Goal: Task Accomplishment & Management: Complete application form

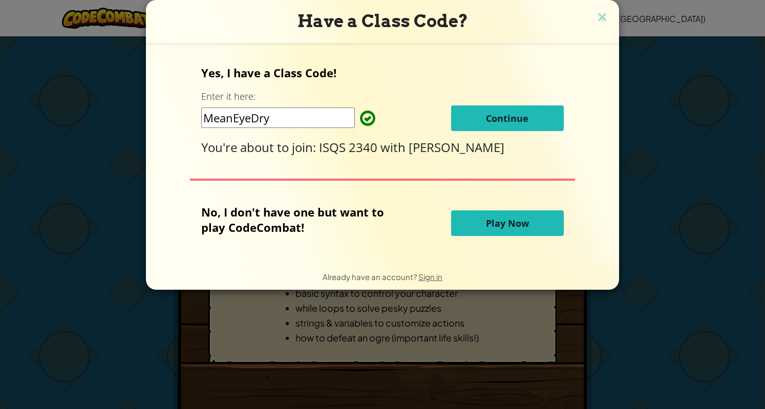
click at [495, 118] on span "Continue" at bounding box center [507, 118] width 42 height 12
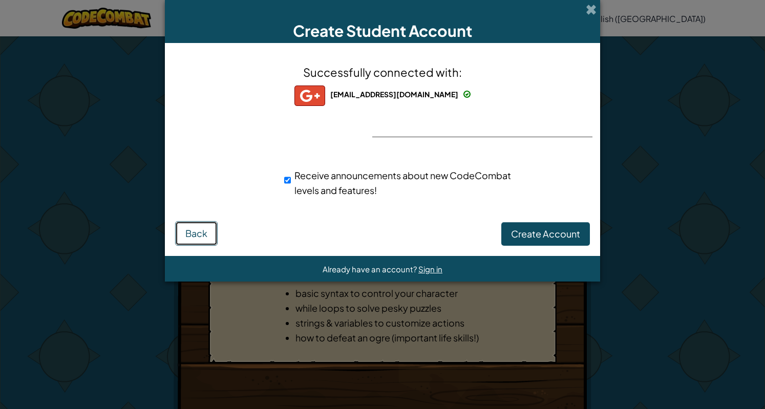
click at [202, 236] on span "Back" at bounding box center [196, 233] width 22 height 12
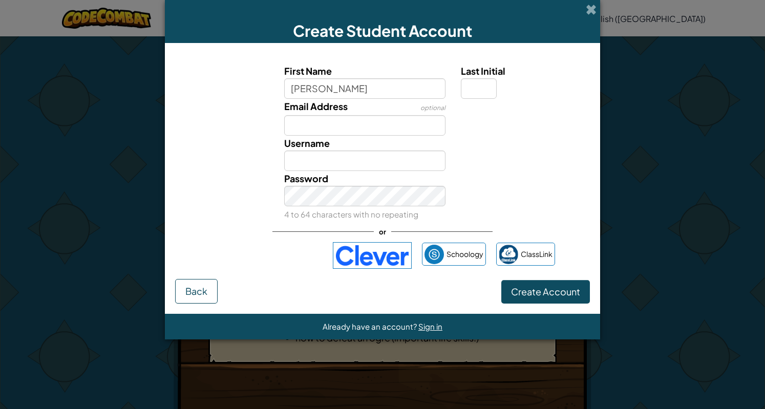
type input "[PERSON_NAME]"
click at [331, 123] on input "Email Address" at bounding box center [365, 125] width 162 height 20
click at [477, 84] on input "Last Initial" at bounding box center [479, 88] width 36 height 20
type input "R"
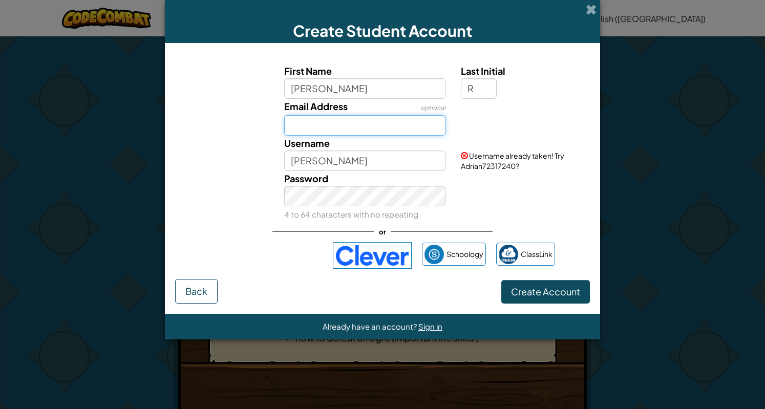
type input "AdrianR"
click at [427, 115] on input "Email Address" at bounding box center [365, 125] width 162 height 20
type input "[EMAIL_ADDRESS][DOMAIN_NAME]"
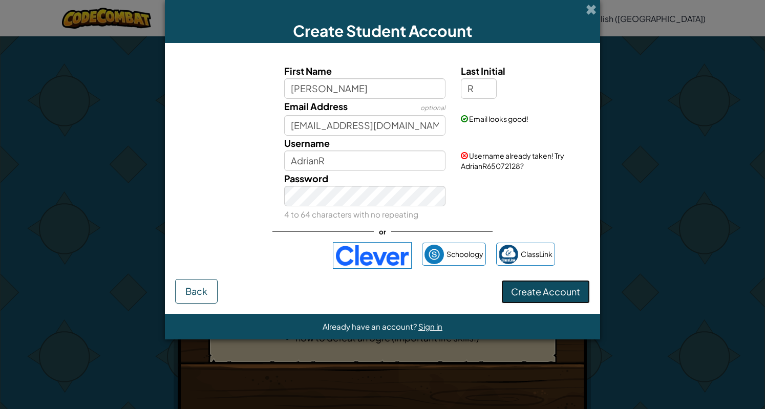
click at [556, 290] on span "Create Account" at bounding box center [545, 292] width 69 height 12
click at [356, 161] on input "AdrianR" at bounding box center [365, 161] width 162 height 20
type input "Arobles00"
click at [543, 296] on button "Create Account" at bounding box center [545, 292] width 89 height 24
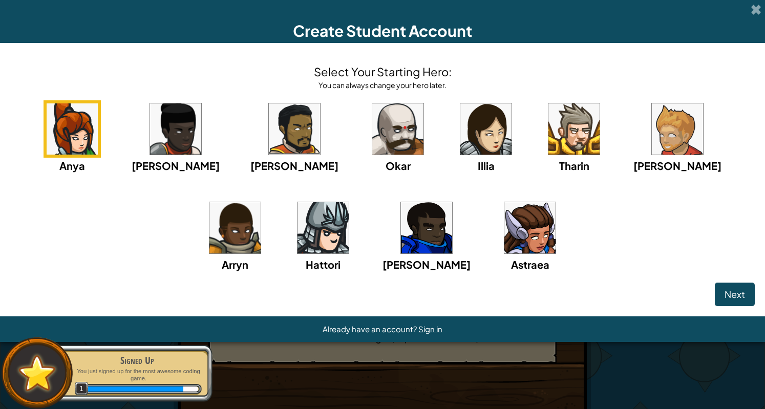
click at [297, 224] on img at bounding box center [322, 227] width 51 height 51
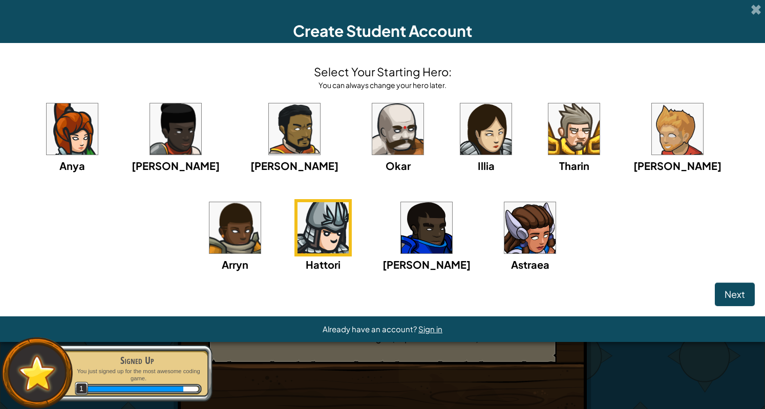
click at [297, 224] on img at bounding box center [322, 227] width 51 height 51
click at [718, 298] on button "Next" at bounding box center [735, 295] width 40 height 24
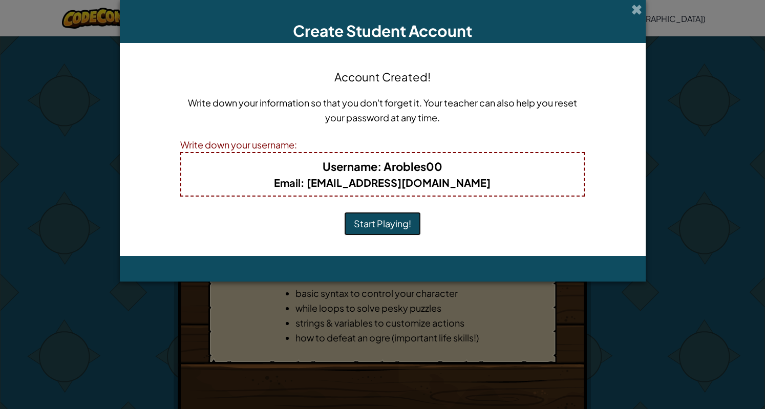
click at [418, 227] on button "Start Playing!" at bounding box center [382, 224] width 77 height 24
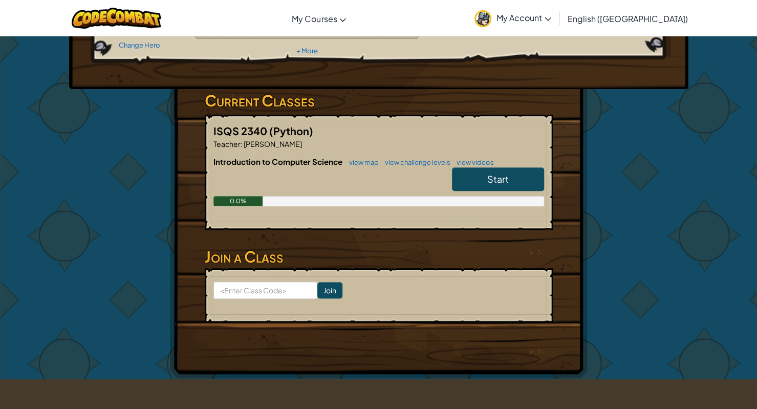
scroll to position [120, 0]
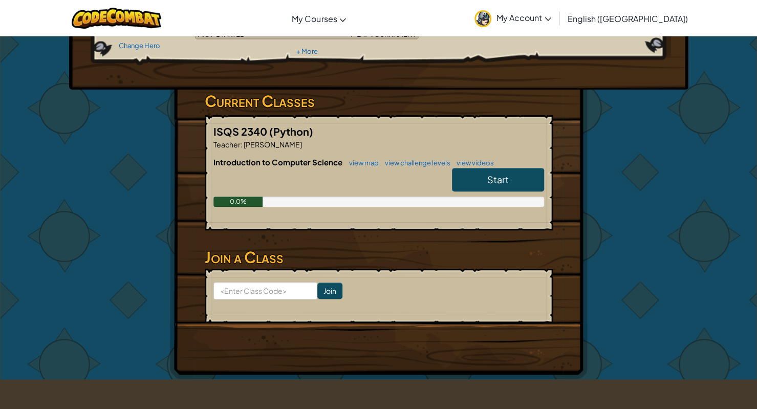
click at [488, 176] on span "Start" at bounding box center [498, 180] width 22 height 12
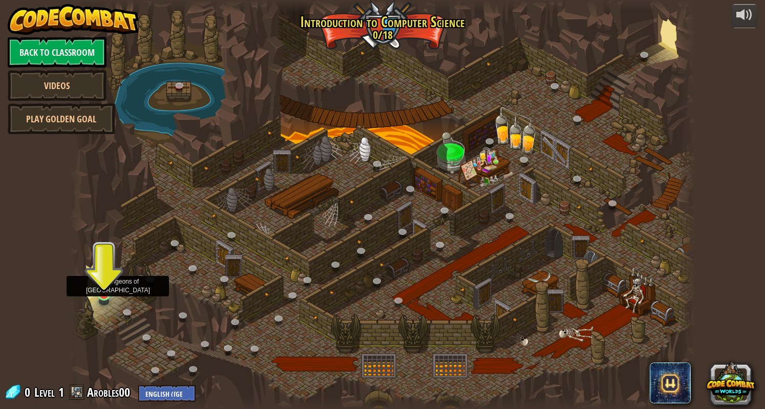
click at [105, 293] on img at bounding box center [104, 277] width 16 height 37
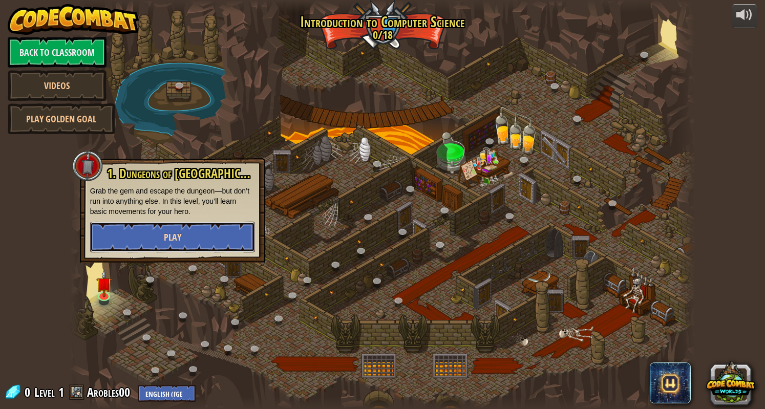
click at [175, 233] on span "Play" at bounding box center [172, 237] width 17 height 13
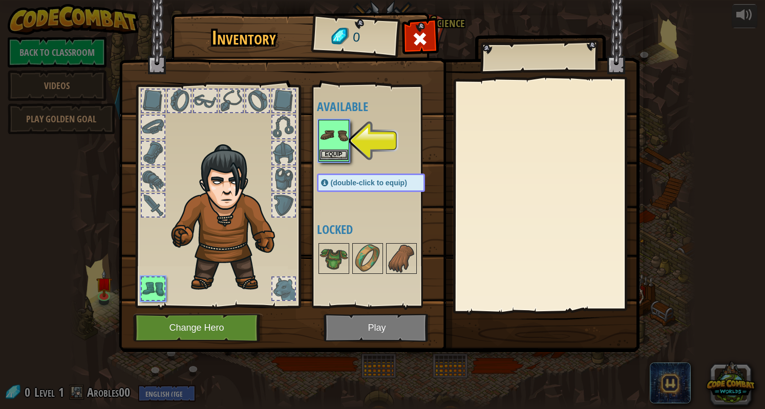
click at [330, 141] on img at bounding box center [333, 135] width 29 height 29
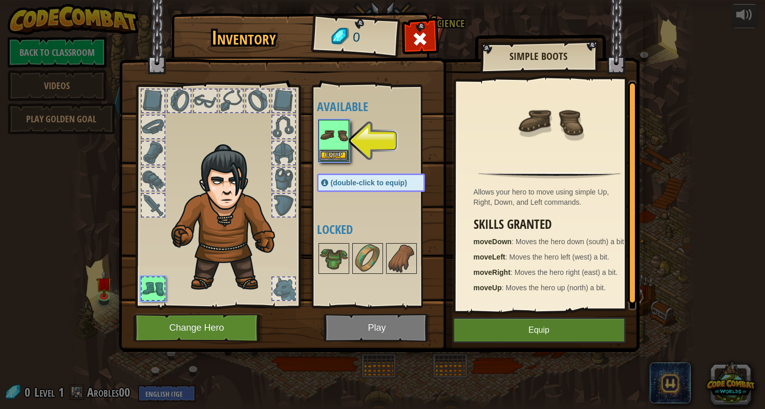
scroll to position [3, 0]
click at [530, 329] on button "Equip" at bounding box center [539, 330] width 173 height 26
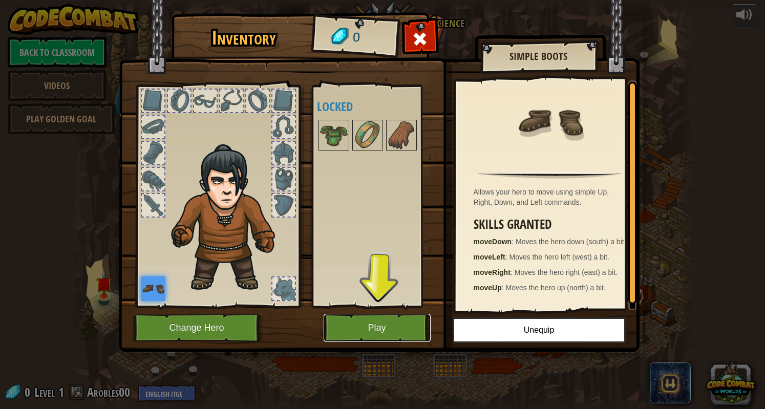
click at [388, 325] on button "Play" at bounding box center [377, 328] width 107 height 28
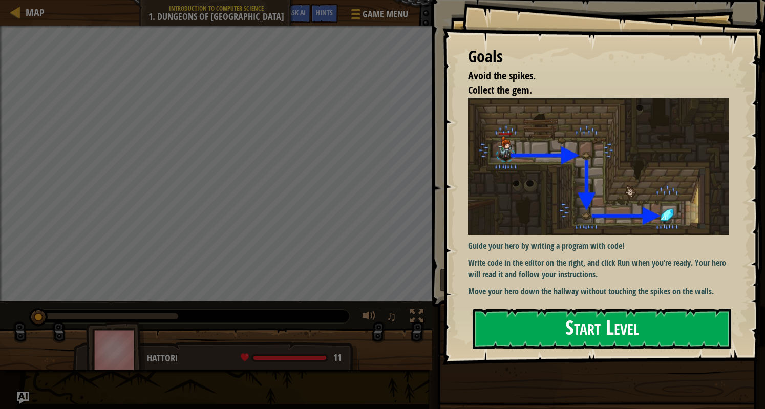
click at [605, 337] on button "Start Level" at bounding box center [602, 329] width 259 height 40
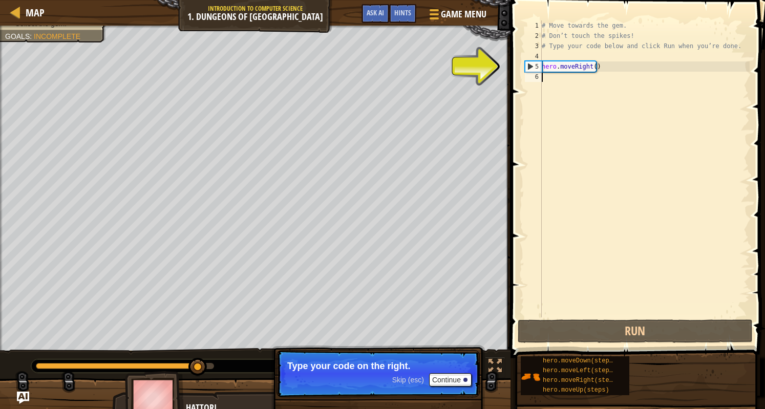
scroll to position [5, 0]
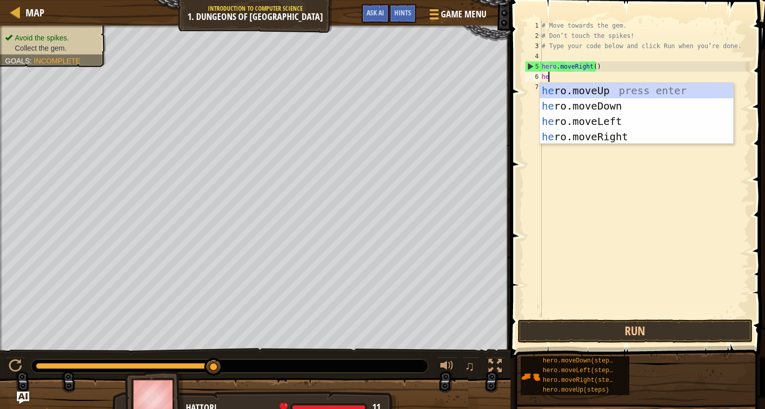
type textarea "her"
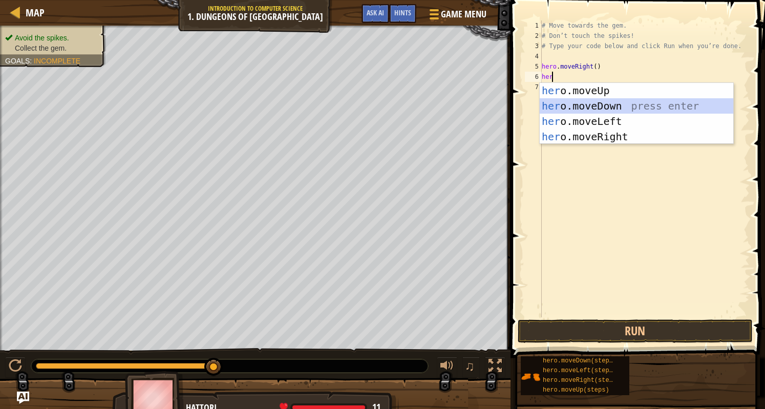
click at [580, 105] on div "her o.moveUp press enter her o.moveDown press enter her o.moveLeft press enter …" at bounding box center [637, 129] width 194 height 92
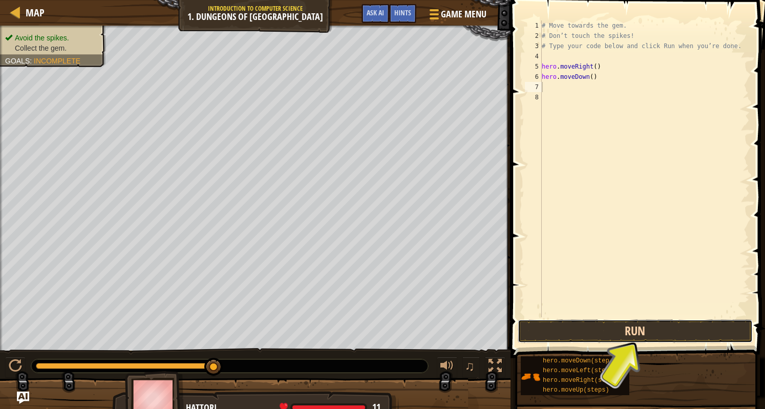
click at [666, 328] on button "Run" at bounding box center [635, 331] width 235 height 24
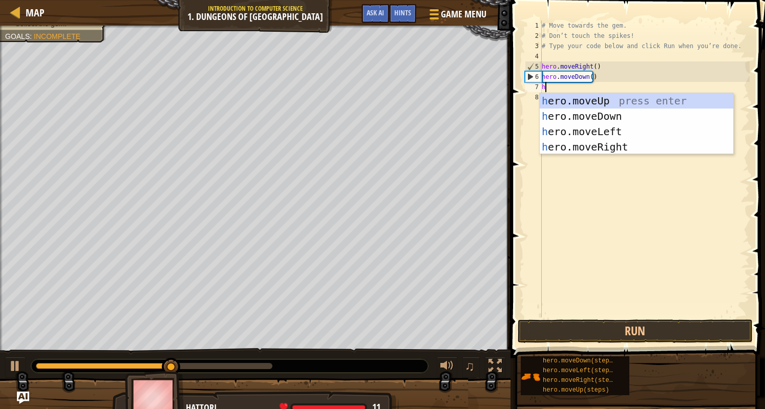
type textarea "he"
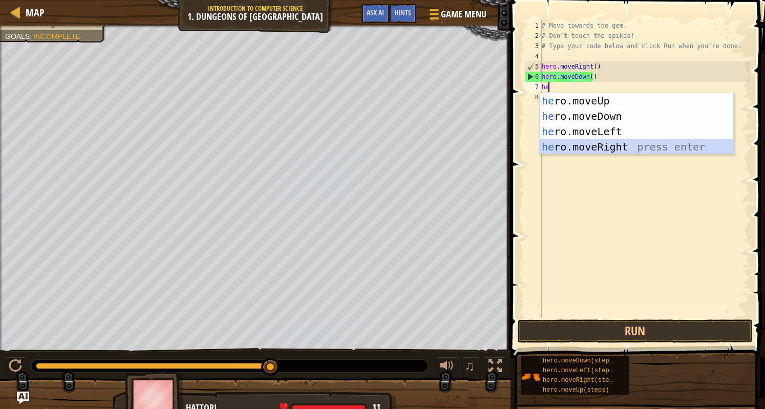
click at [602, 146] on div "he ro.moveUp press enter he ro.moveDown press enter he ro.moveLeft press enter …" at bounding box center [637, 139] width 194 height 92
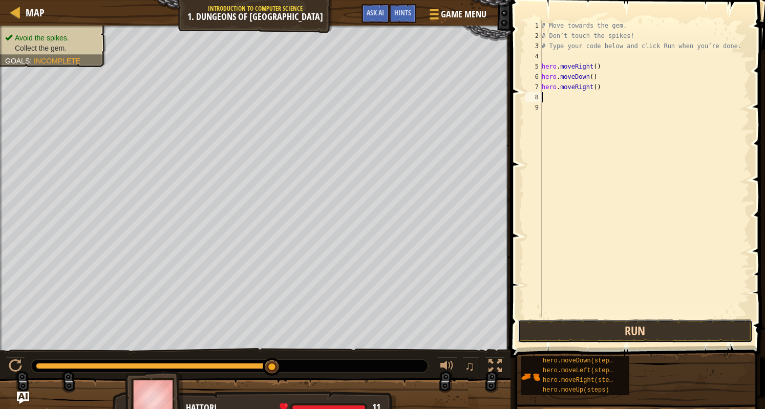
click at [614, 330] on button "Run" at bounding box center [635, 331] width 235 height 24
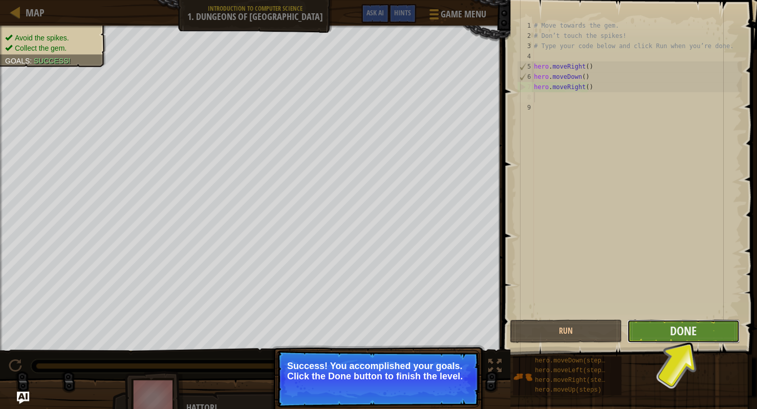
click at [700, 334] on button "Done" at bounding box center [683, 331] width 112 height 24
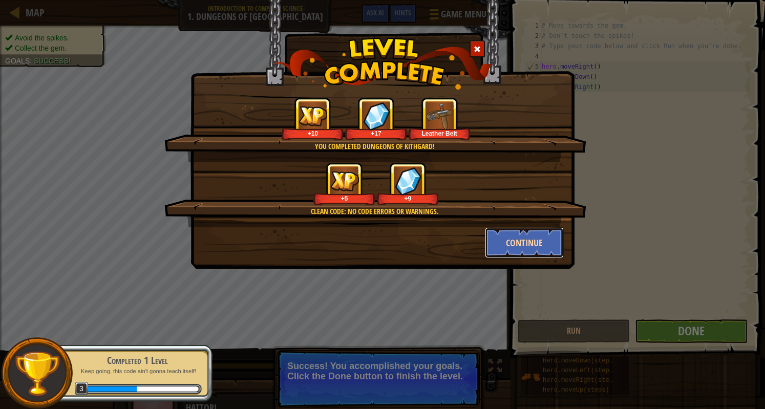
click at [512, 242] on button "Continue" at bounding box center [524, 242] width 79 height 31
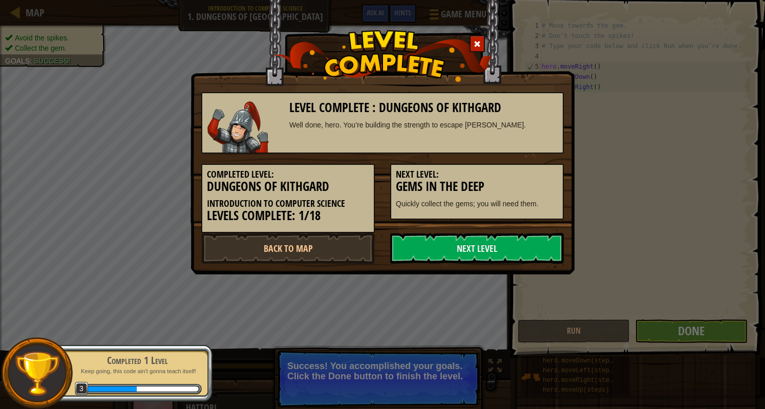
click at [435, 181] on h3 "Gems in the Deep" at bounding box center [477, 187] width 162 height 14
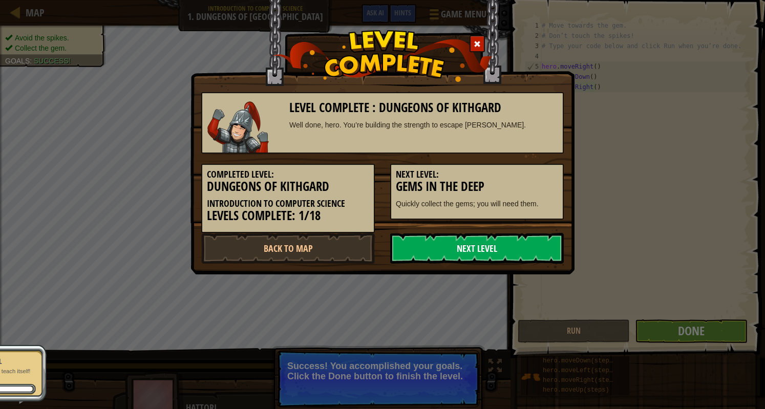
click at [447, 251] on link "Next Level" at bounding box center [477, 248] width 174 height 31
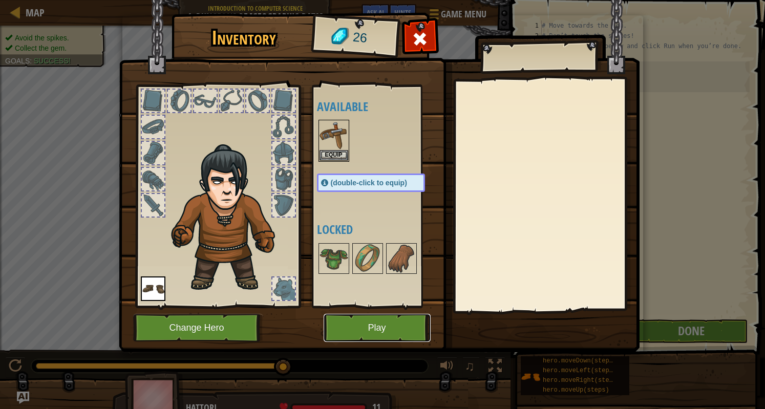
click at [370, 322] on button "Play" at bounding box center [377, 328] width 107 height 28
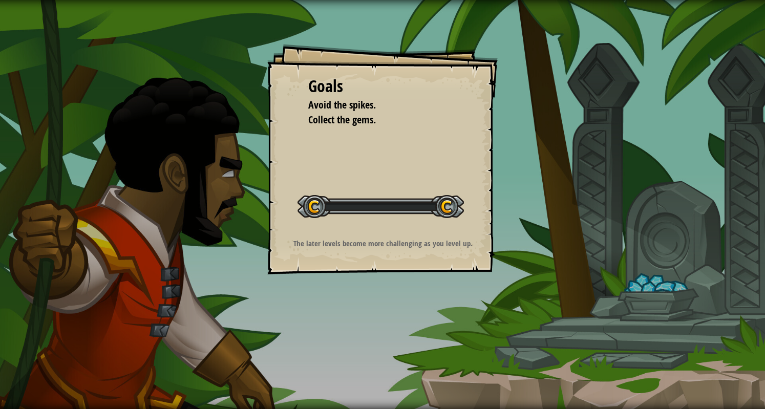
click at [370, 322] on div "Goals Avoid the spikes. Collect the gems. Start Level Error loading from server…" at bounding box center [382, 204] width 765 height 409
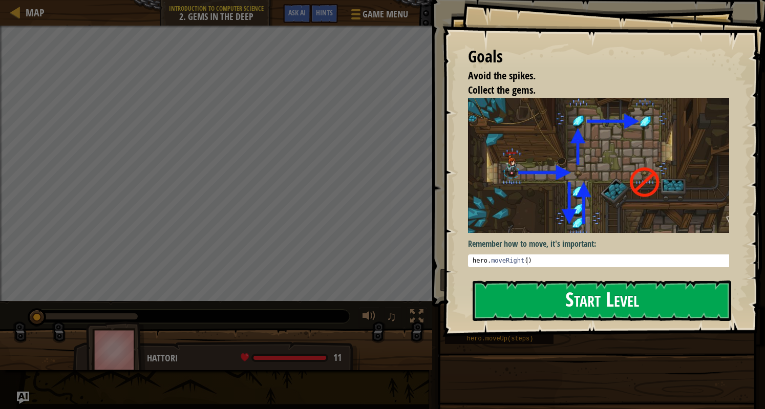
click at [544, 304] on button "Start Level" at bounding box center [602, 301] width 259 height 40
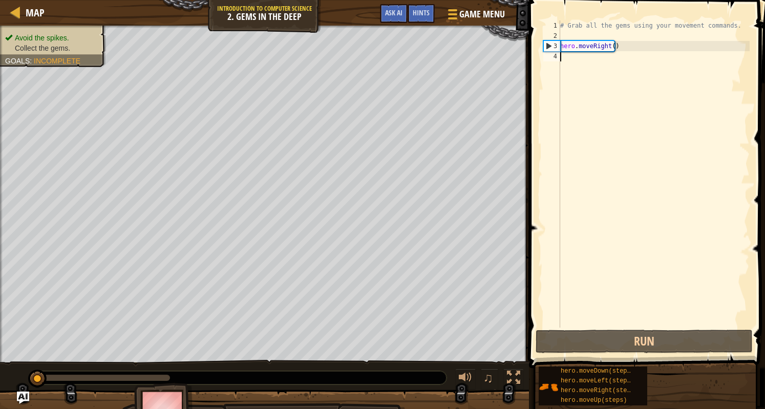
type textarea "he"
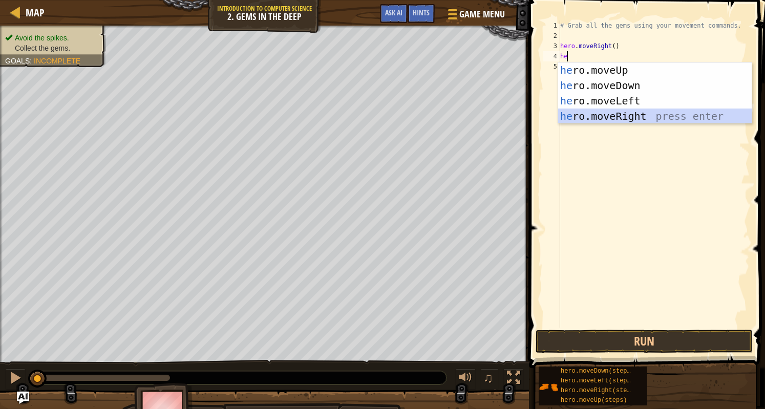
click at [629, 116] on div "he ro.moveUp press enter he ro.moveDown press enter he ro.moveLeft press enter …" at bounding box center [655, 108] width 194 height 92
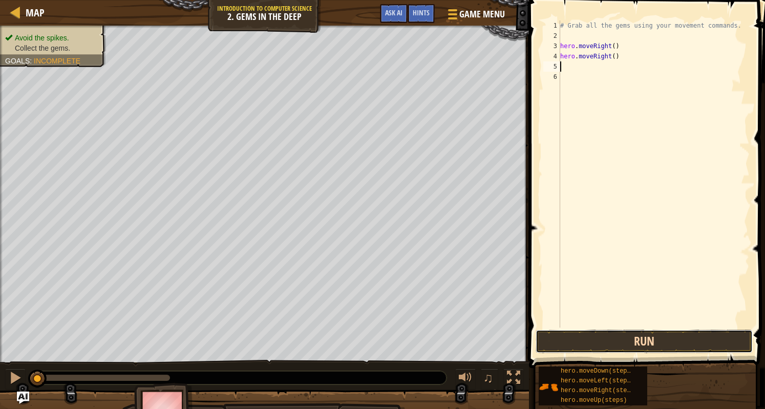
click at [612, 336] on button "Run" at bounding box center [643, 342] width 217 height 24
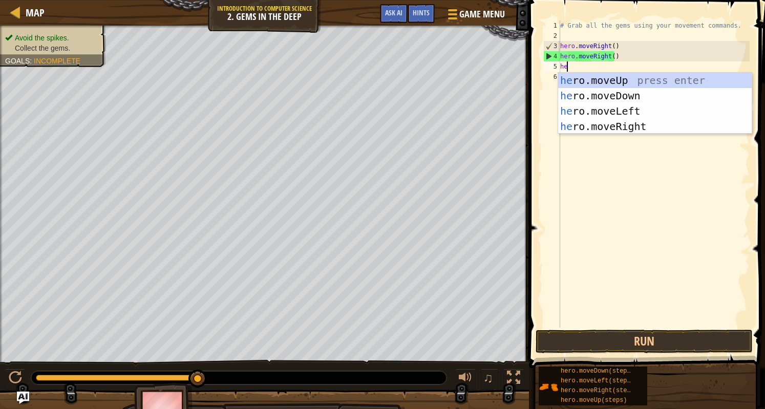
type textarea "her"
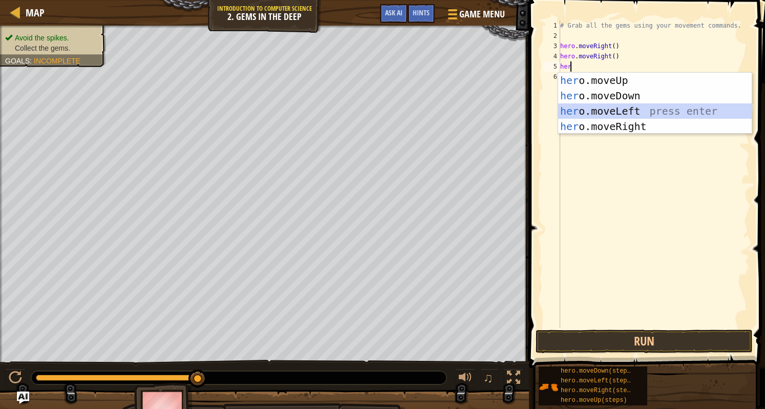
click at [641, 104] on div "her o.moveUp press enter her o.moveDown press enter her o.moveLeft press enter …" at bounding box center [655, 119] width 194 height 92
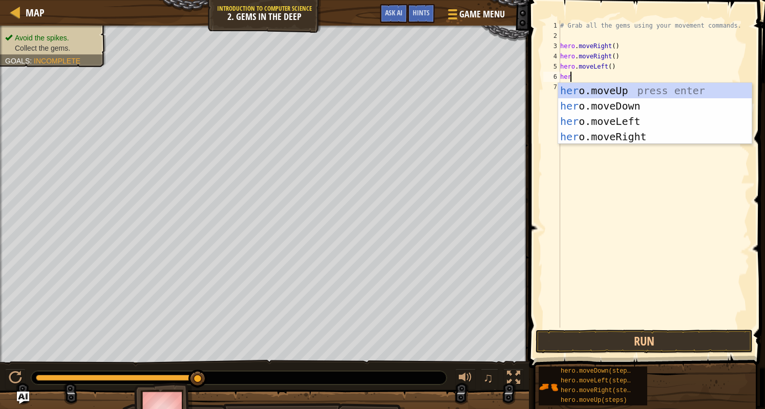
type textarea "hero"
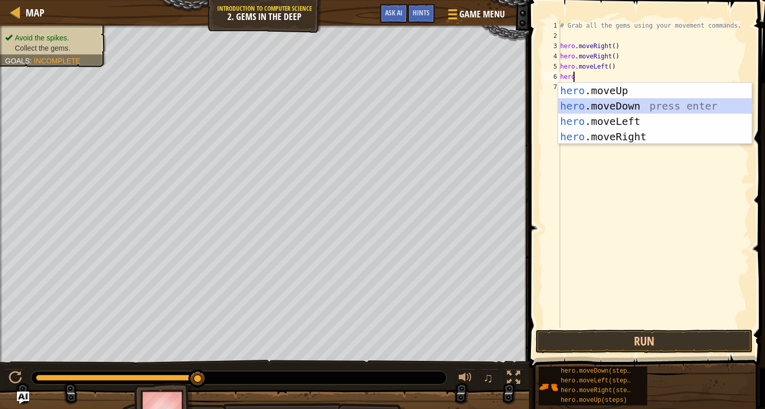
click at [625, 109] on div "hero .moveUp press enter hero .moveDown press enter hero .moveLeft press enter …" at bounding box center [655, 129] width 194 height 92
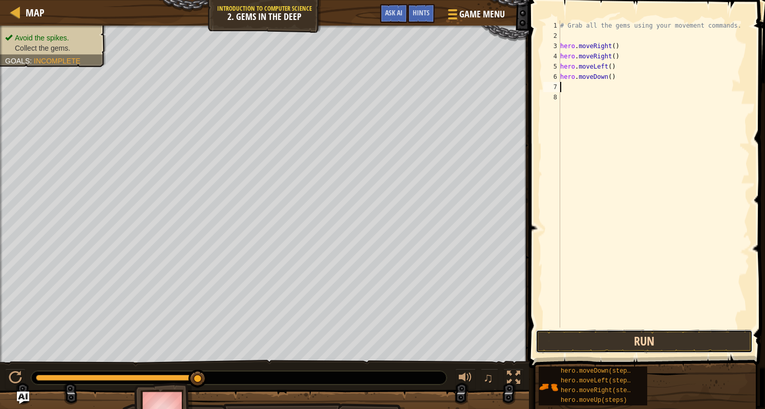
click at [659, 353] on button "Run" at bounding box center [643, 342] width 217 height 24
type textarea "h"
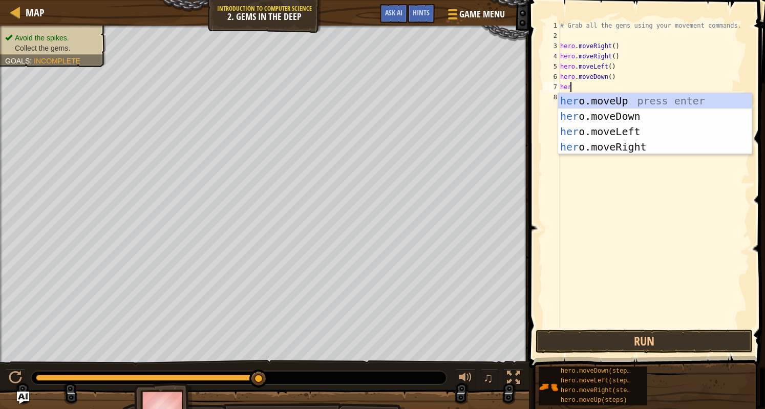
type textarea "her"
click at [614, 104] on div "her o.moveUp press enter her o.moveDown press enter her o.moveLeft press enter …" at bounding box center [655, 139] width 194 height 92
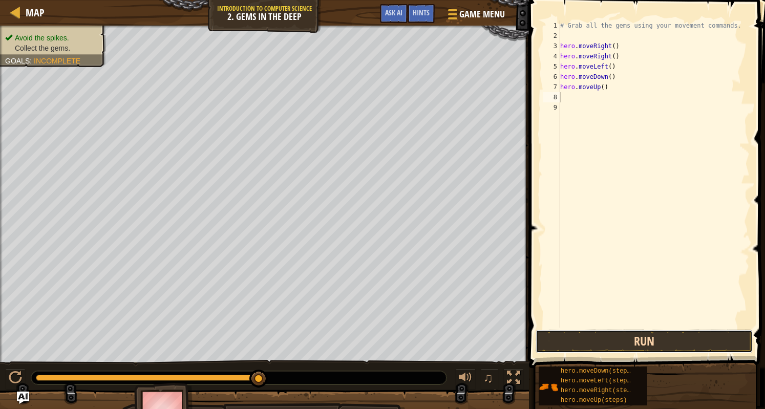
click at [635, 338] on button "Run" at bounding box center [643, 342] width 217 height 24
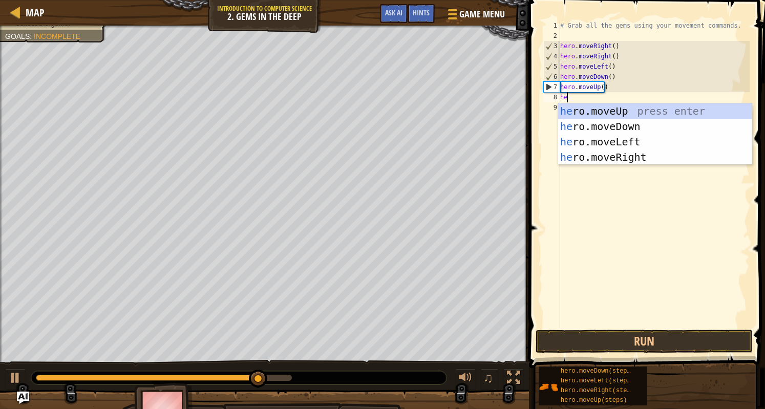
type textarea "hero"
click at [600, 112] on div "hero .moveUp press enter hero .moveDown press enter hero .moveLeft press enter …" at bounding box center [655, 149] width 194 height 92
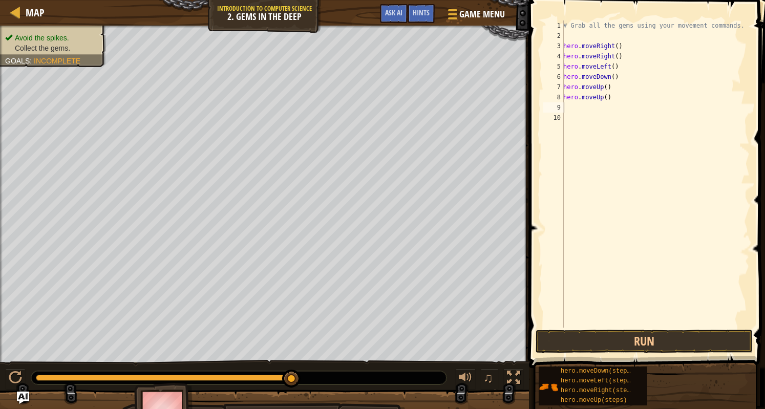
click at [586, 111] on div "# Grab all the gems using your movement commands. hero . moveRight ( ) hero . m…" at bounding box center [655, 184] width 188 height 328
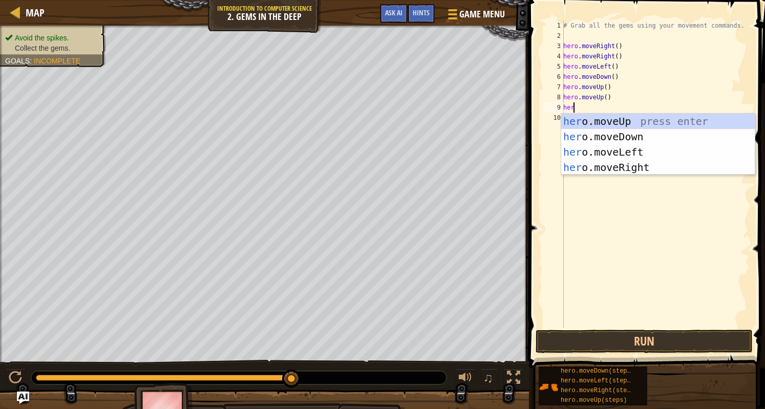
scroll to position [5, 1]
type textarea "herom"
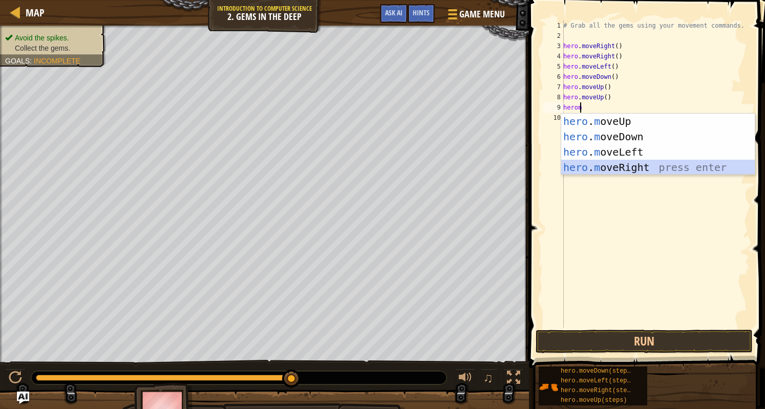
click at [626, 168] on div "hero . m oveUp press enter hero . m oveDown press enter hero . m oveLeft press …" at bounding box center [658, 160] width 194 height 92
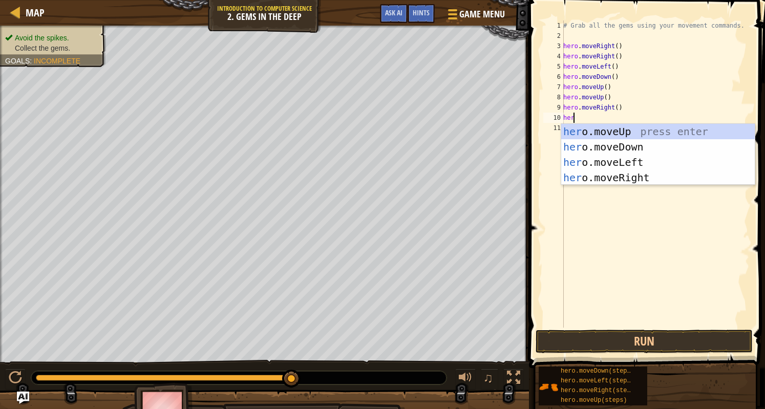
type textarea "hero"
click at [616, 147] on div "hero .moveUp press enter hero .moveDown press enter hero .moveLeft press enter …" at bounding box center [658, 170] width 194 height 92
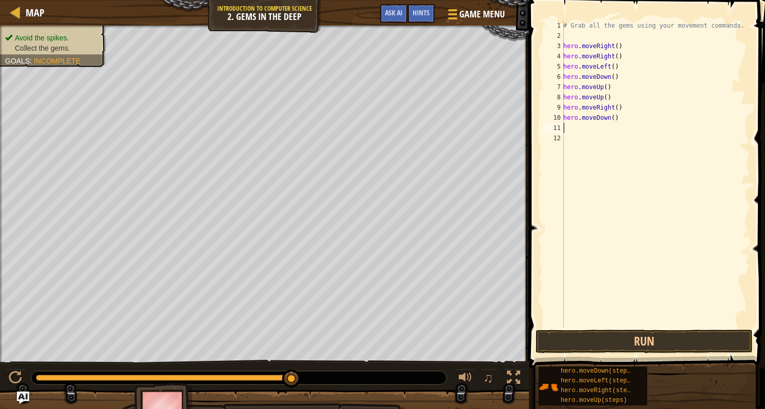
scroll to position [5, 0]
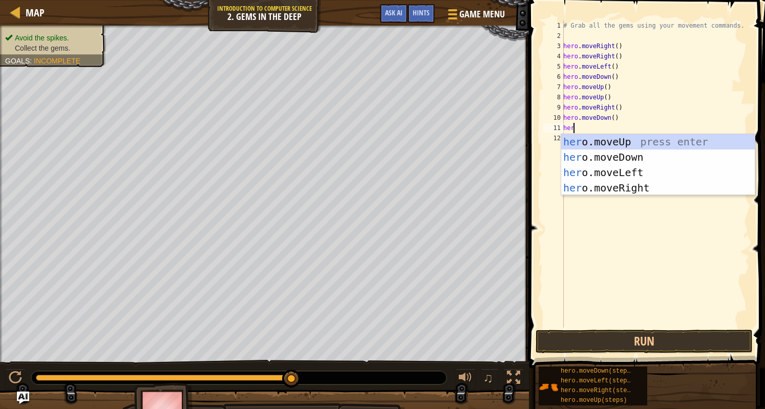
type textarea "hero"
click at [614, 144] on div "hero .moveUp press enter hero .moveDown press enter hero .moveLeft press enter …" at bounding box center [658, 180] width 194 height 92
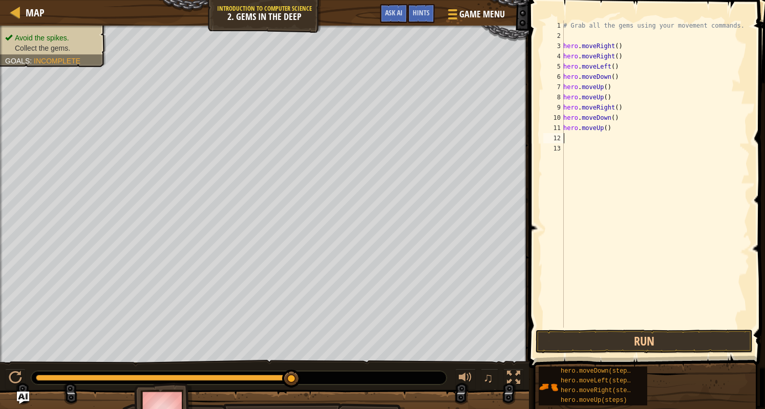
scroll to position [5, 0]
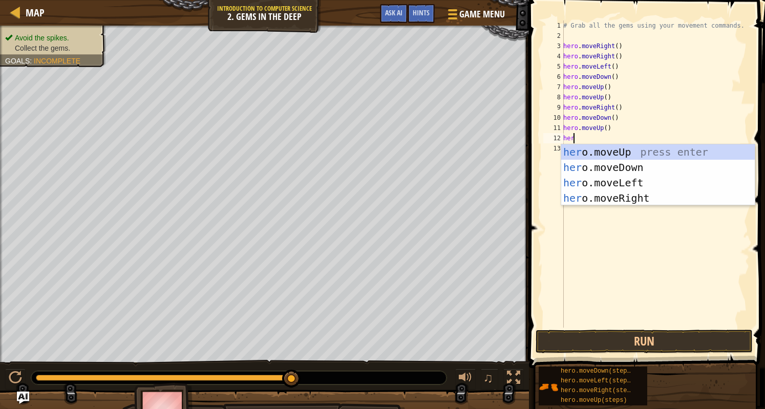
type textarea "hero"
click at [607, 202] on div "hero .moveUp press enter hero .moveDown press enter hero .moveLeft press enter …" at bounding box center [658, 190] width 194 height 92
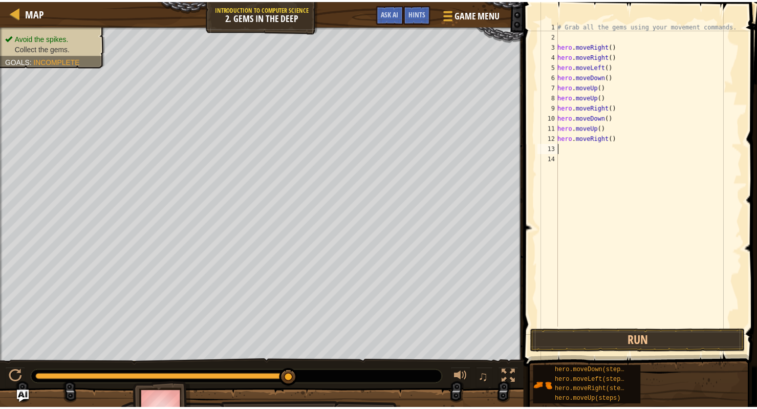
scroll to position [5, 0]
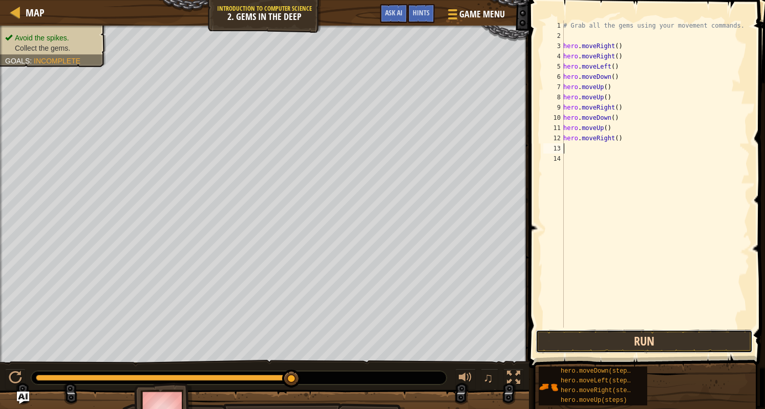
click at [612, 340] on button "Run" at bounding box center [643, 342] width 217 height 24
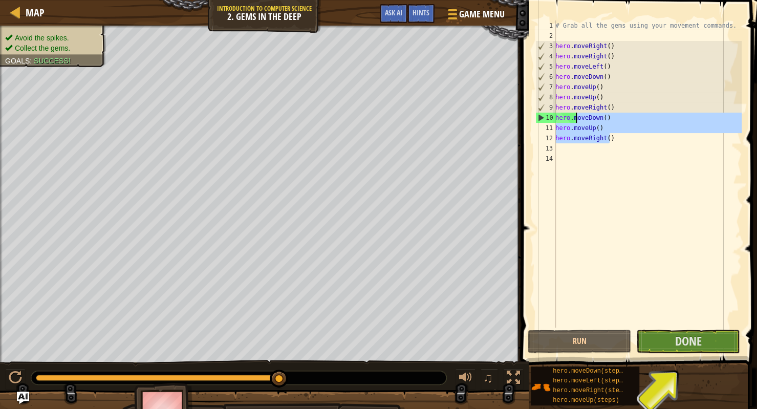
drag, startPoint x: 611, startPoint y: 142, endPoint x: 563, endPoint y: 89, distance: 71.8
click at [563, 89] on div "# Grab all the gems using your movement commands. hero . moveRight ( ) hero . m…" at bounding box center [647, 184] width 188 height 328
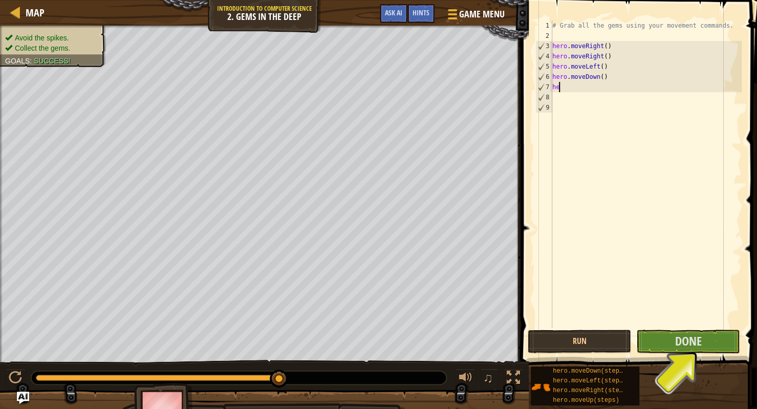
type textarea "h"
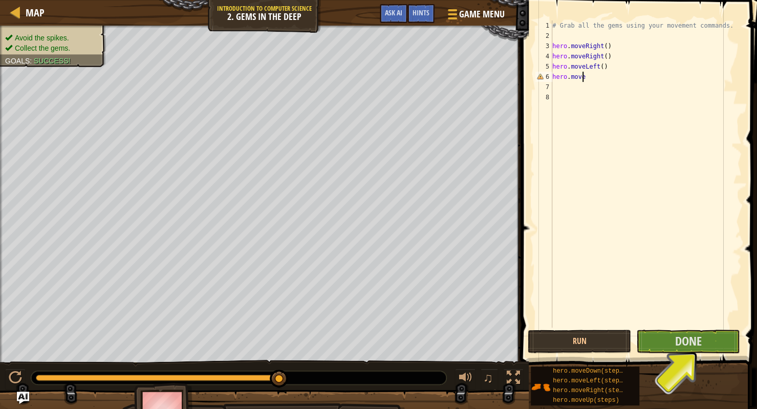
type textarea "h"
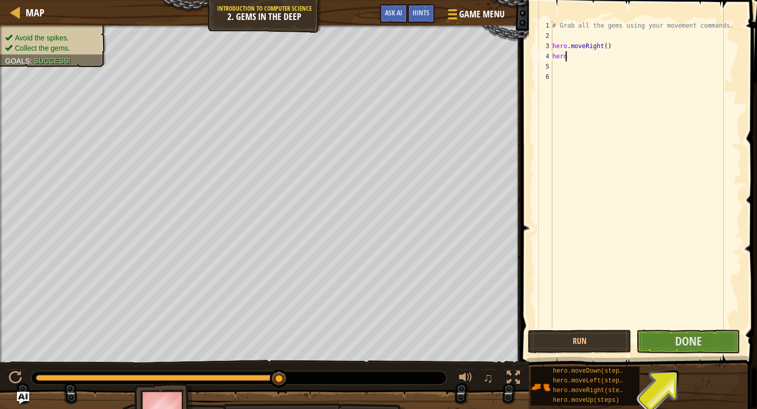
type textarea "h"
type textarea "# Grab all the gems using your movement commands."
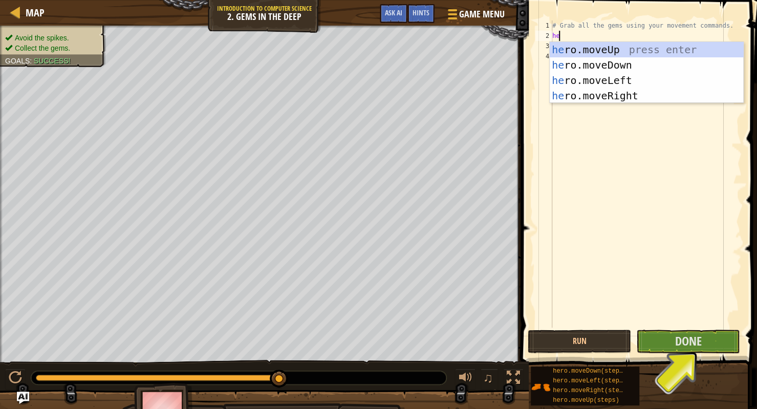
type textarea "her"
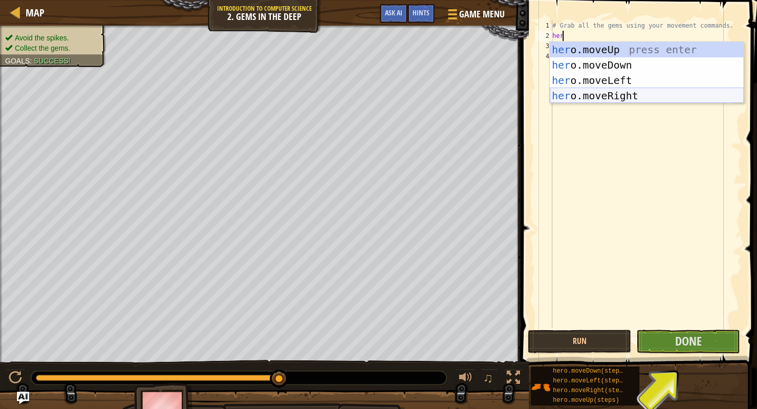
click at [592, 96] on div "her o.moveUp press enter her o.moveDown press enter her o.moveLeft press enter …" at bounding box center [647, 88] width 194 height 92
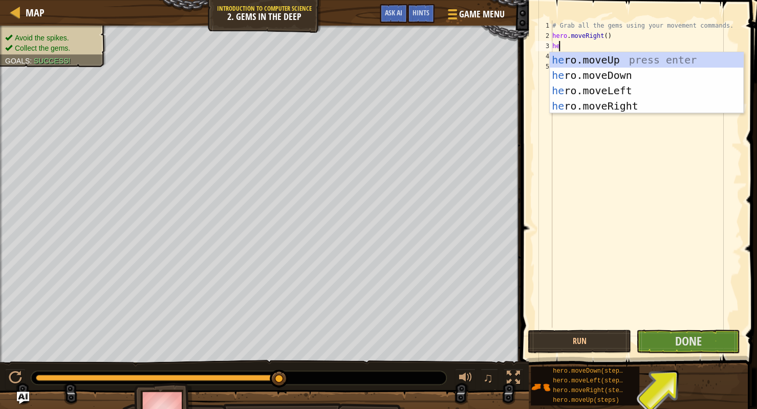
type textarea "hero"
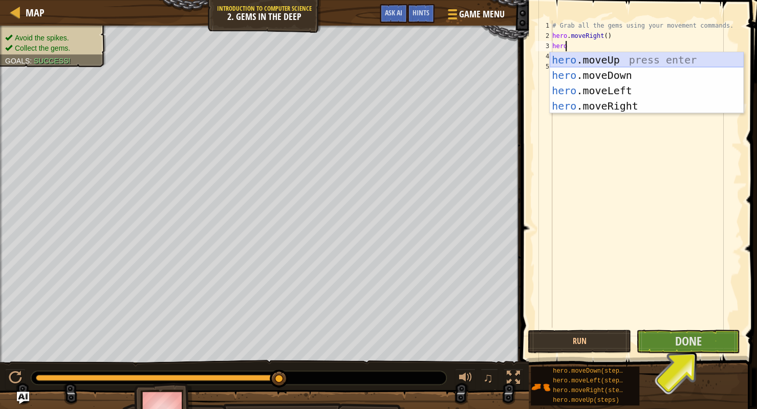
click at [609, 57] on div "hero .moveUp press enter hero .moveDown press enter hero .moveLeft press enter …" at bounding box center [647, 98] width 194 height 92
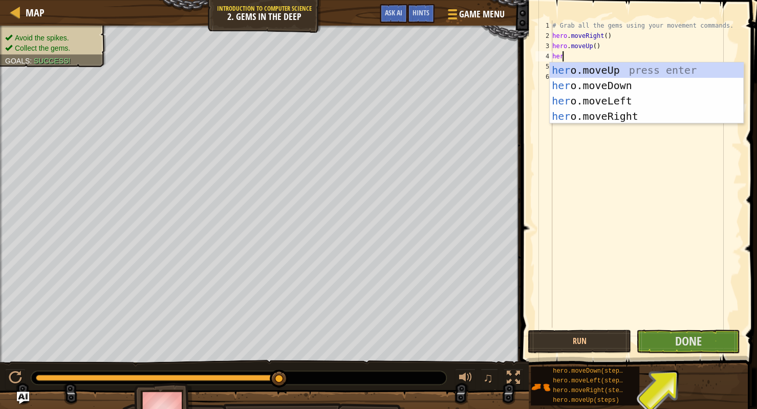
type textarea "hero"
click at [589, 116] on div "hero .moveUp press enter hero .moveDown press enter hero .moveLeft press enter …" at bounding box center [647, 108] width 194 height 92
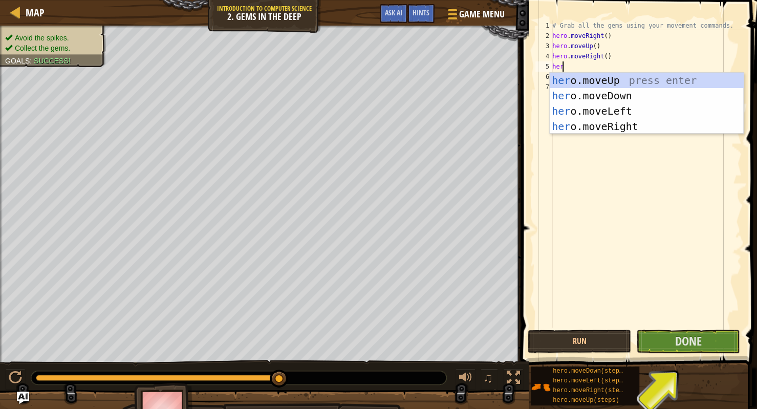
type textarea "hero"
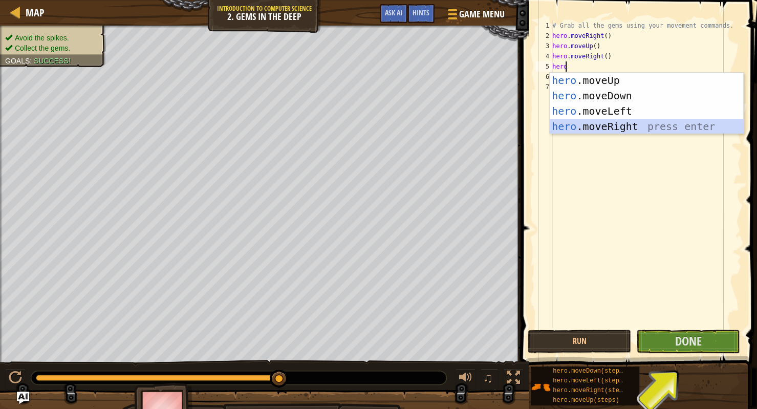
click at [590, 123] on div "hero .moveUp press enter hero .moveDown press enter hero .moveLeft press enter …" at bounding box center [647, 119] width 194 height 92
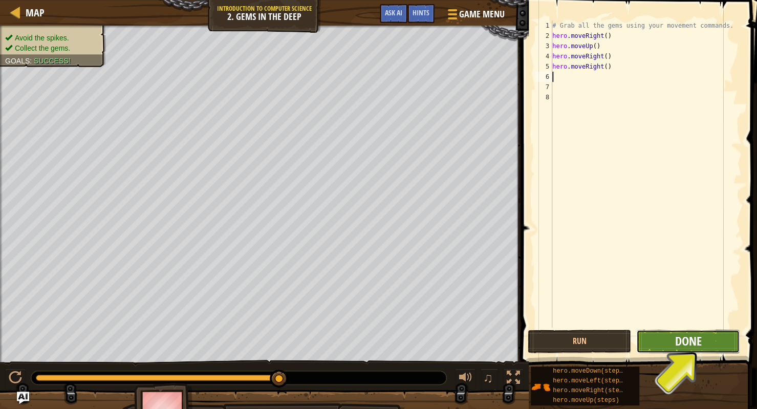
click at [700, 340] on span "Done" at bounding box center [688, 341] width 27 height 16
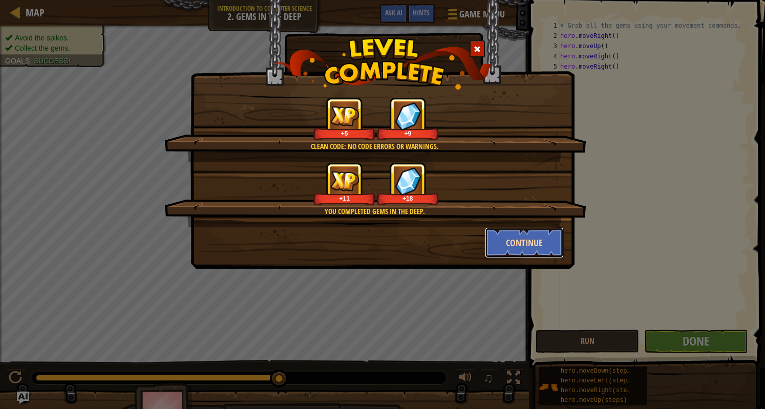
click at [541, 239] on button "Continue" at bounding box center [524, 242] width 79 height 31
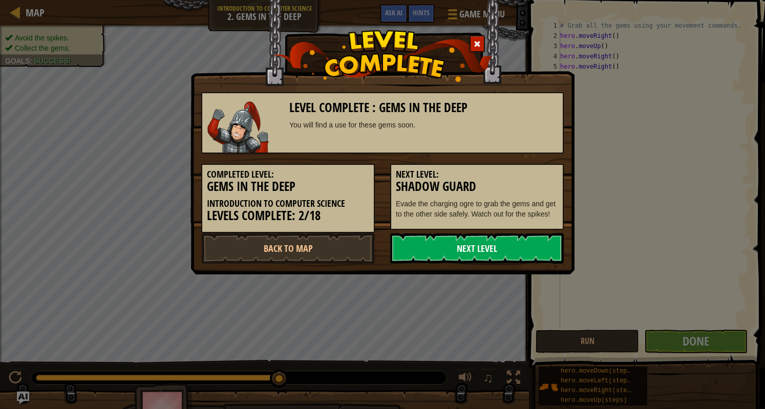
drag, startPoint x: 483, startPoint y: 252, endPoint x: 445, endPoint y: 260, distance: 38.2
click at [445, 260] on link "Next Level" at bounding box center [477, 248] width 174 height 31
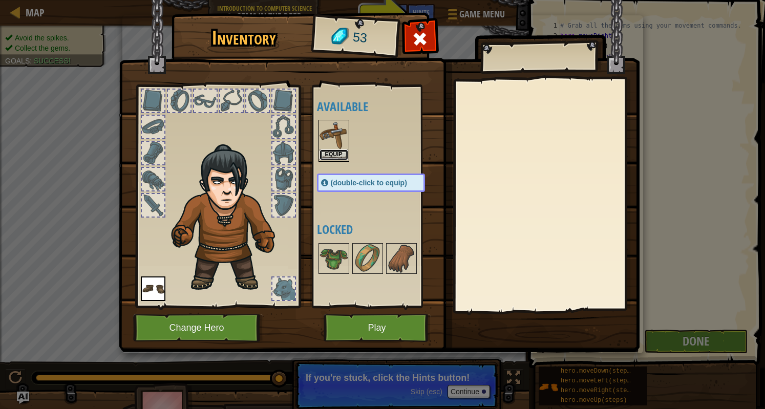
click at [332, 154] on button "Equip" at bounding box center [333, 154] width 29 height 11
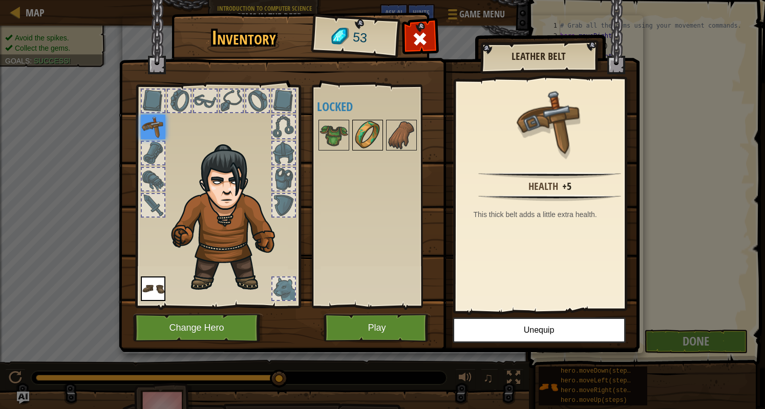
click at [363, 130] on img at bounding box center [367, 135] width 29 height 29
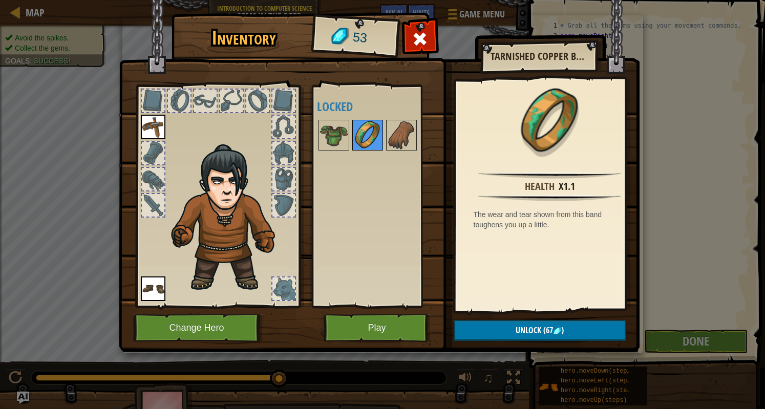
click at [363, 130] on img at bounding box center [367, 135] width 29 height 29
click at [335, 130] on img at bounding box center [333, 135] width 29 height 29
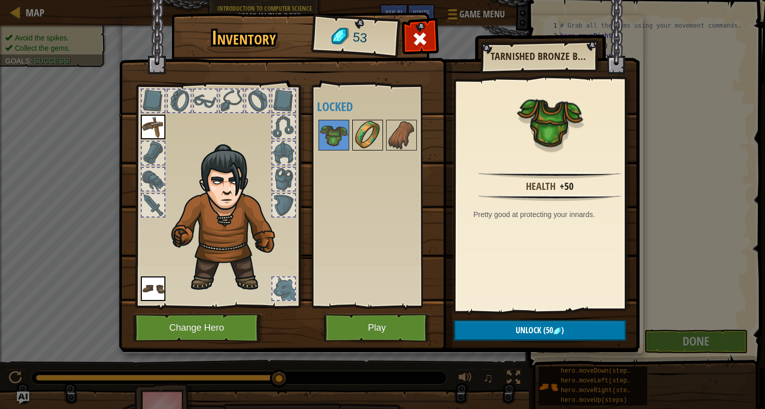
click at [358, 136] on img at bounding box center [367, 135] width 29 height 29
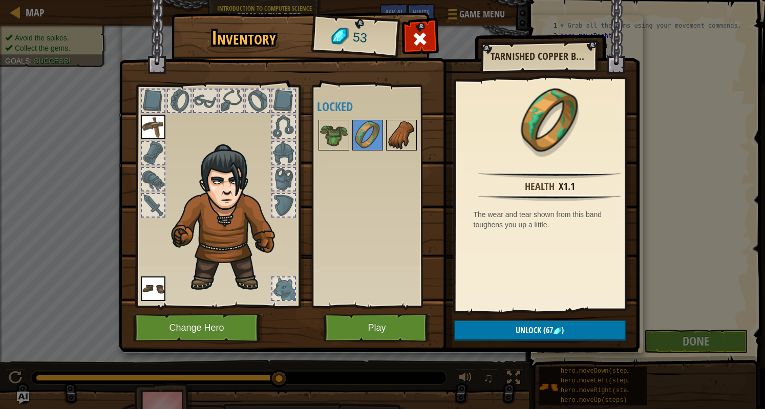
click at [396, 136] on img at bounding box center [401, 135] width 29 height 29
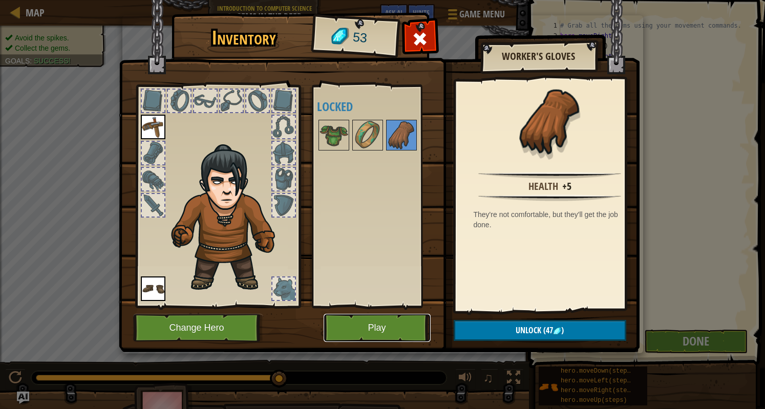
click at [366, 330] on button "Play" at bounding box center [377, 328] width 107 height 28
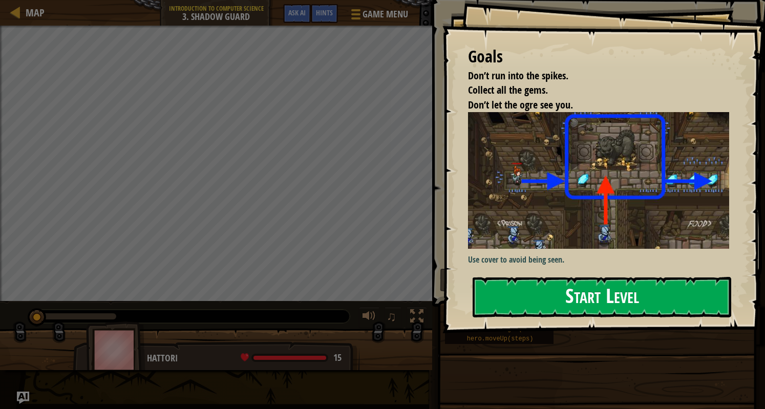
click at [531, 295] on button "Start Level" at bounding box center [602, 297] width 259 height 40
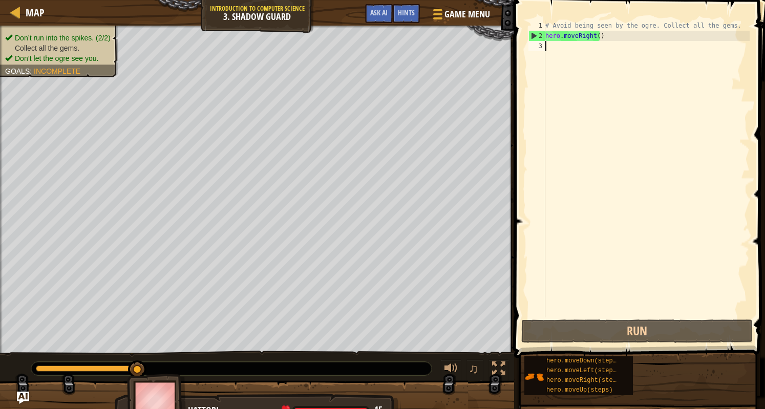
type textarea "m"
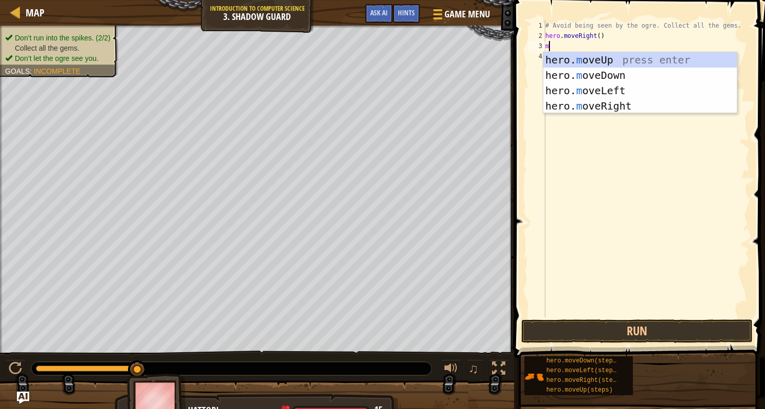
click at [585, 64] on div "hero. m oveUp press enter hero. m oveDown press enter hero. m oveLeft press ent…" at bounding box center [640, 98] width 194 height 92
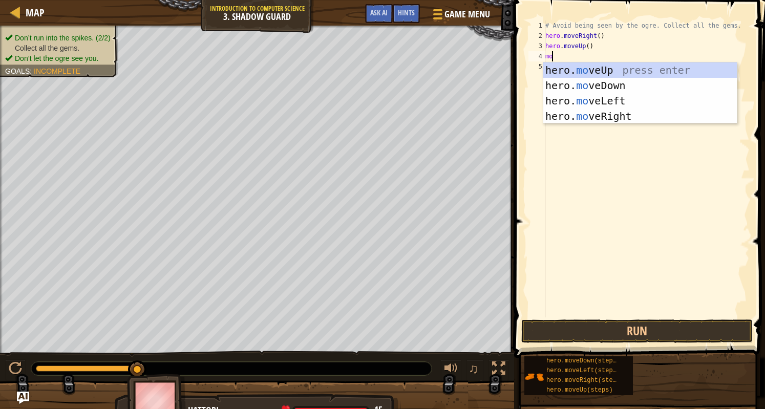
type textarea "mov"
click at [593, 114] on div "hero. mov eUp press enter hero. mov eDown press enter hero. mov eLeft press ent…" at bounding box center [640, 108] width 194 height 92
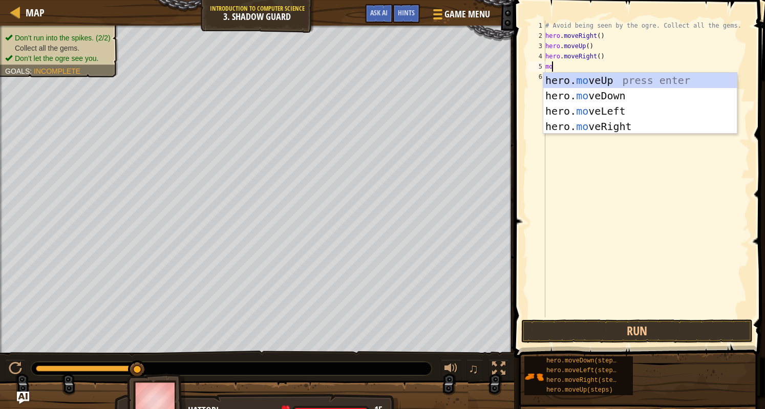
type textarea "move"
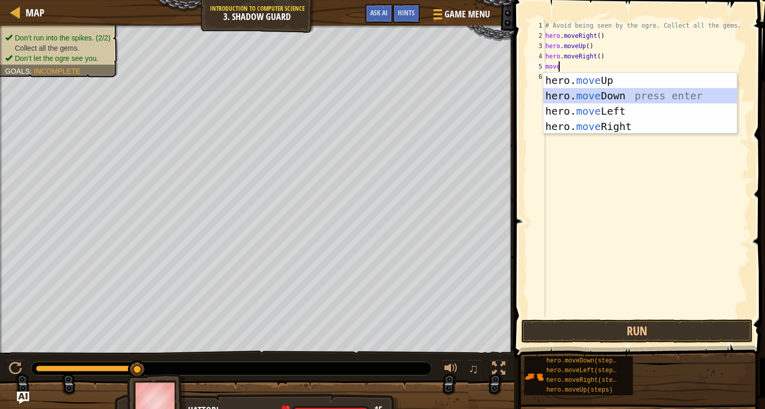
click at [599, 89] on div "hero. move Up press enter hero. move Down press enter hero. move Left press ent…" at bounding box center [640, 119] width 194 height 92
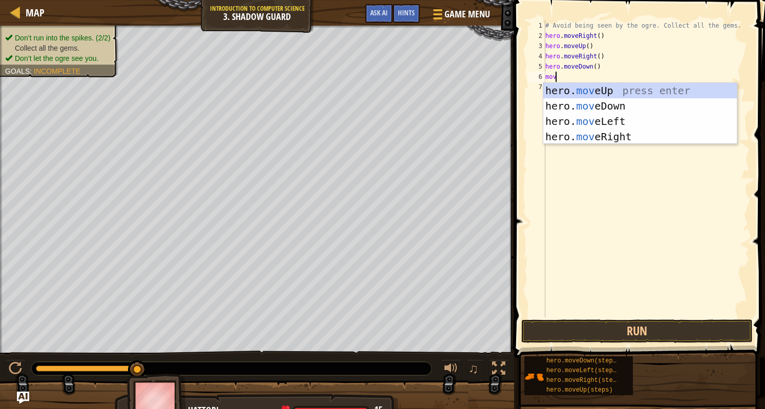
type textarea "move"
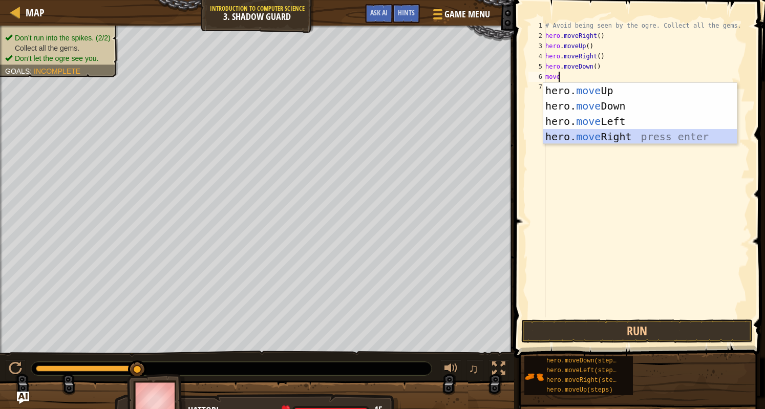
click at [597, 136] on div "hero. move Up press enter hero. move Down press enter hero. move Left press ent…" at bounding box center [640, 129] width 194 height 92
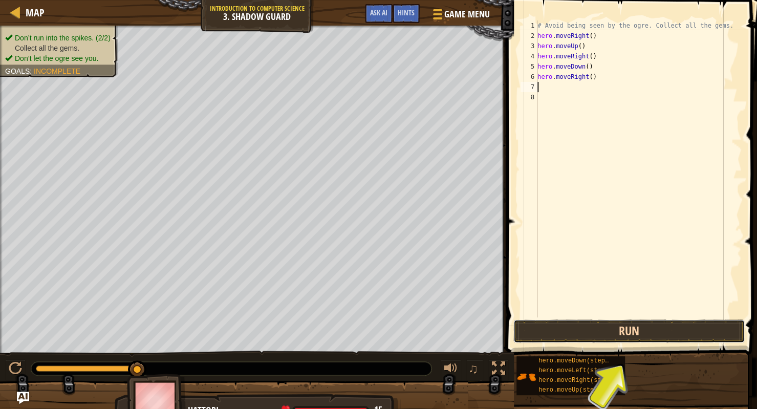
click at [594, 341] on button "Run" at bounding box center [628, 331] width 231 height 24
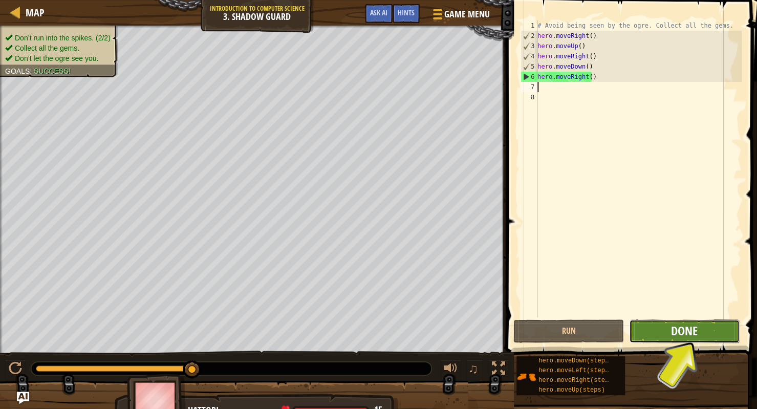
click at [692, 323] on span "Done" at bounding box center [684, 331] width 27 height 16
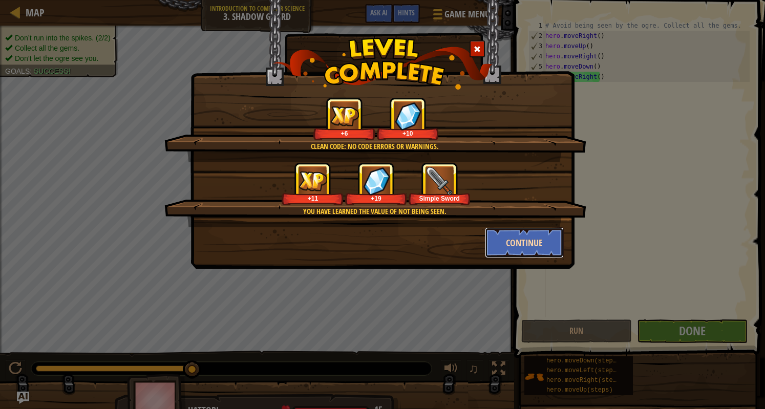
click at [549, 249] on button "Continue" at bounding box center [524, 242] width 79 height 31
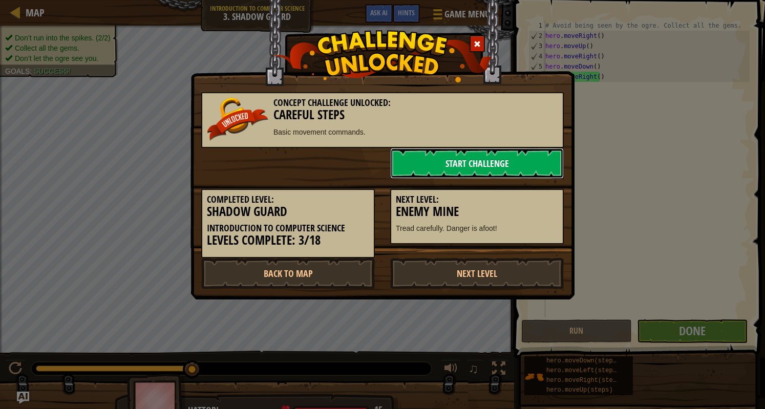
click at [460, 160] on link "Start Challenge" at bounding box center [477, 163] width 174 height 31
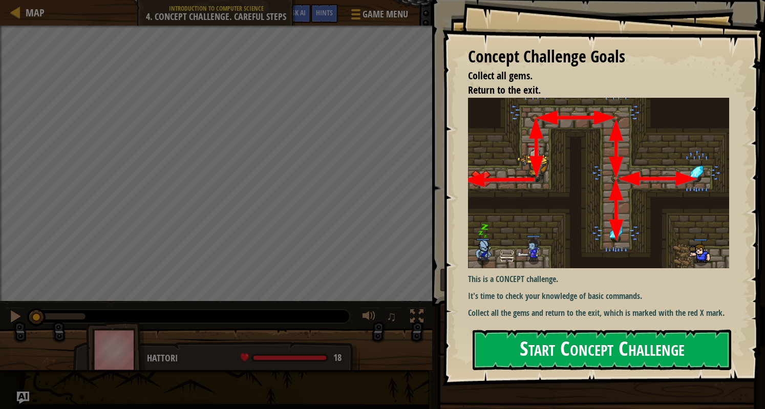
click at [559, 330] on button "Start Concept Challenge" at bounding box center [602, 350] width 259 height 40
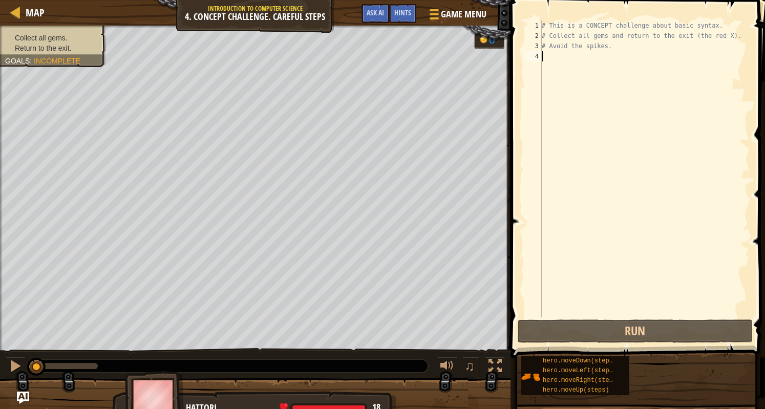
scroll to position [5, 0]
type textarea "mo"
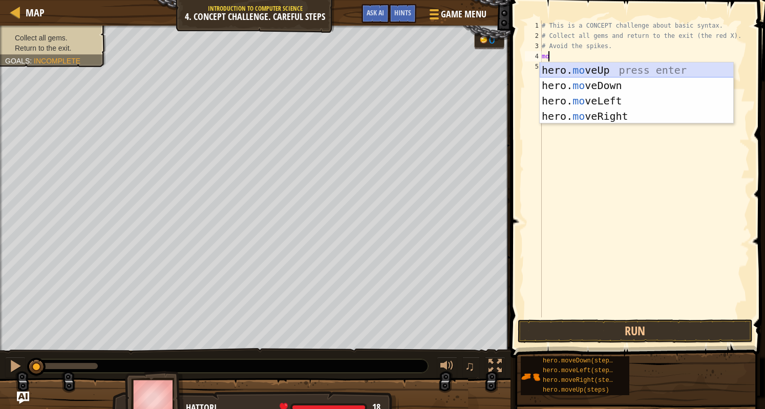
click at [663, 70] on div "hero. mo veUp press enter hero. mo veDown press enter hero. mo veLeft press ent…" at bounding box center [637, 108] width 194 height 92
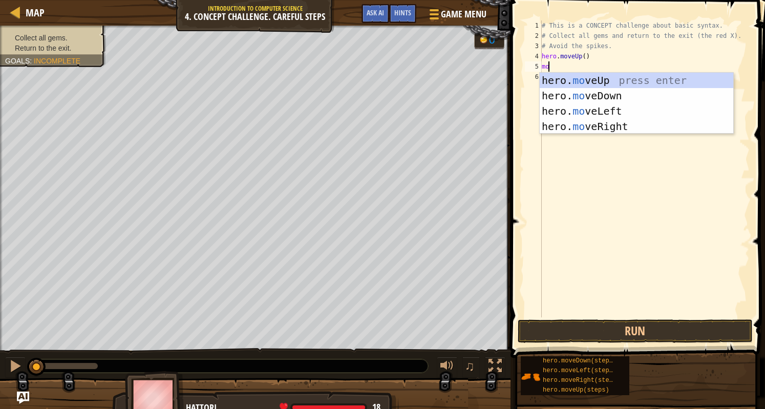
type textarea "mov"
click at [627, 128] on div "hero. mov eUp press enter hero. mov eDown press enter hero. mov eLeft press ent…" at bounding box center [637, 119] width 194 height 92
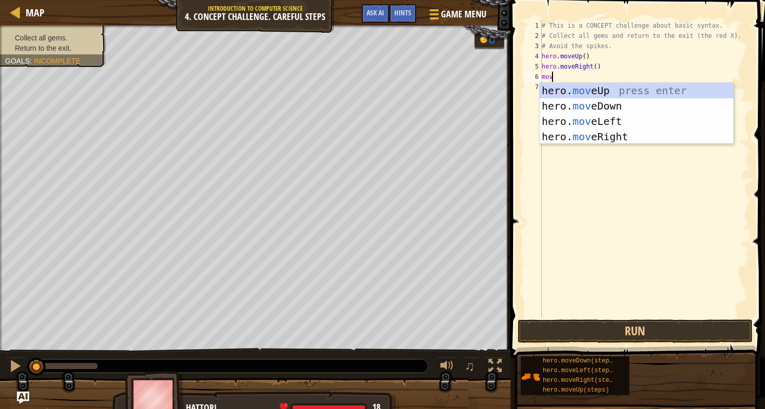
type textarea "move"
click at [618, 109] on div "hero. move Up press enter hero. move Down press enter hero. move Left press ent…" at bounding box center [637, 129] width 194 height 92
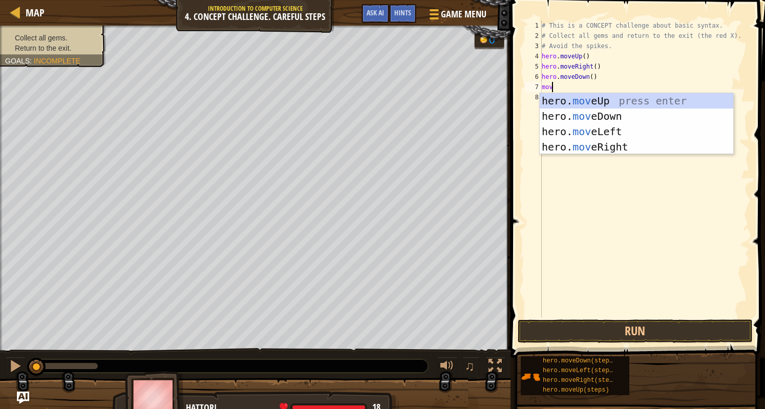
type textarea "move"
click at [604, 142] on div "hero. move Up press enter hero. move Down press enter hero. move Left press ent…" at bounding box center [637, 139] width 194 height 92
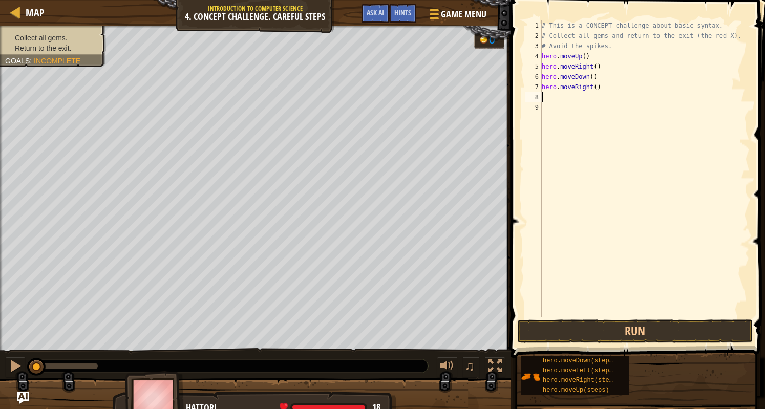
scroll to position [5, 0]
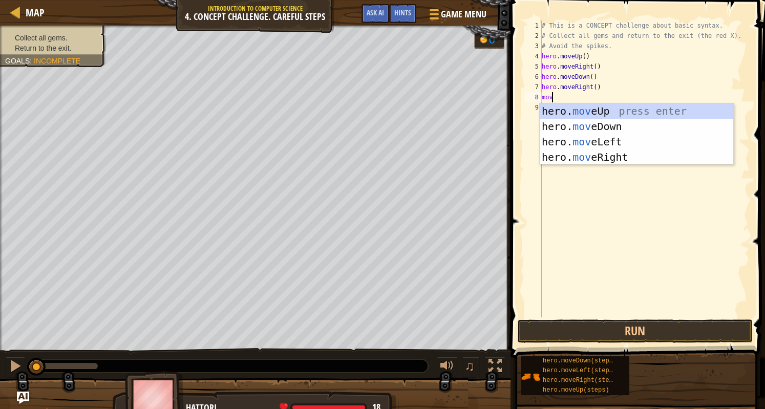
type textarea "move"
click at [604, 142] on div "hero. move Up press enter hero. move Down press enter hero. move Left press ent…" at bounding box center [637, 149] width 194 height 92
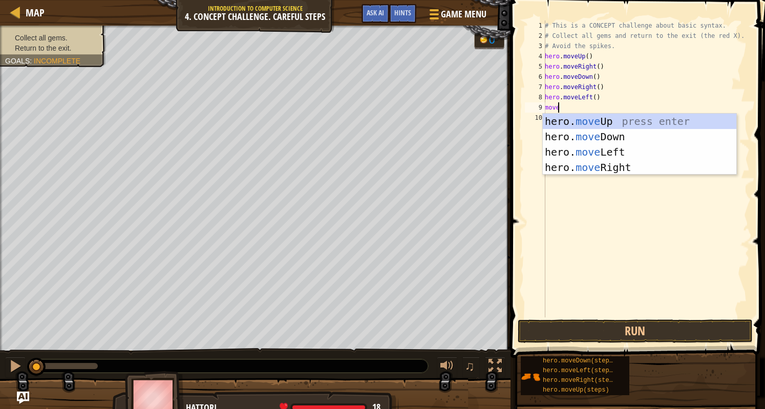
type textarea "moved"
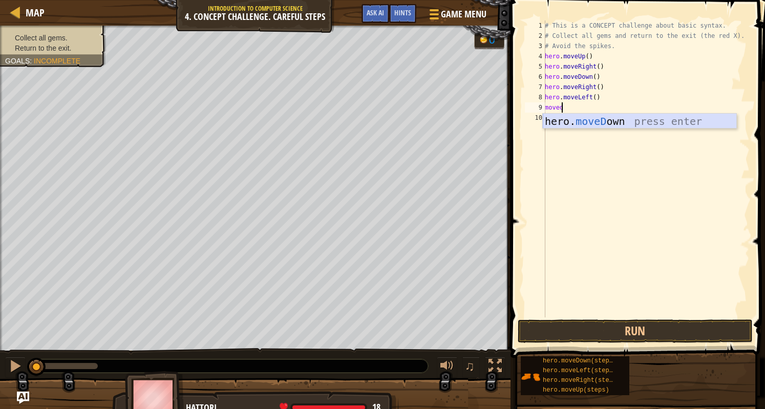
click at [621, 123] on div "hero. moveD own press enter" at bounding box center [640, 137] width 194 height 46
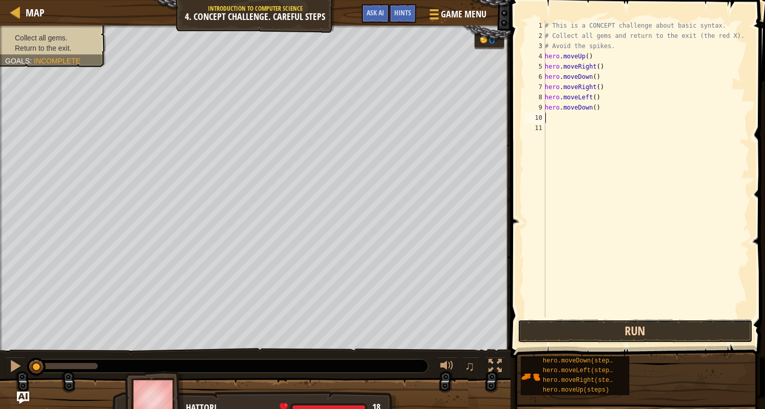
click at [573, 330] on button "Run" at bounding box center [635, 331] width 235 height 24
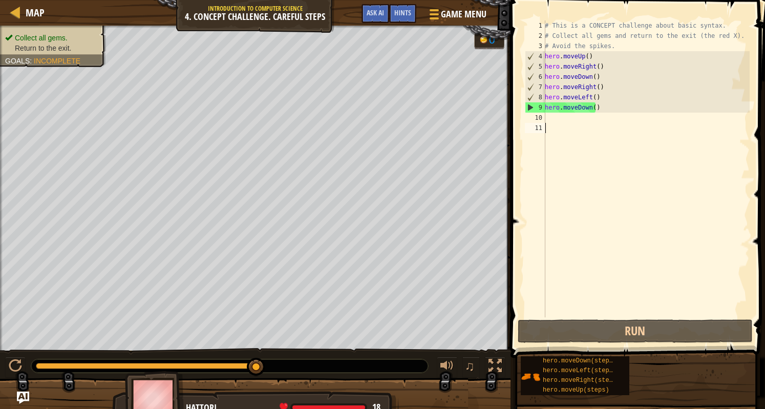
click at [563, 0] on body "Map Introduction to Computer Science 4. Concept Challenge. Careful Steps Game M…" at bounding box center [382, 0] width 765 height 0
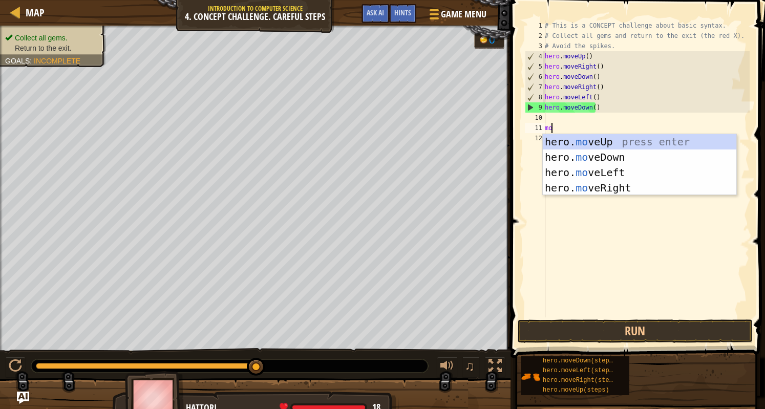
type textarea "move"
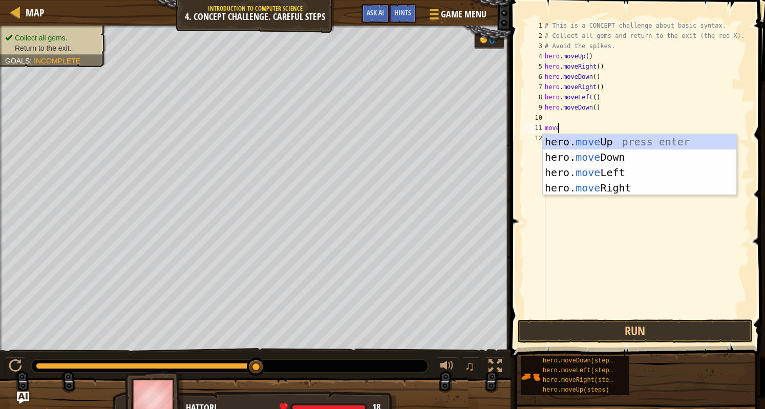
click at [548, 118] on div "# This is a CONCEPT challenge about basic syntax. # Collect all gems and return…" at bounding box center [646, 178] width 207 height 317
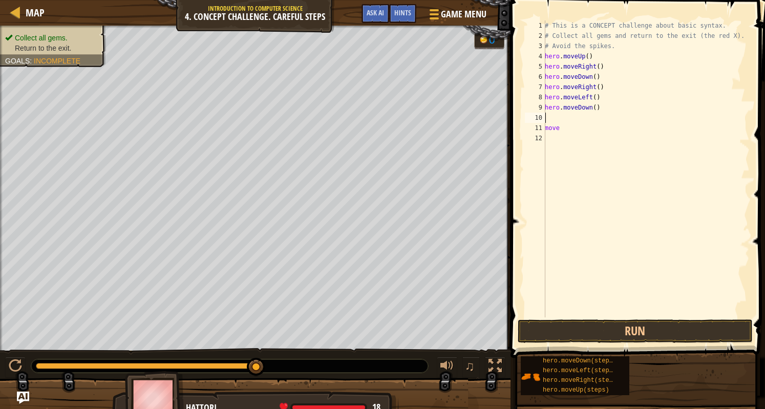
scroll to position [5, 0]
type textarea "m"
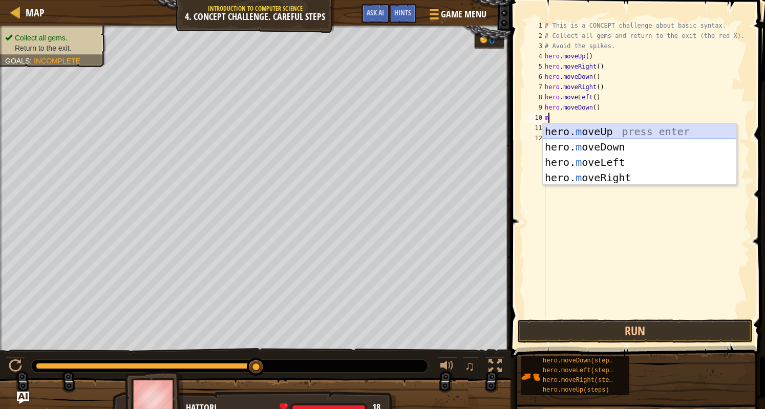
click at [556, 135] on div "hero. m oveUp press enter hero. m oveDown press enter hero. m oveLeft press ent…" at bounding box center [640, 170] width 194 height 92
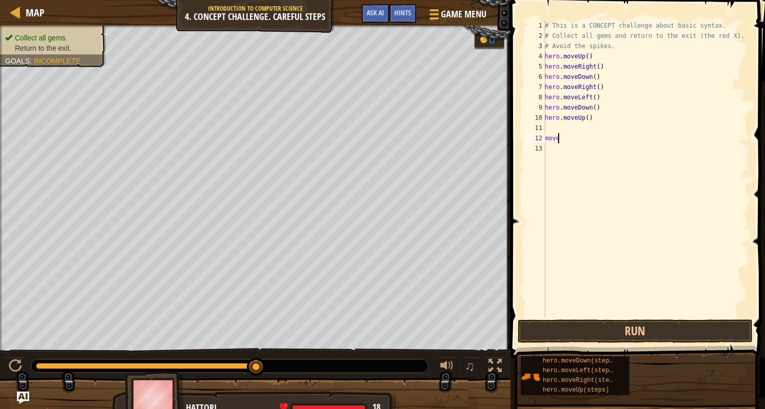
click at [558, 141] on div "# This is a CONCEPT challenge about basic syntax. # Collect all gems and return…" at bounding box center [646, 178] width 207 height 317
type textarea "m"
click at [551, 134] on div "# This is a CONCEPT challenge about basic syntax. # Collect all gems and return…" at bounding box center [646, 178] width 207 height 317
click at [547, 123] on div "# This is a CONCEPT challenge about basic syntax. # Collect all gems and return…" at bounding box center [646, 178] width 207 height 317
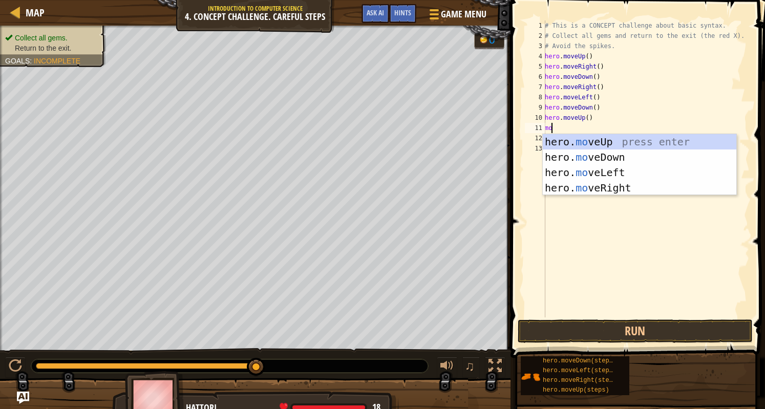
type textarea "move"
click at [612, 141] on div "hero. move Up press enter hero. move Down press enter hero. move Left press ent…" at bounding box center [640, 180] width 194 height 92
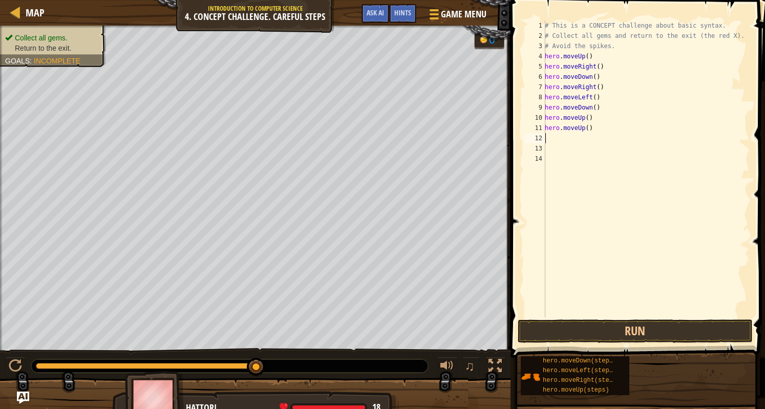
scroll to position [5, 0]
type textarea "moveleft"
click at [586, 150] on div "hero. moveLeft press enter" at bounding box center [640, 167] width 194 height 46
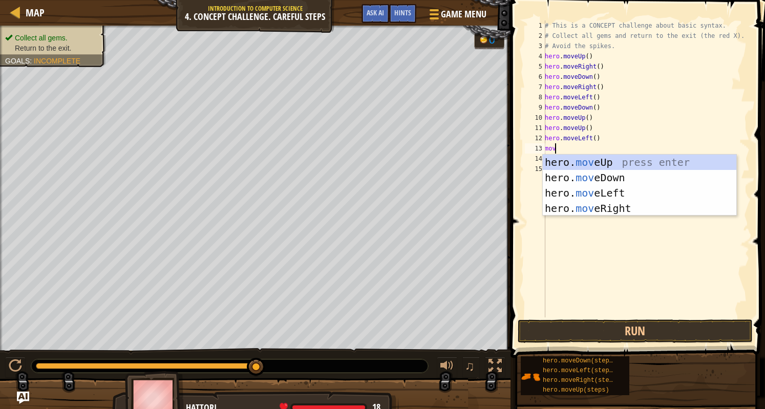
type textarea "move"
click at [585, 177] on div "hero. move Up press enter hero. move Down press enter hero. move Left press ent…" at bounding box center [640, 201] width 194 height 92
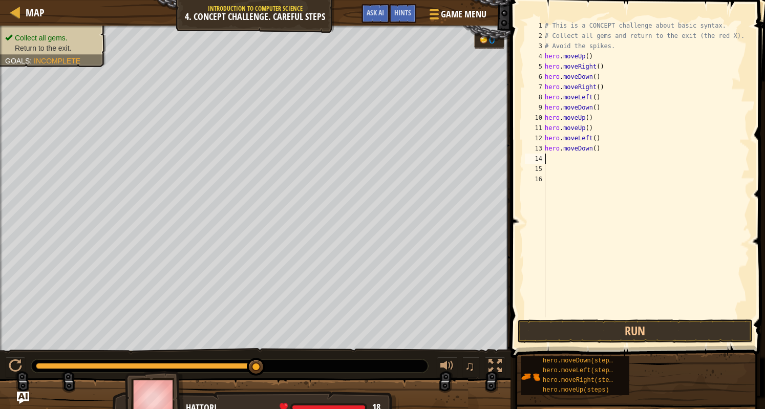
scroll to position [5, 0]
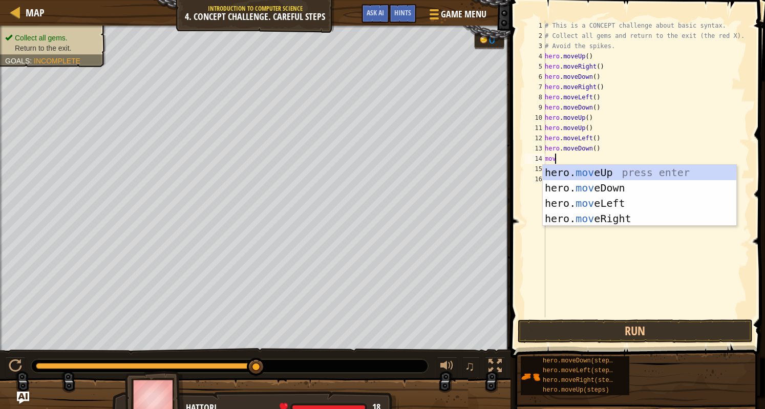
type textarea "move"
click at [589, 199] on div "hero. move Up press enter hero. move Down press enter hero. move Left press ent…" at bounding box center [640, 211] width 194 height 92
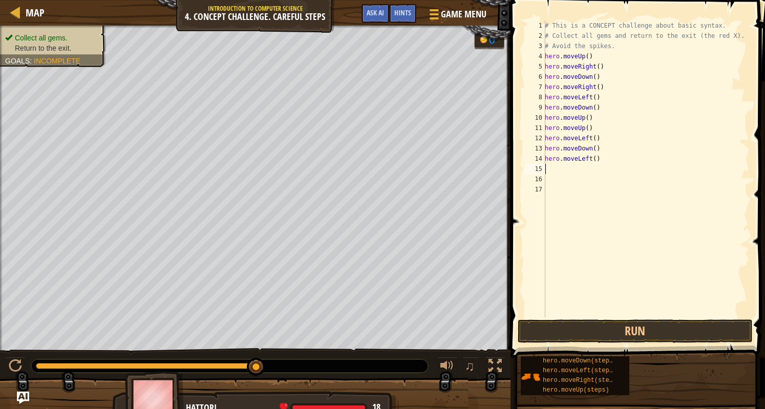
scroll to position [5, 0]
click at [654, 337] on button "Run" at bounding box center [635, 331] width 235 height 24
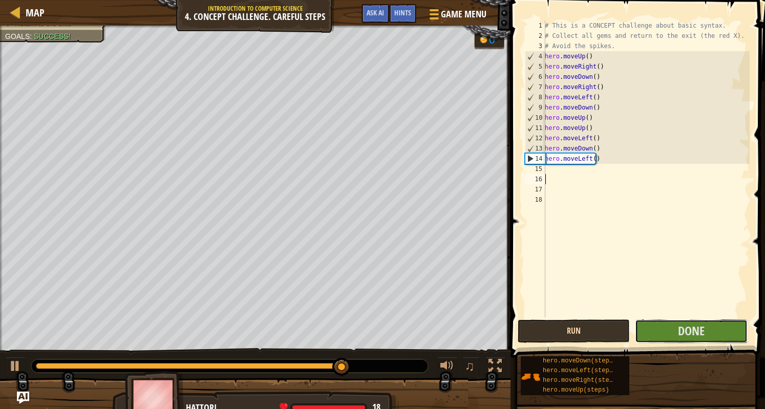
click at [654, 337] on button "Done" at bounding box center [691, 331] width 112 height 24
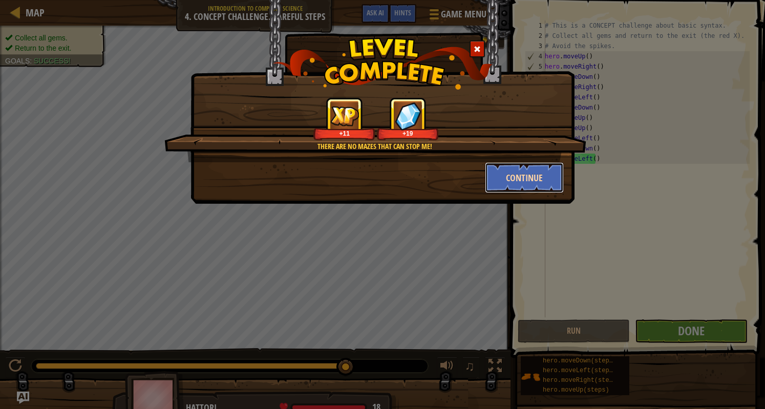
click at [551, 178] on button "Continue" at bounding box center [524, 177] width 79 height 31
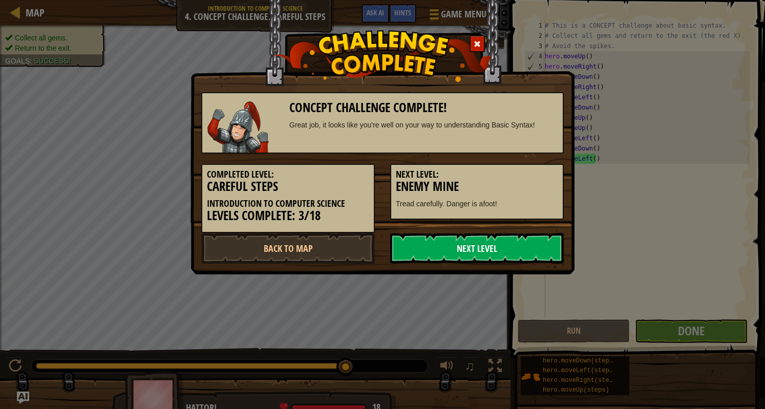
click at [501, 246] on link "Next Level" at bounding box center [477, 248] width 174 height 31
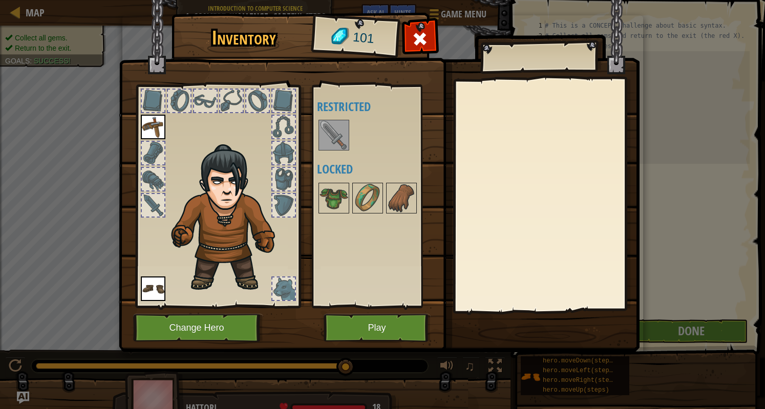
click at [333, 141] on img at bounding box center [333, 135] width 29 height 29
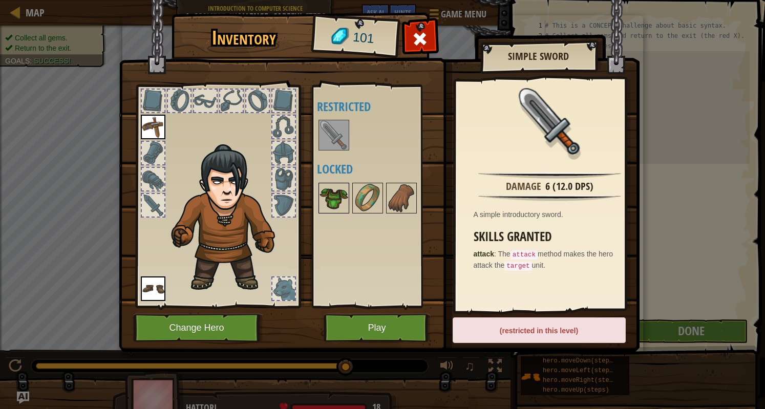
click at [335, 195] on img at bounding box center [333, 198] width 29 height 29
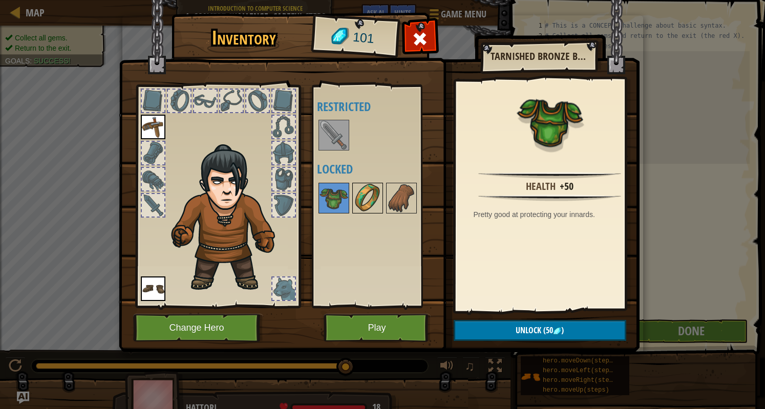
click at [369, 199] on img at bounding box center [367, 198] width 29 height 29
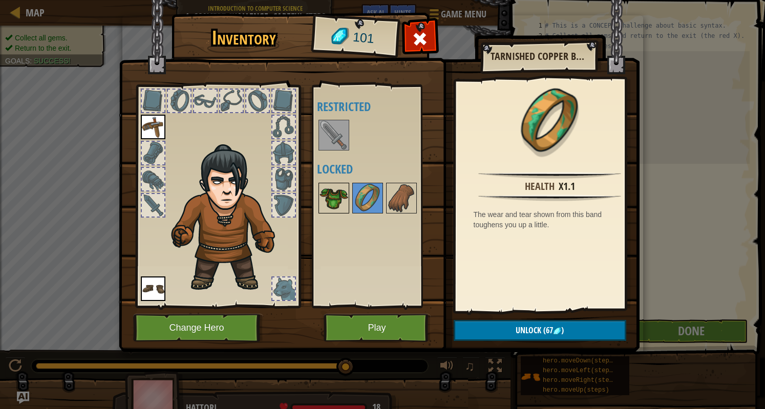
click at [329, 196] on img at bounding box center [333, 198] width 29 height 29
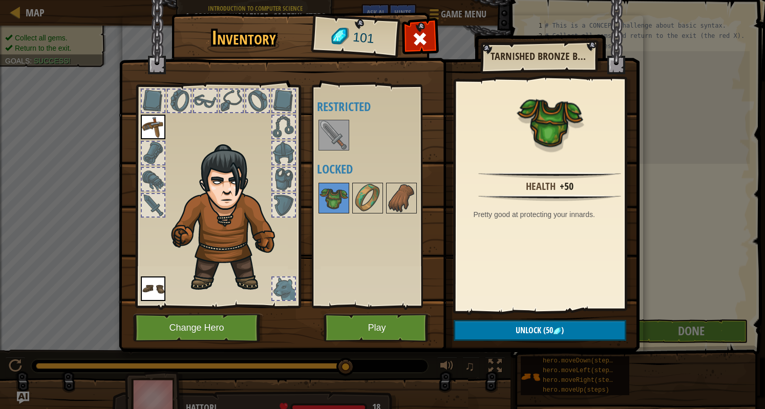
click at [519, 341] on img at bounding box center [379, 167] width 521 height 372
click at [526, 327] on span "Unlock" at bounding box center [529, 330] width 26 height 11
click at [495, 324] on button "Confirm" at bounding box center [540, 330] width 173 height 21
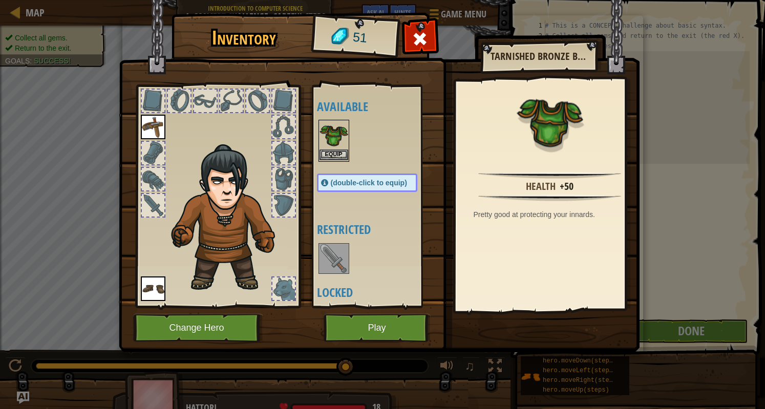
click at [336, 141] on img at bounding box center [333, 135] width 29 height 29
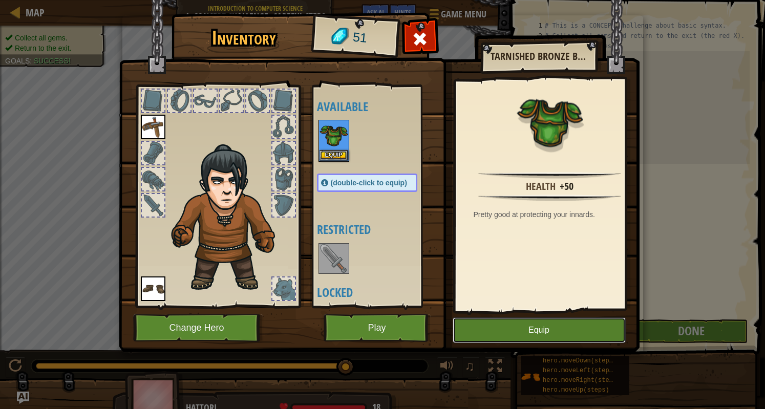
click at [515, 328] on button "Equip" at bounding box center [539, 330] width 173 height 26
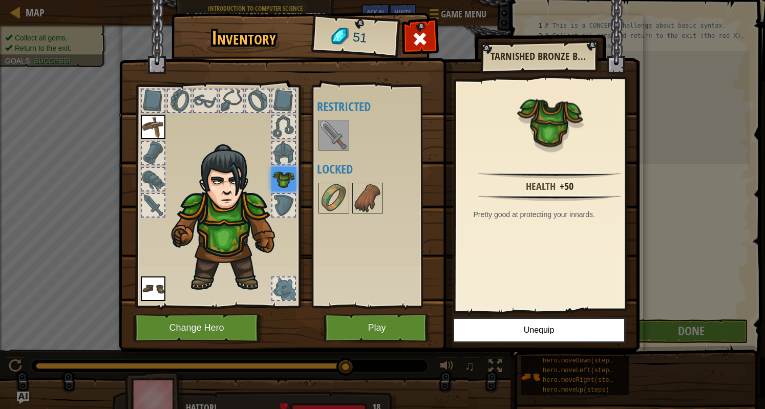
click at [351, 193] on div at bounding box center [377, 198] width 121 height 34
click at [332, 190] on img at bounding box center [333, 198] width 29 height 29
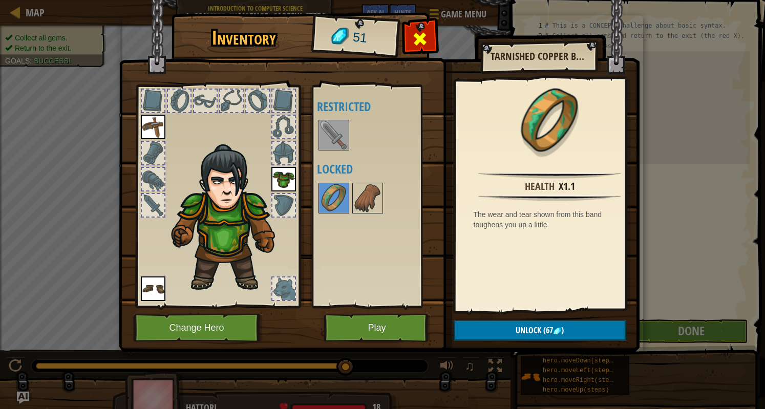
click at [426, 38] on span at bounding box center [420, 39] width 16 height 16
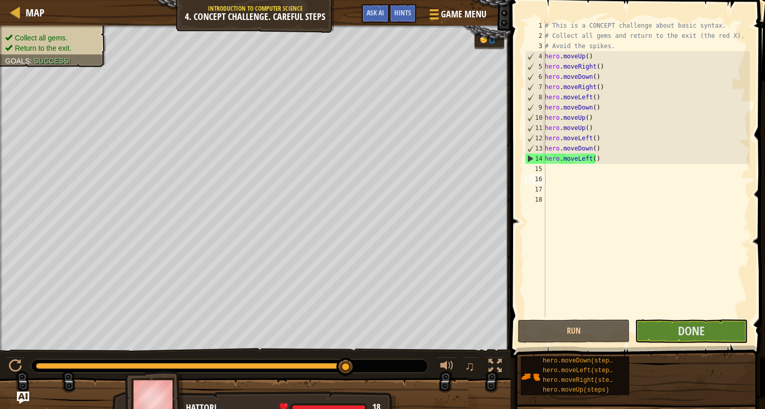
click at [674, 310] on div "# This is a CONCEPT challenge about basic syntax. # Collect all gems and return…" at bounding box center [646, 178] width 207 height 317
click at [662, 332] on button "Done" at bounding box center [691, 331] width 112 height 24
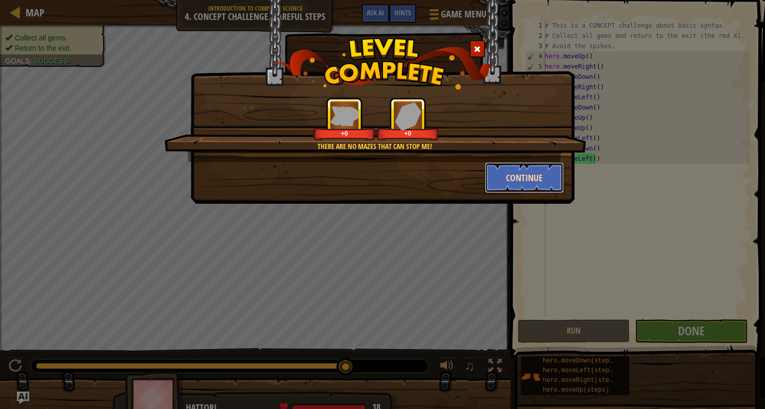
click at [528, 183] on button "Continue" at bounding box center [524, 177] width 79 height 31
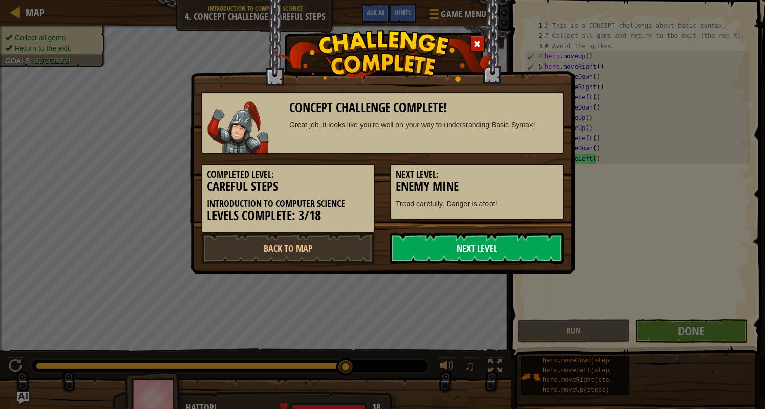
click at [487, 253] on link "Next Level" at bounding box center [477, 248] width 174 height 31
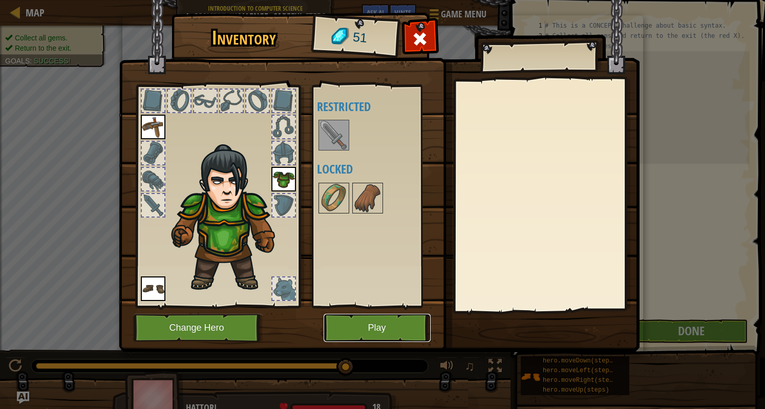
click at [370, 330] on button "Play" at bounding box center [377, 328] width 107 height 28
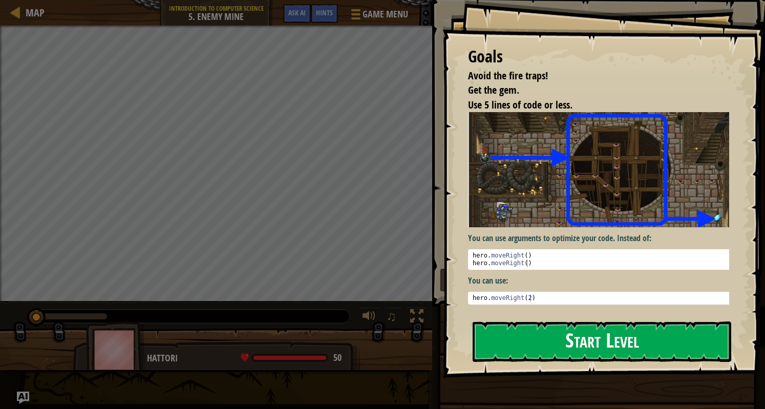
click at [554, 336] on button "Start Level" at bounding box center [602, 341] width 259 height 40
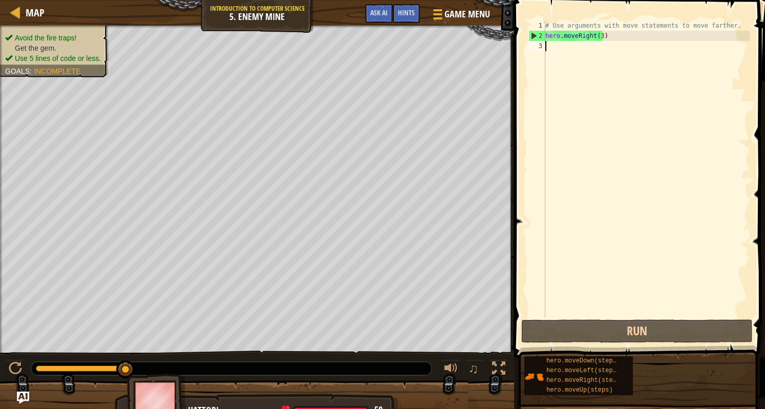
scroll to position [5, 0]
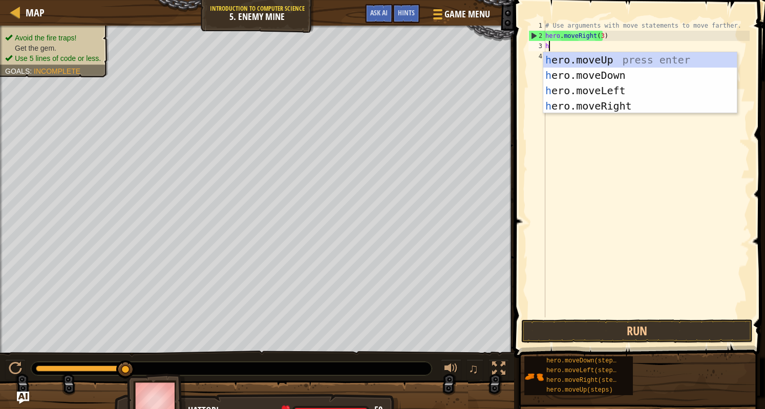
type textarea "he"
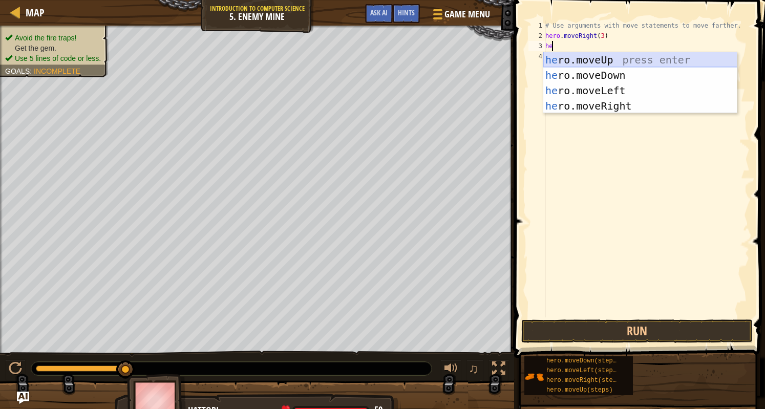
click at [569, 64] on div "he ro.moveUp press enter he ro.moveDown press enter he ro.moveLeft press enter …" at bounding box center [640, 98] width 194 height 92
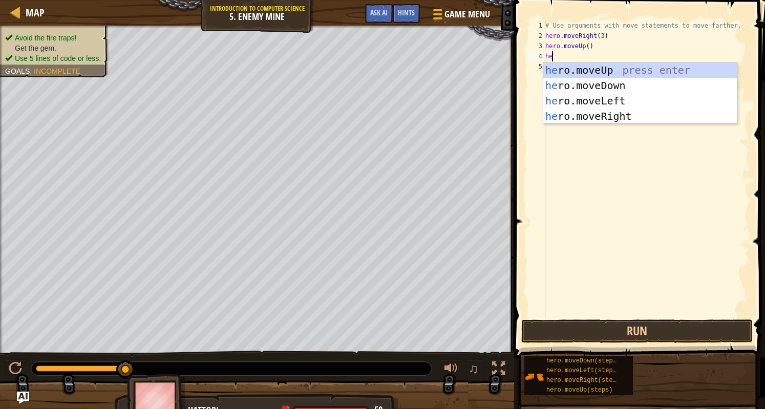
type textarea "her"
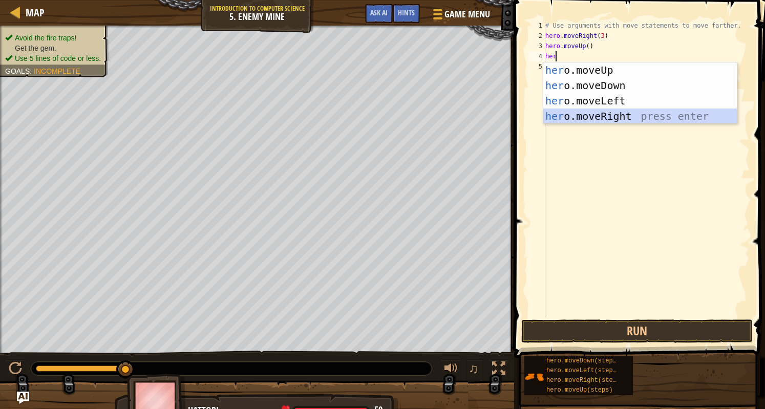
click at [627, 115] on div "her o.moveUp press enter her o.moveDown press enter her o.moveLeft press enter …" at bounding box center [640, 108] width 194 height 92
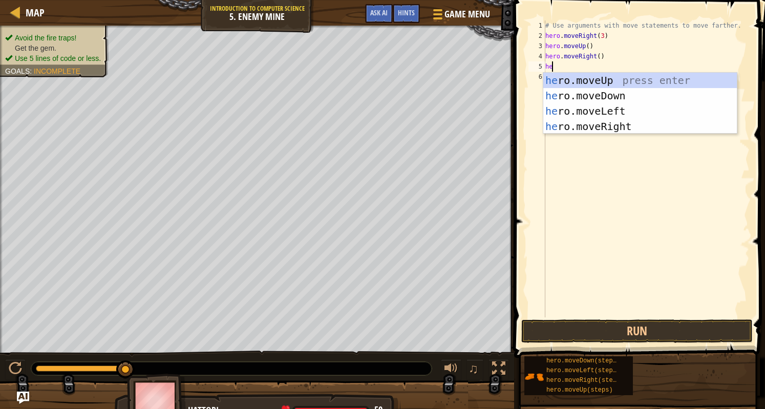
type textarea "hero"
click at [620, 93] on div "hero .moveUp press enter hero .moveDown press enter hero .moveLeft press enter …" at bounding box center [640, 119] width 194 height 92
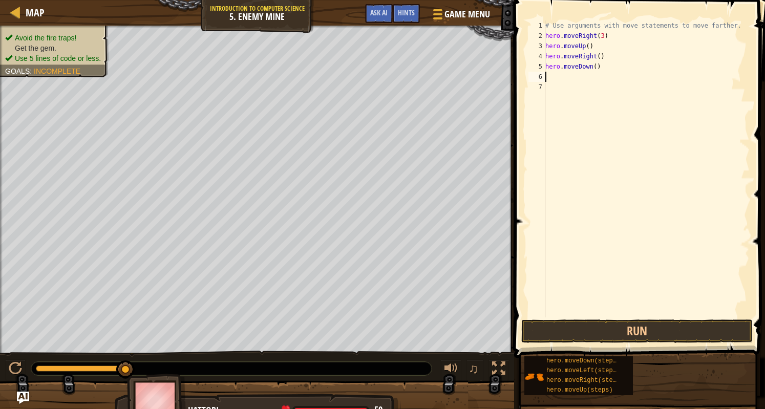
scroll to position [5, 0]
click at [592, 66] on div "# Use arguments with move statements to move farther. hero . moveRight ( 3 ) he…" at bounding box center [646, 178] width 206 height 317
type textarea "hero.moveDown(3)"
click at [564, 77] on div "# Use arguments with move statements to move farther. hero . moveRight ( 3 ) he…" at bounding box center [646, 178] width 206 height 317
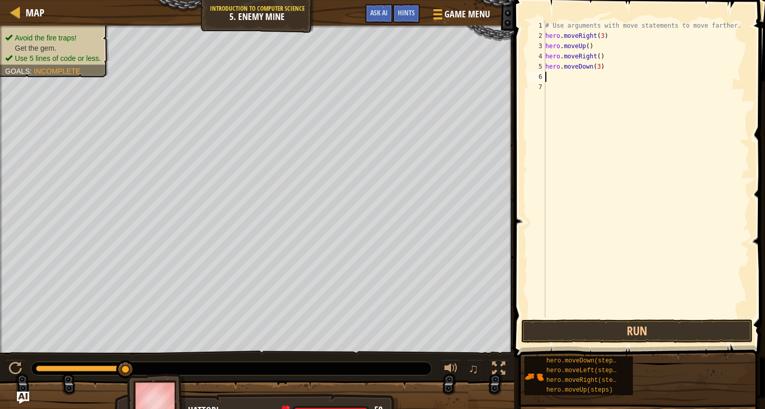
scroll to position [5, 0]
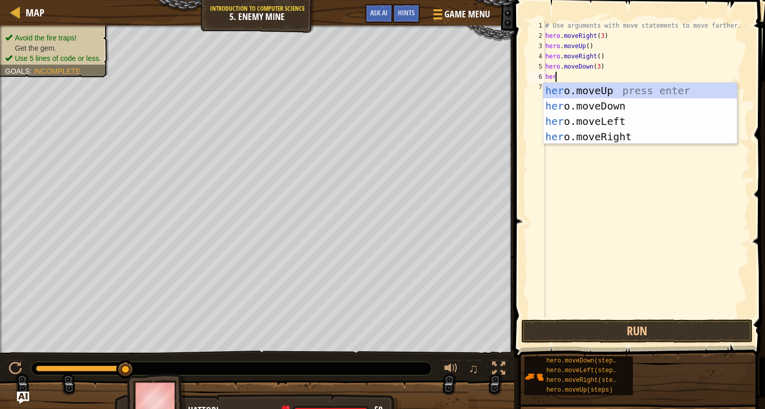
type textarea "hero"
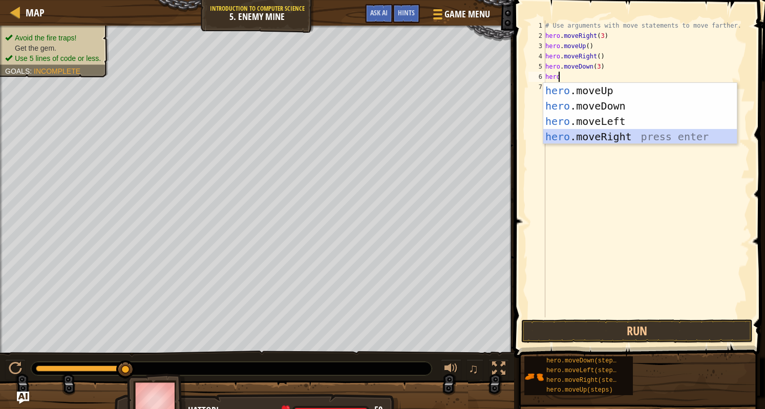
click at [614, 139] on div "hero .moveUp press enter hero .moveDown press enter hero .moveLeft press enter …" at bounding box center [640, 129] width 194 height 92
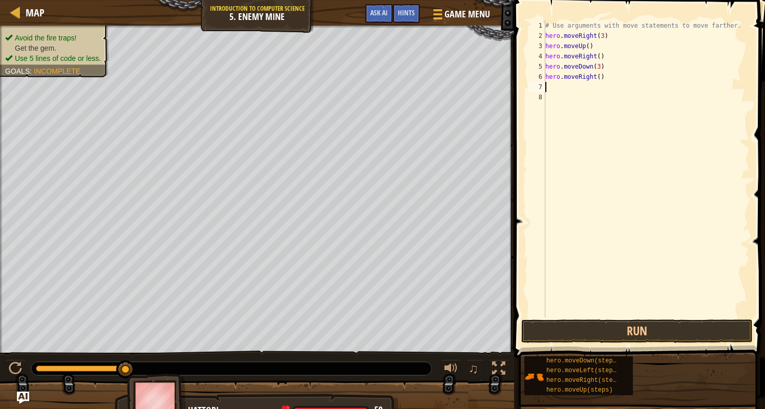
click at [595, 78] on div "# Use arguments with move statements to move farther. hero . moveRight ( 3 ) he…" at bounding box center [646, 178] width 206 height 317
type textarea "hero.moveRight(2)"
click at [614, 325] on button "Run" at bounding box center [636, 331] width 231 height 24
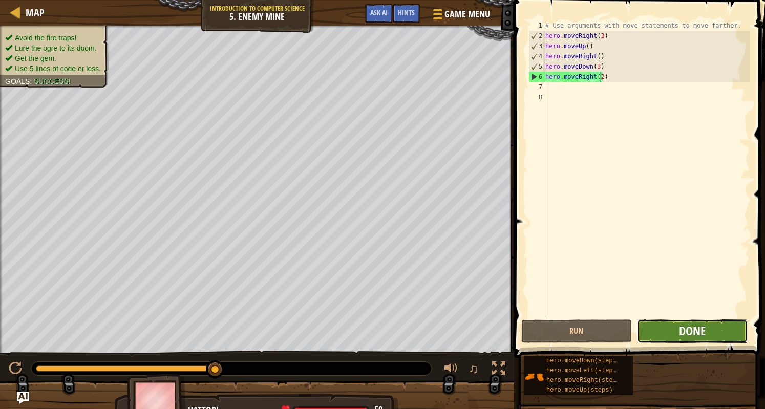
click at [683, 332] on span "Done" at bounding box center [692, 331] width 27 height 16
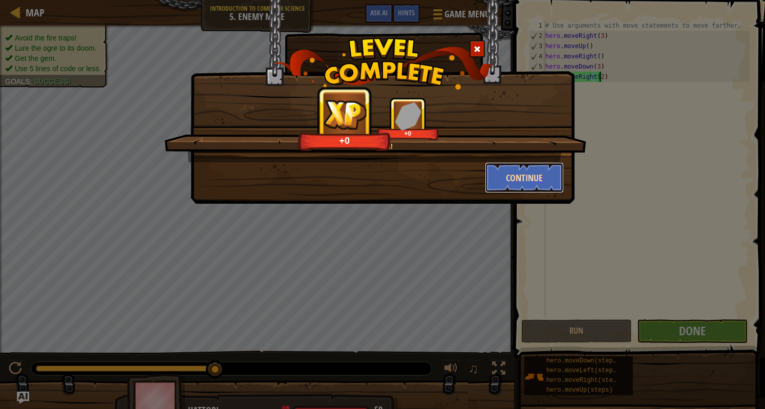
click at [540, 178] on button "Continue" at bounding box center [524, 177] width 79 height 31
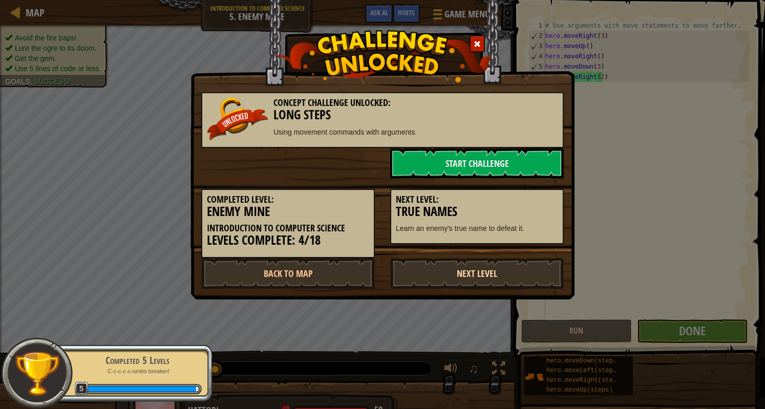
click at [465, 281] on link "Next Level" at bounding box center [477, 273] width 174 height 31
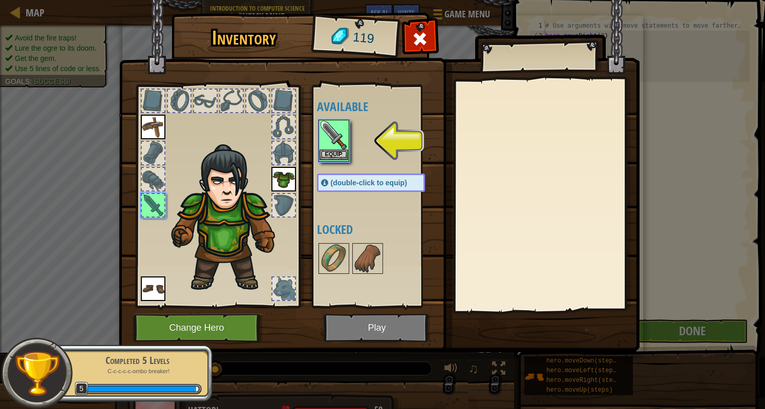
click at [335, 143] on img at bounding box center [333, 135] width 29 height 29
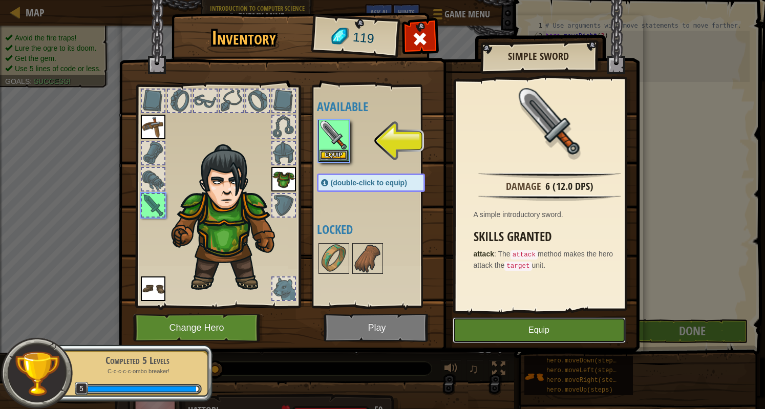
click at [500, 326] on button "Equip" at bounding box center [539, 330] width 173 height 26
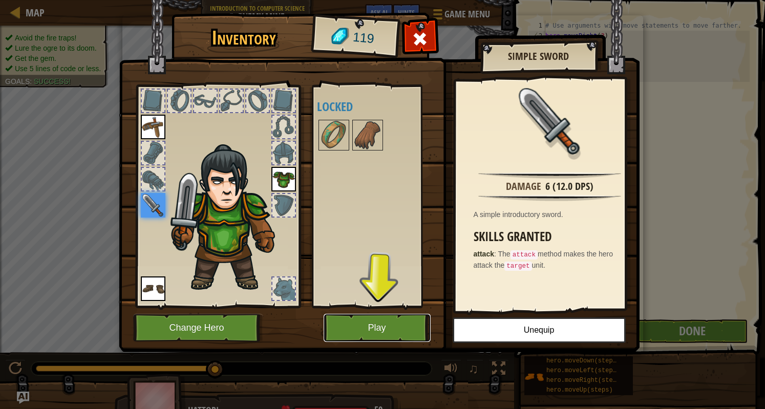
click at [378, 329] on button "Play" at bounding box center [377, 328] width 107 height 28
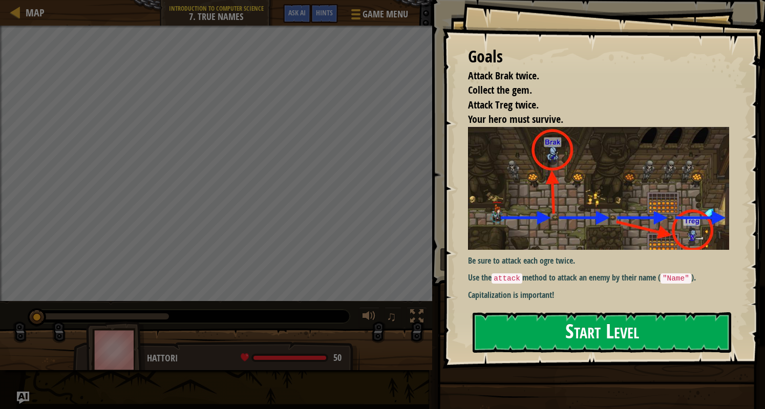
click at [561, 316] on button "Start Level" at bounding box center [602, 332] width 259 height 40
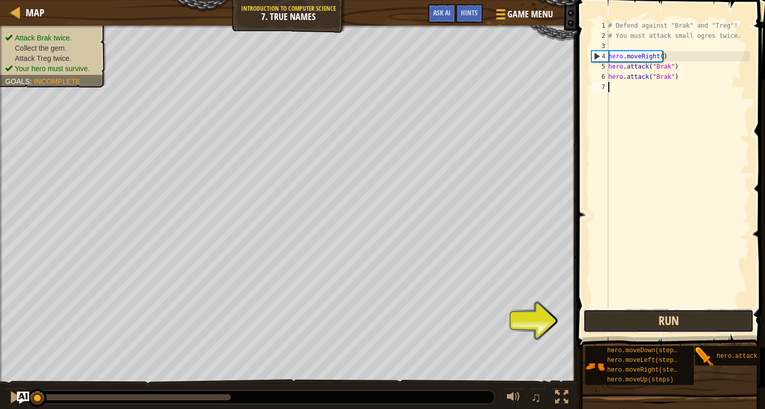
click at [655, 319] on button "Run" at bounding box center [668, 321] width 170 height 24
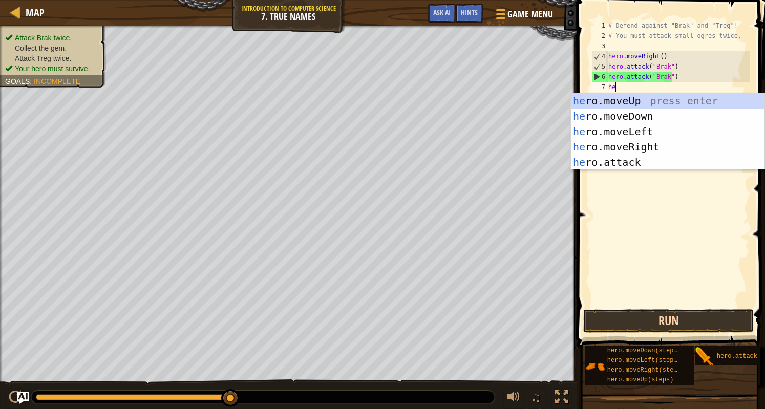
scroll to position [5, 0]
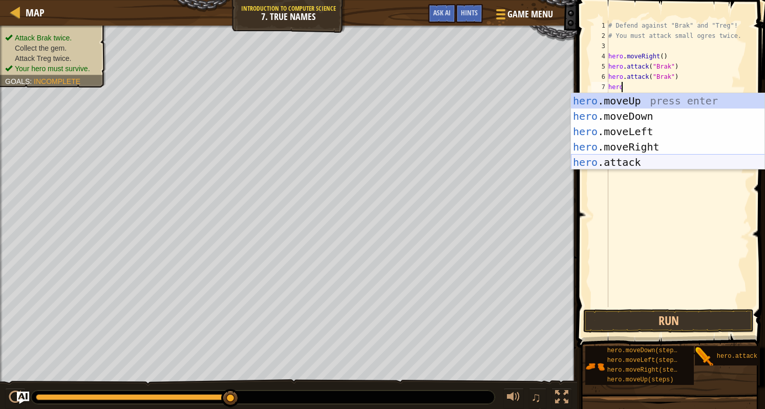
click at [644, 162] on div "hero .moveUp press enter hero .moveDown press enter hero .moveLeft press enter …" at bounding box center [668, 147] width 194 height 108
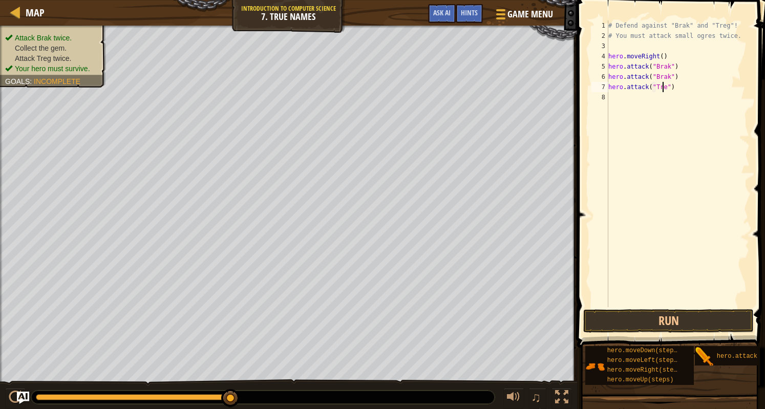
scroll to position [5, 4]
click at [676, 92] on div "# Defend against "Brak" and "Treg"! # You must attack small ogres twice. hero .…" at bounding box center [677, 173] width 143 height 307
click at [668, 316] on button "Run" at bounding box center [668, 321] width 170 height 24
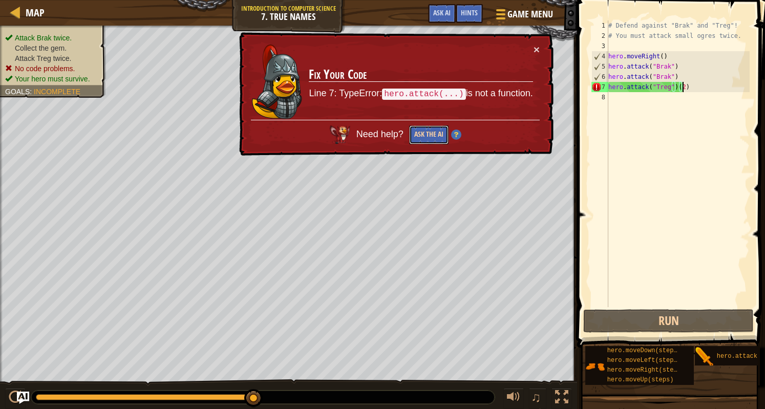
click at [437, 140] on button "Ask the AI" at bounding box center [428, 134] width 39 height 19
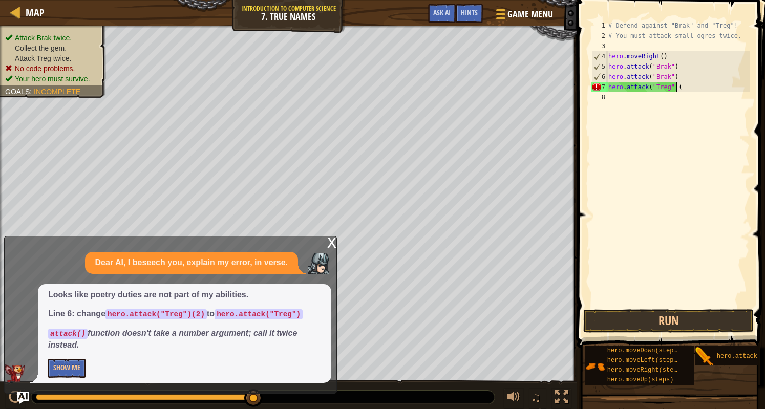
type textarea "hero.attack("Treg")"
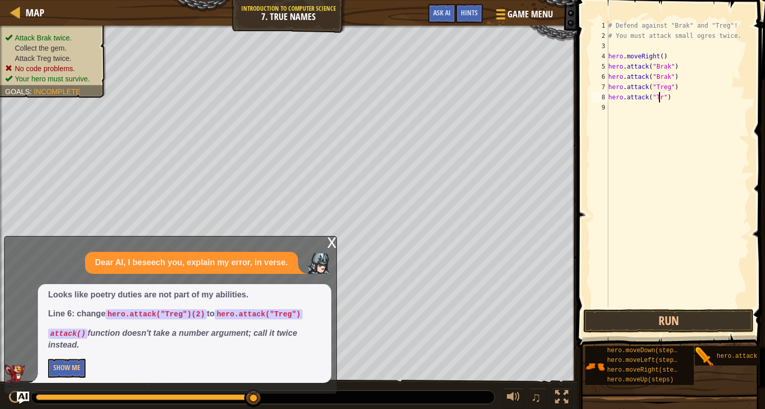
scroll to position [5, 4]
type textarea "hero.attack("Treg")"
click at [661, 322] on button "Run" at bounding box center [668, 321] width 170 height 24
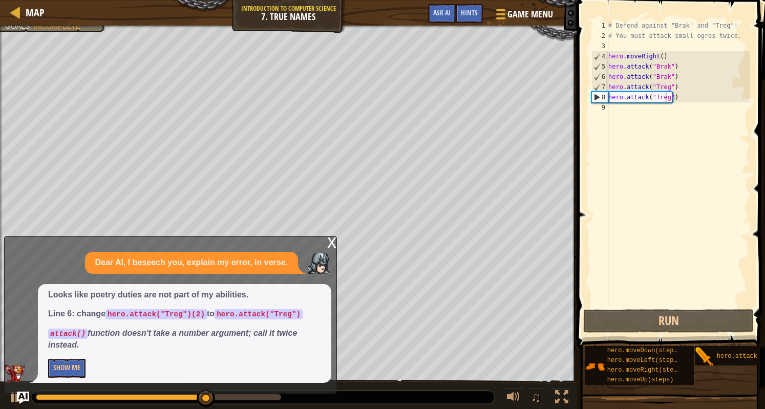
click at [331, 245] on div "x" at bounding box center [331, 242] width 9 height 10
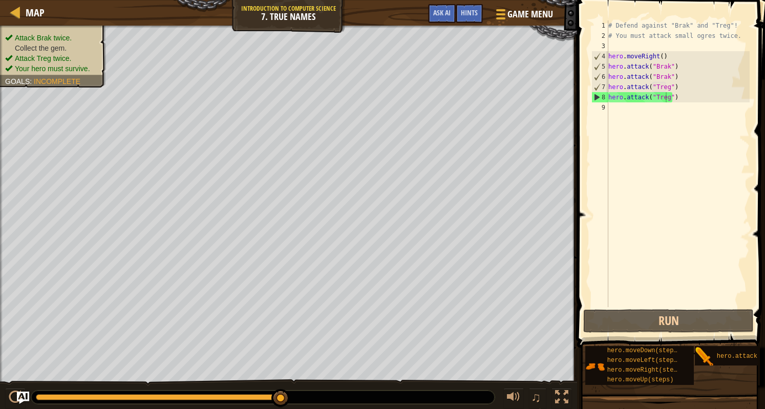
scroll to position [5, 0]
click at [690, 110] on div "# Defend against "Brak" and "Treg"! # You must attack small ogres twice. hero .…" at bounding box center [677, 173] width 143 height 307
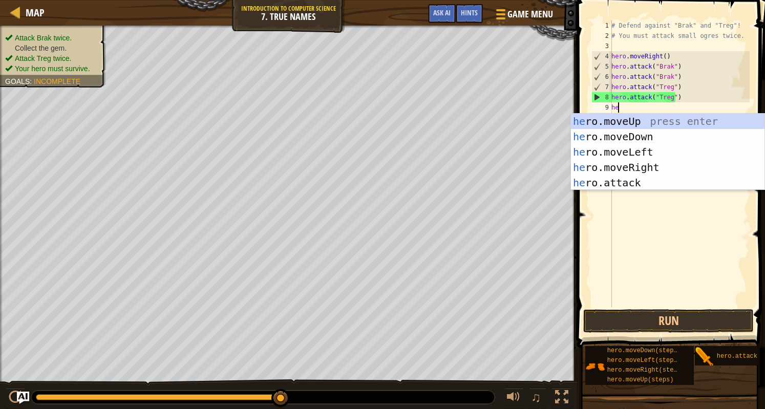
type textarea "hero"
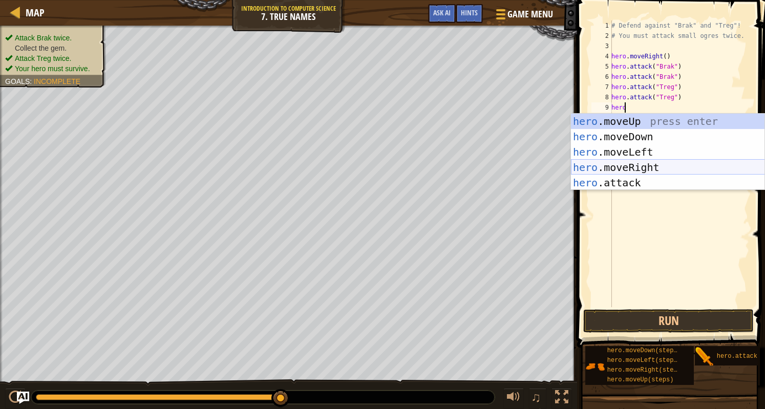
click at [648, 168] on div "hero .moveUp press enter hero .moveDown press enter hero .moveLeft press enter …" at bounding box center [668, 168] width 194 height 108
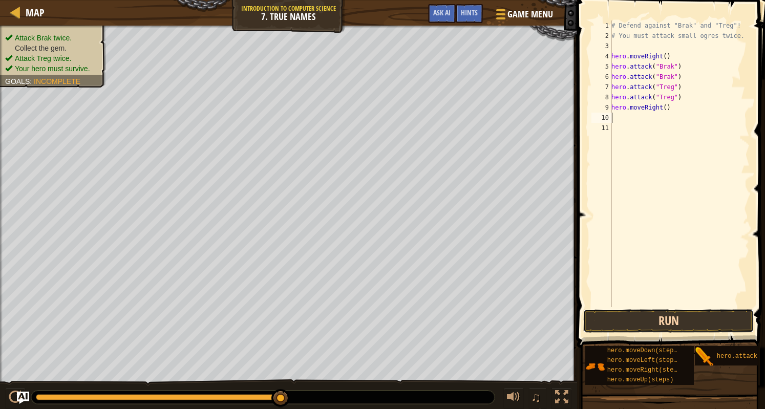
click at [632, 323] on button "Run" at bounding box center [668, 321] width 170 height 24
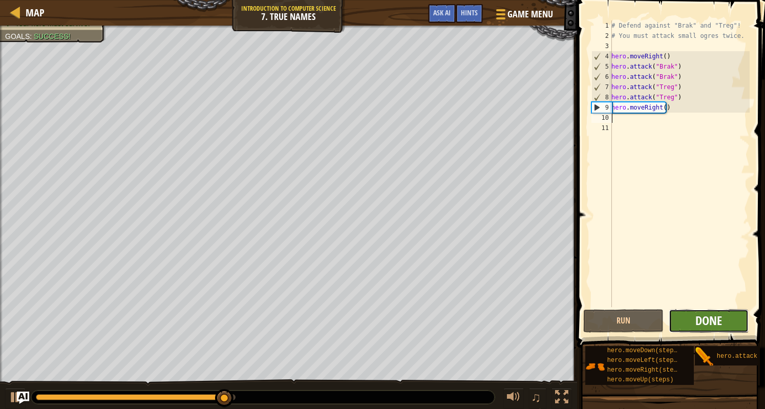
click at [703, 319] on span "Done" at bounding box center [708, 320] width 27 height 16
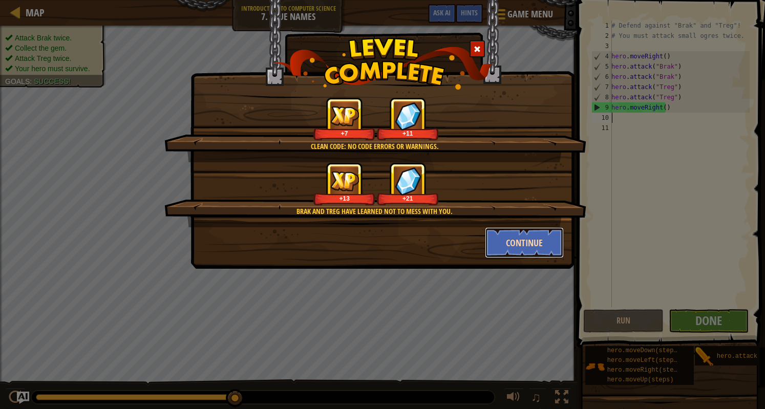
click at [522, 241] on button "Continue" at bounding box center [524, 242] width 79 height 31
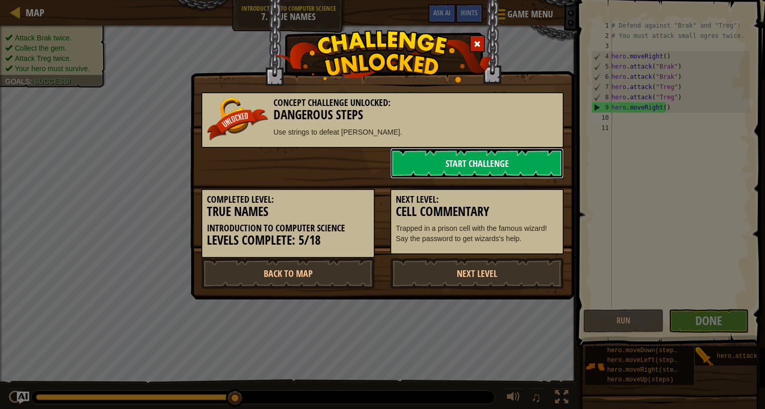
click at [471, 168] on link "Start Challenge" at bounding box center [477, 163] width 174 height 31
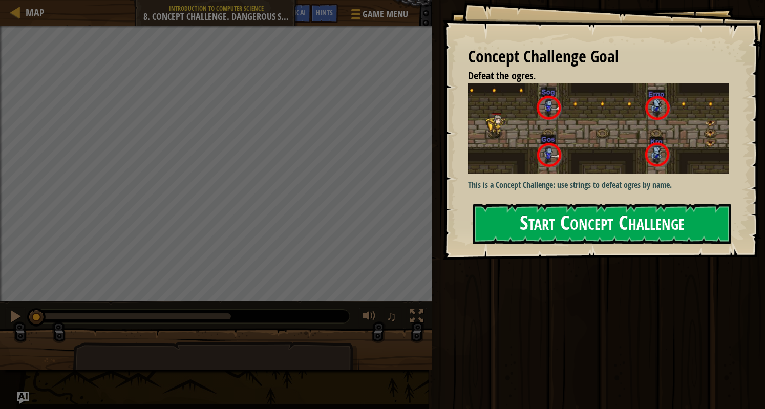
click at [554, 218] on button "Start Concept Challenge" at bounding box center [602, 224] width 259 height 40
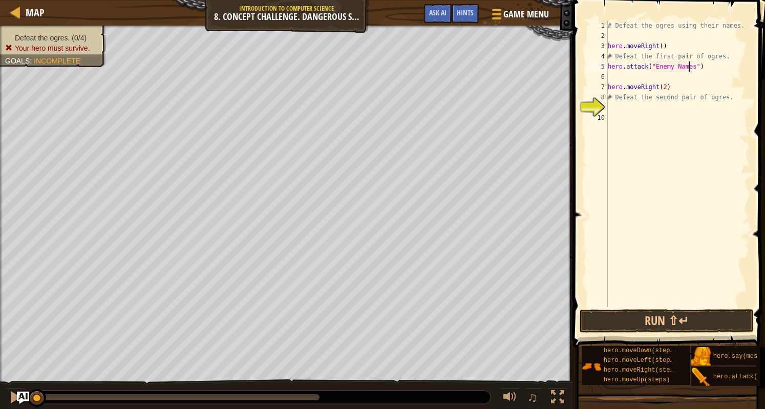
scroll to position [5, 6]
type textarea "hero.attack("Sog")"
click at [634, 78] on div "# Defeat the ogres using their names. hero . moveRight ( ) # Defeat the first p…" at bounding box center [678, 173] width 144 height 307
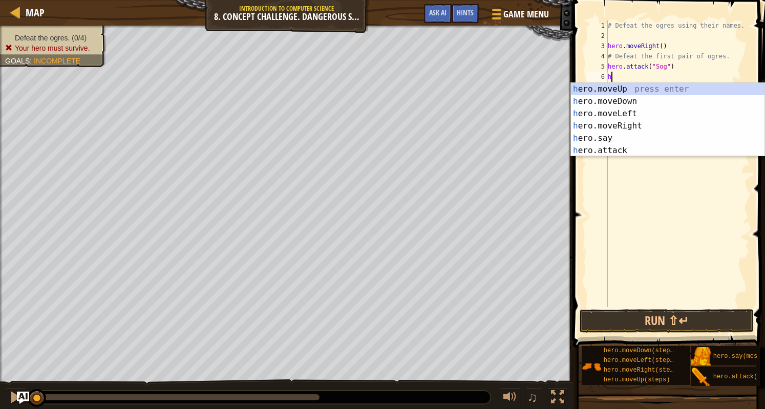
type textarea "he"
click at [617, 157] on div "# Defeat the ogres using their names. hero . moveRight ( ) # Defeat the first p…" at bounding box center [678, 173] width 144 height 307
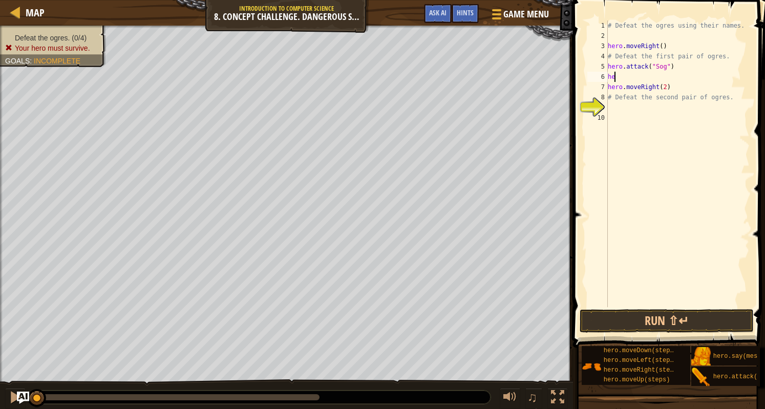
click at [641, 72] on div "# Defeat the ogres using their names. hero . moveRight ( ) # Defeat the first p…" at bounding box center [678, 173] width 144 height 307
type textarea "h"
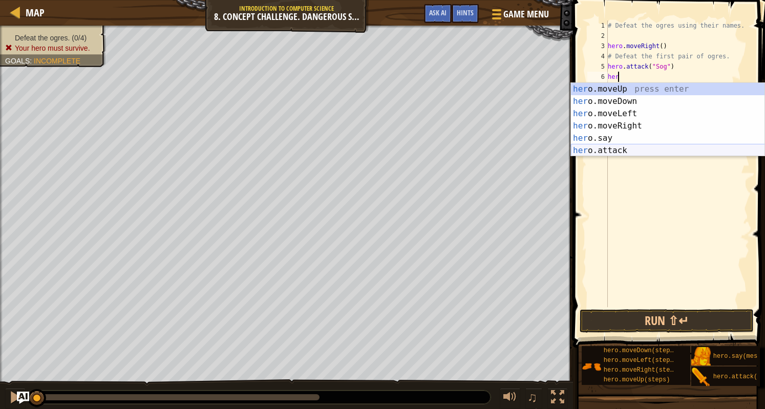
click at [616, 148] on div "her o.moveUp press enter her o.moveDown press enter her o.moveLeft press enter …" at bounding box center [668, 132] width 194 height 98
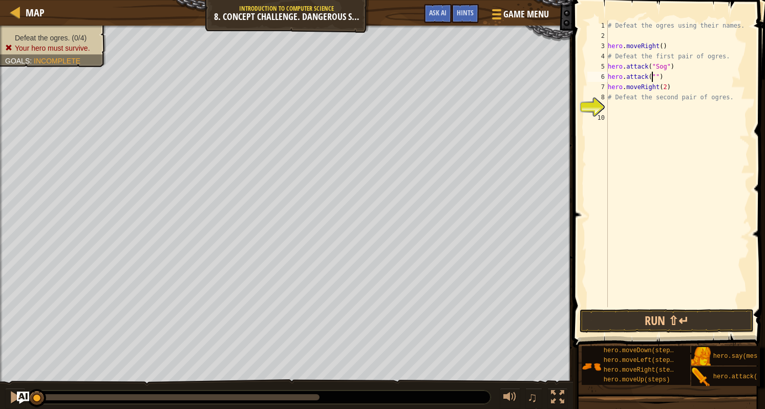
scroll to position [5, 4]
type textarea "hero.attack("Gos")"
click at [623, 107] on div "# Defeat the ogres using their names. hero . moveRight ( ) # Defeat the first p…" at bounding box center [678, 173] width 144 height 307
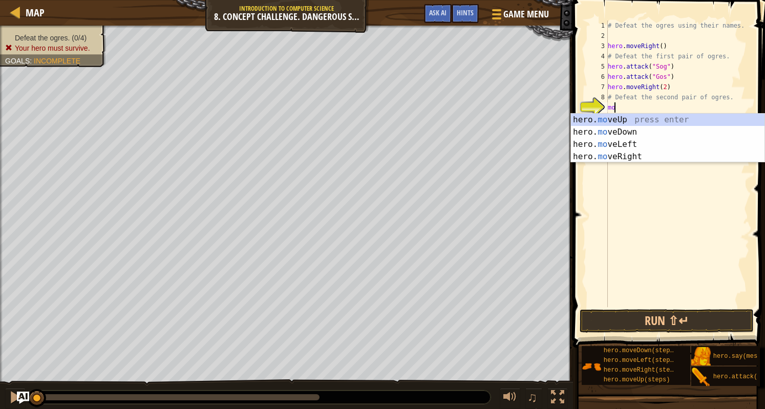
type textarea "move"
click at [616, 161] on div "hero. move Up press enter hero. move Down press enter hero. move Left press ent…" at bounding box center [668, 151] width 194 height 74
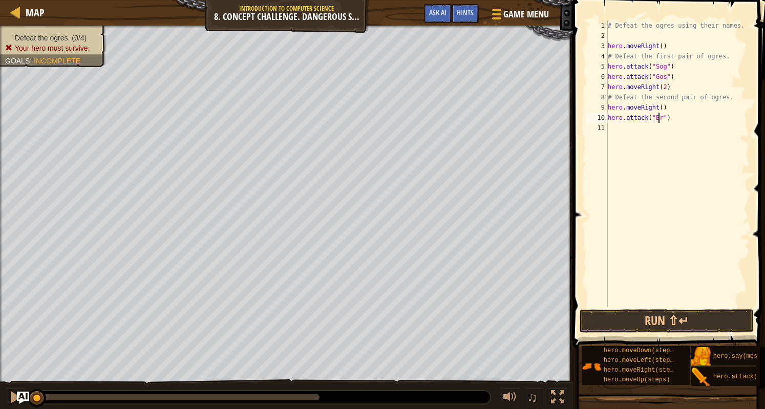
scroll to position [5, 4]
type textarea "hero.attack("Ergo")"
click at [619, 127] on div "# Defeat the ogres using their names. hero . moveRight ( ) # Defeat the first p…" at bounding box center [678, 173] width 144 height 307
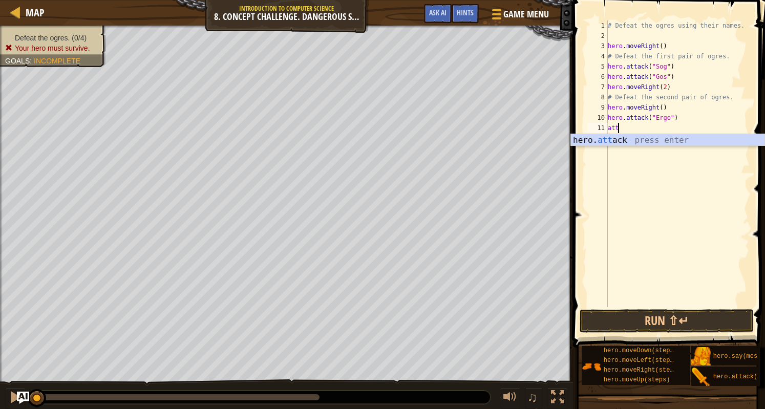
scroll to position [5, 0]
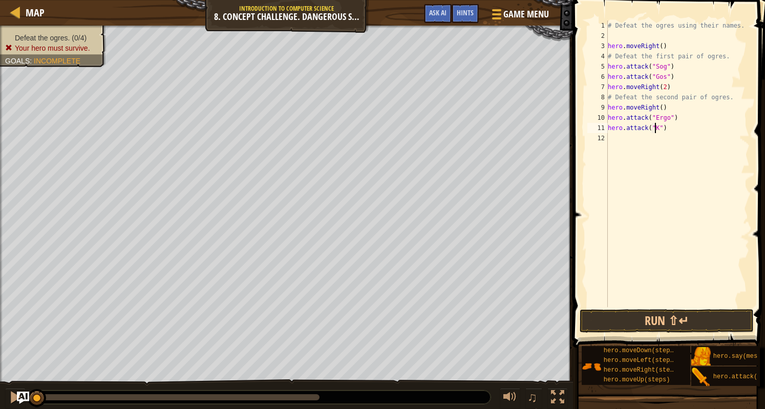
type textarea "hero.attack("Kro")"
click at [611, 141] on div "# Defeat the ogres using their names. hero . moveRight ( ) # Defeat the first p…" at bounding box center [678, 173] width 144 height 307
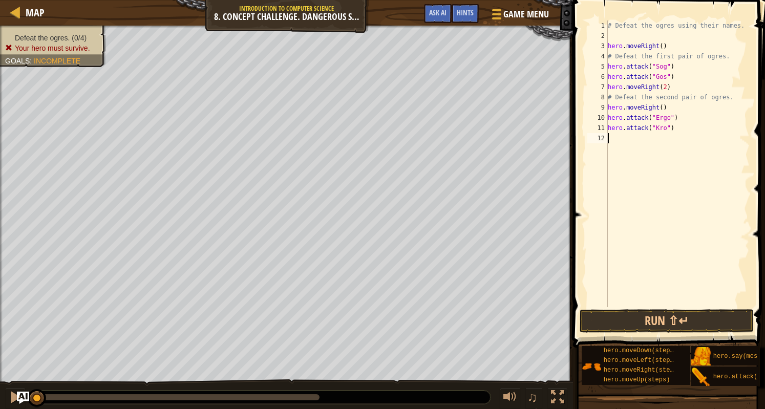
type textarea "he"
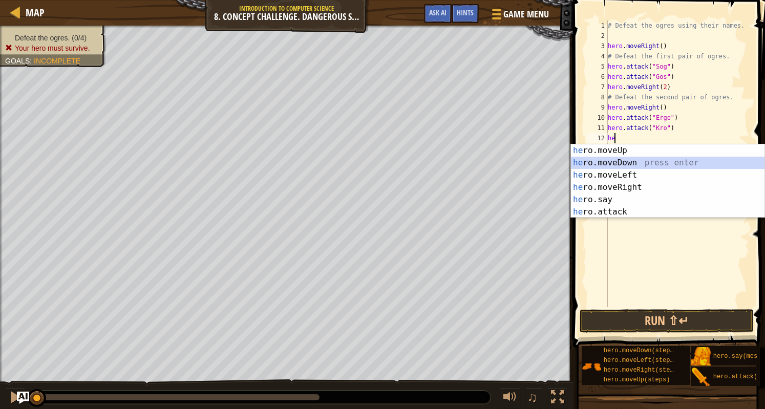
click at [608, 161] on div "he ro.moveUp press enter he ro.moveDown press enter he ro.moveLeft press enter …" at bounding box center [668, 193] width 194 height 98
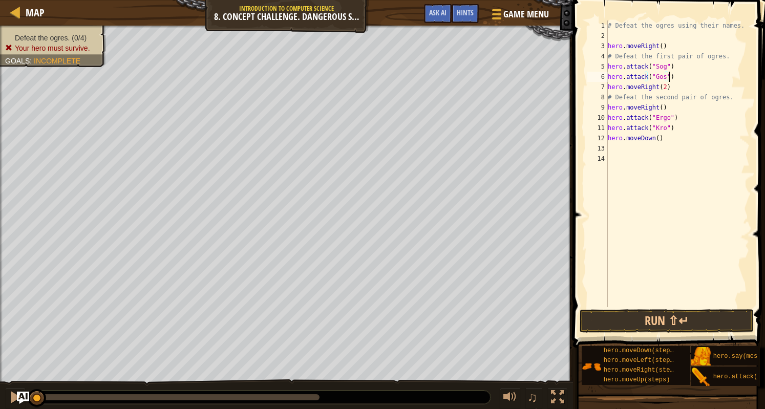
click at [675, 78] on div "# Defeat the ogres using their names. hero . moveRight ( ) # Defeat the first p…" at bounding box center [678, 173] width 144 height 307
type textarea "hero.attack("Gos")"
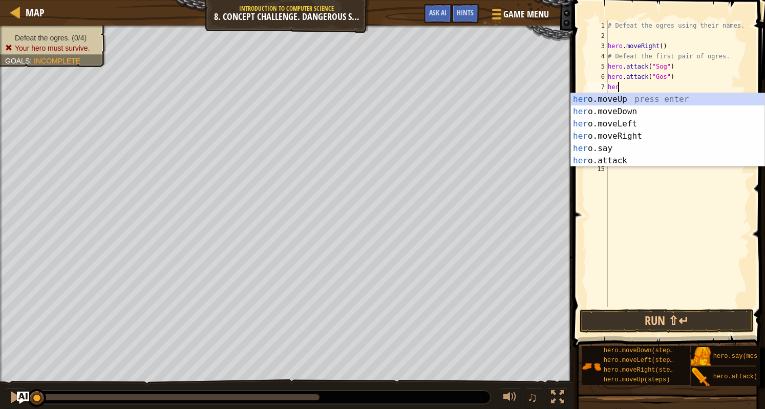
type textarea "hero"
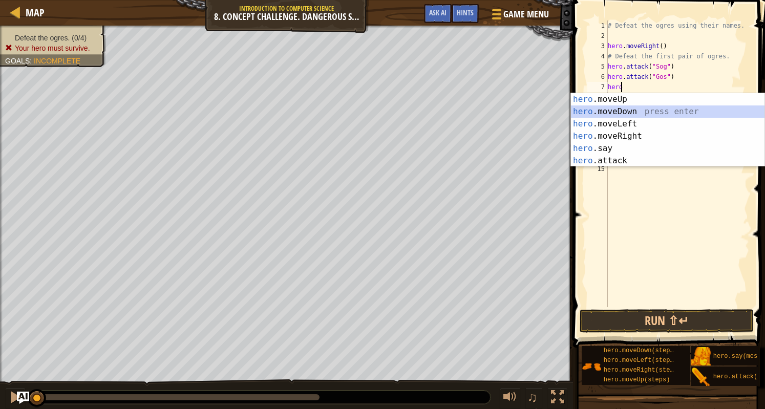
click at [629, 112] on div "hero .moveUp press enter hero .moveDown press enter hero .moveLeft press enter …" at bounding box center [668, 142] width 194 height 98
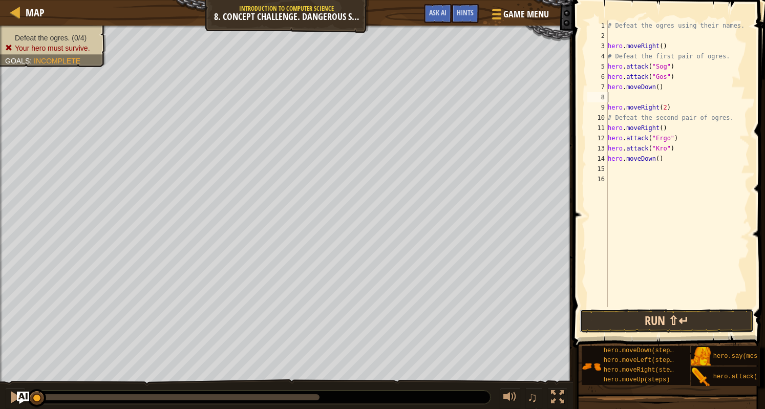
click at [630, 318] on button "Run ⇧↵" at bounding box center [667, 321] width 174 height 24
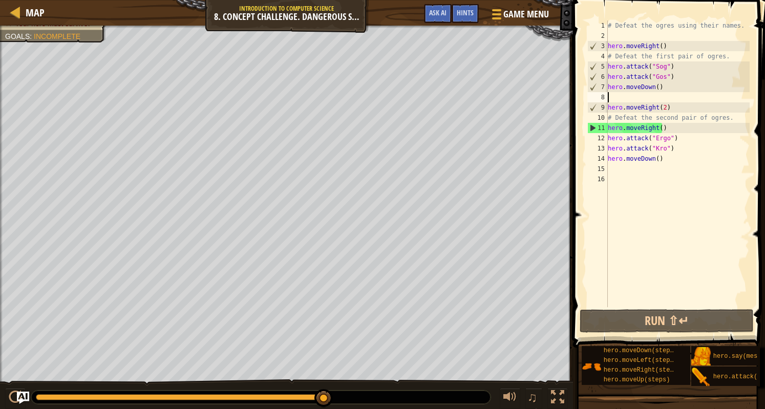
click at [670, 67] on div "# Defeat the ogres using their names. hero . moveRight ( ) # Defeat the first p…" at bounding box center [678, 173] width 144 height 307
type textarea "hero.attack("Sog")"
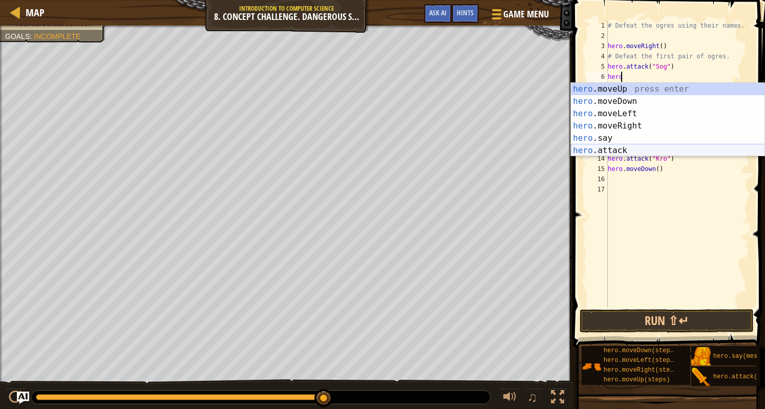
click at [617, 148] on div "hero .moveUp press enter hero .moveDown press enter hero .moveLeft press enter …" at bounding box center [668, 132] width 194 height 98
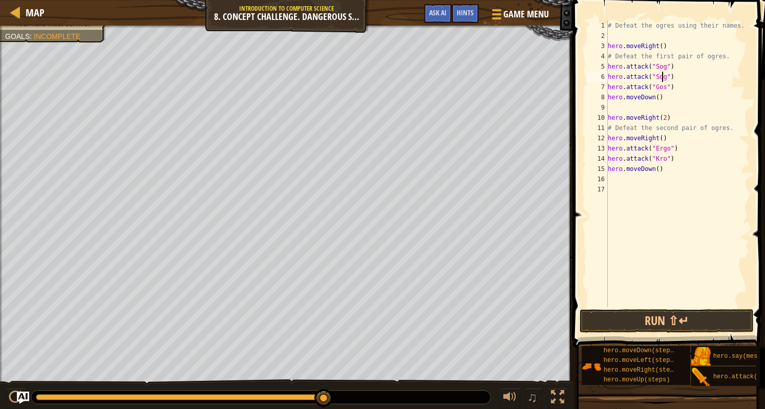
scroll to position [5, 4]
click at [660, 89] on div "# Defeat the ogres using their names. hero . moveRight ( ) # Defeat the first p…" at bounding box center [678, 173] width 144 height 307
type textarea "hero.attack("Gos")"
click at [680, 90] on div "# Defeat the ogres using their names. hero . moveRight ( ) # Defeat the first p…" at bounding box center [678, 173] width 144 height 307
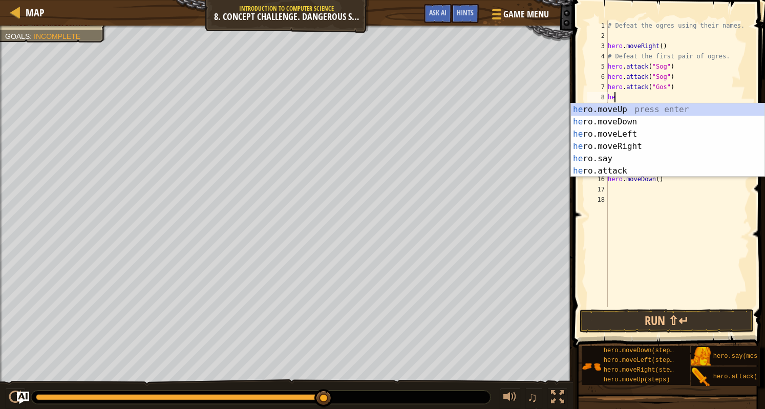
scroll to position [5, 0]
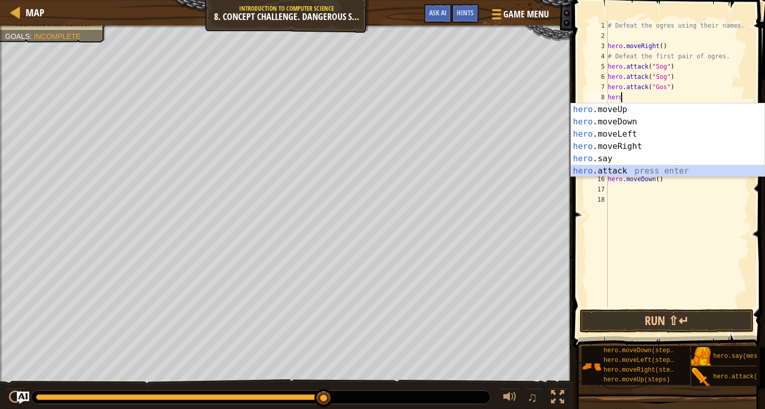
click at [635, 166] on div "hero .moveUp press enter hero .moveDown press enter hero .moveLeft press enter …" at bounding box center [668, 152] width 194 height 98
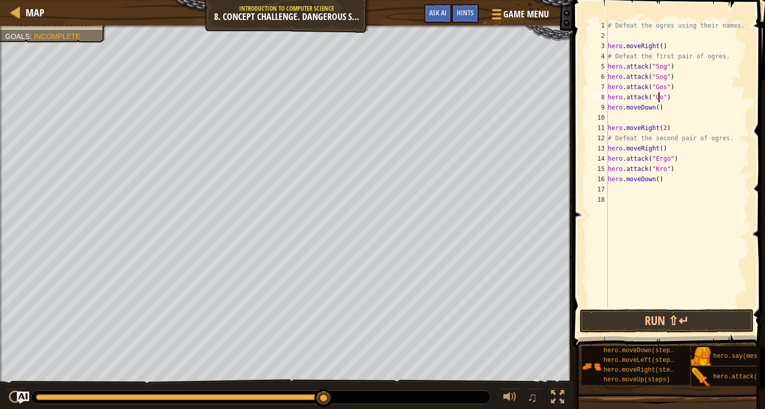
scroll to position [5, 4]
click at [609, 127] on div "# Defeat the ogres using their names. hero . moveRight ( ) # Defeat the first p…" at bounding box center [678, 173] width 144 height 307
click at [678, 149] on div "# Defeat the ogres using their names. hero . moveRight ( ) # Defeat the first p…" at bounding box center [678, 173] width 144 height 307
type textarea "hero.attack("Ergo")"
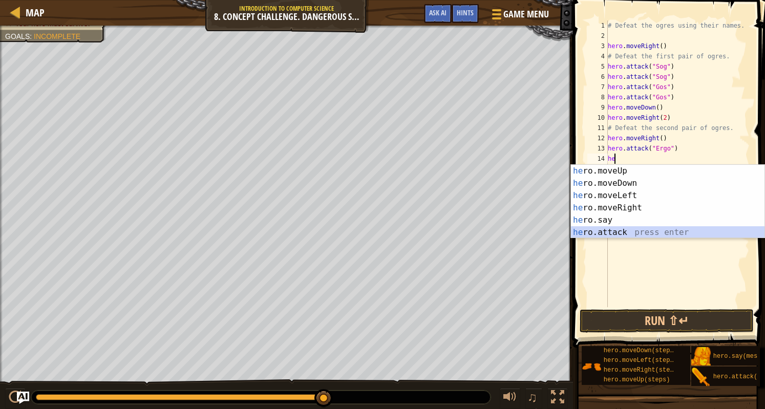
click at [625, 232] on div "he ro.moveUp press enter he ro.moveDown press enter he ro.moveLeft press enter …" at bounding box center [668, 214] width 194 height 98
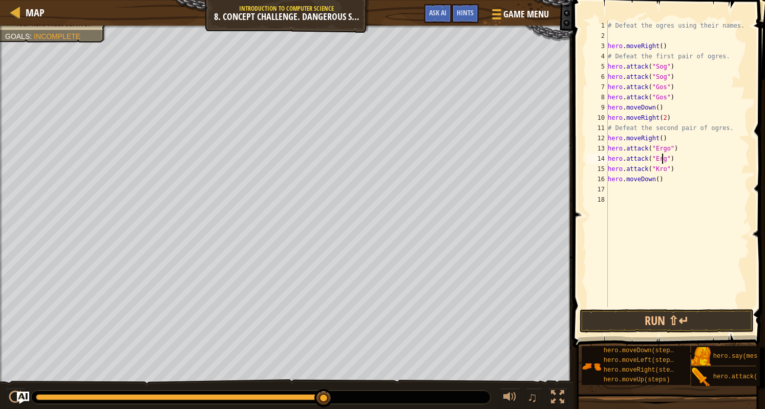
scroll to position [5, 4]
click at [672, 168] on div "# Defeat the ogres using their names. hero . moveRight ( ) # Defeat the first p…" at bounding box center [678, 173] width 144 height 307
type textarea "hero.attack("Kro")"
click at [690, 318] on button "Run ⇧↵" at bounding box center [667, 321] width 174 height 24
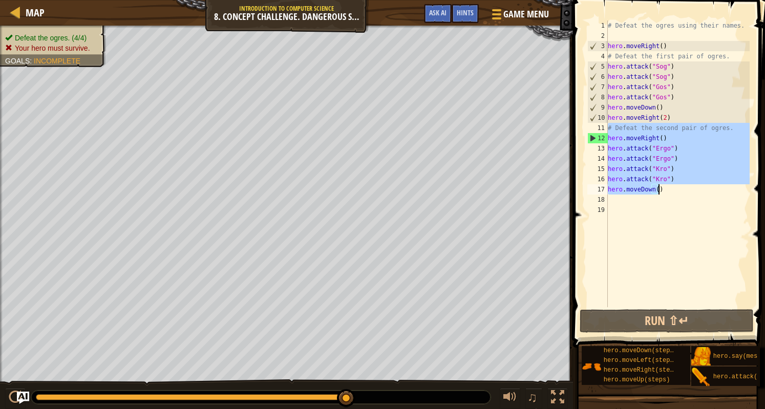
drag, startPoint x: 608, startPoint y: 128, endPoint x: 685, endPoint y: 186, distance: 96.6
click at [685, 186] on div "# Defeat the ogres using their names. hero . moveRight ( ) # Defeat the first p…" at bounding box center [678, 173] width 144 height 307
type textarea "hero.attack("Kro") hero.moveDown()"
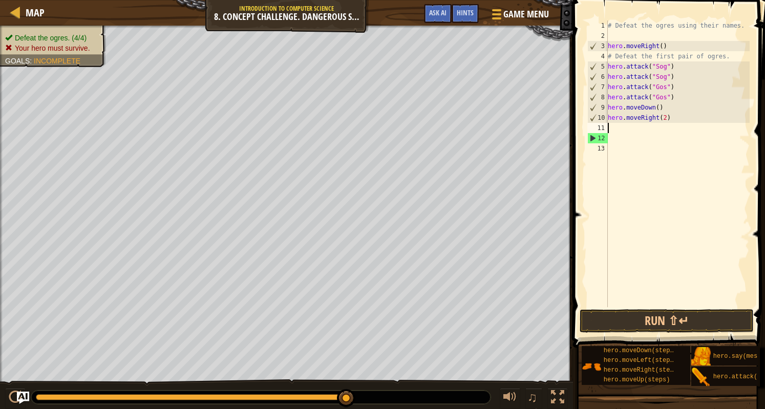
scroll to position [5, 0]
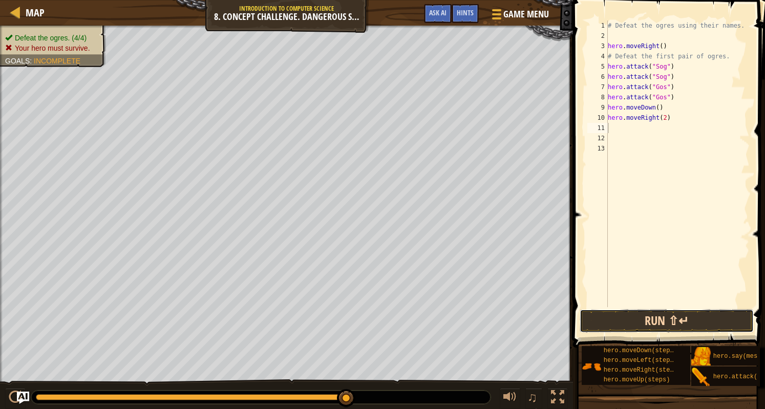
click at [660, 320] on button "Run ⇧↵" at bounding box center [667, 321] width 174 height 24
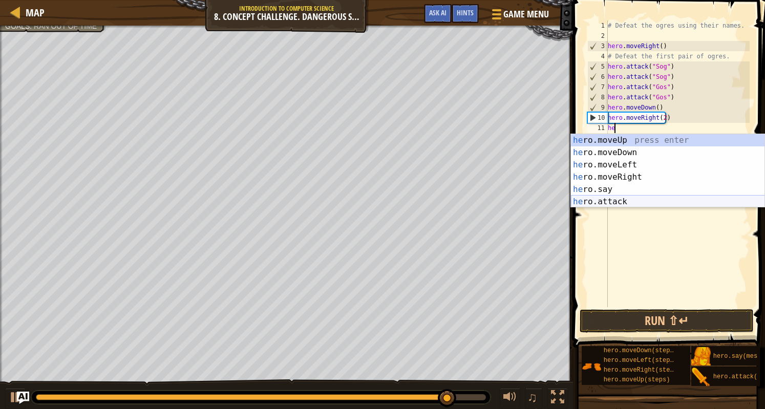
click at [628, 199] on div "he ro.moveUp press enter he ro.moveDown press enter he ro.moveLeft press enter …" at bounding box center [668, 183] width 194 height 98
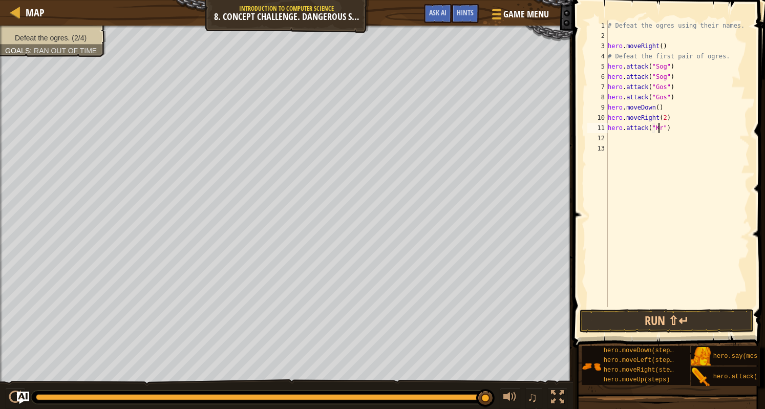
type textarea "hero.attack("Kro")"
click at [641, 137] on div "# Defeat the ogres using their names. hero . moveRight ( ) # Defeat the first p…" at bounding box center [678, 173] width 144 height 307
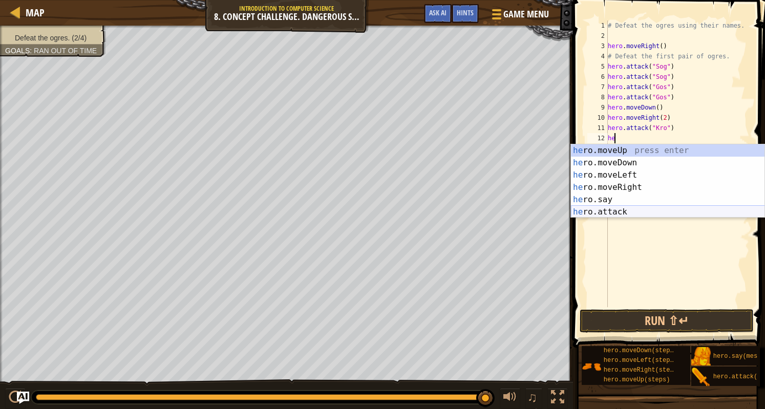
click at [620, 213] on div "he ro.moveUp press enter he ro.moveDown press enter he ro.moveLeft press enter …" at bounding box center [668, 193] width 194 height 98
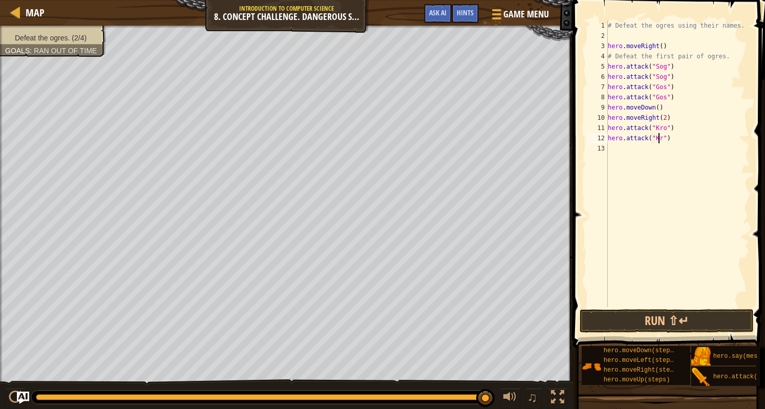
type textarea "hero.attack("Kro")"
click at [688, 136] on div "# Defeat the ogres using their names. hero . moveRight ( ) # Defeat the first p…" at bounding box center [678, 173] width 144 height 307
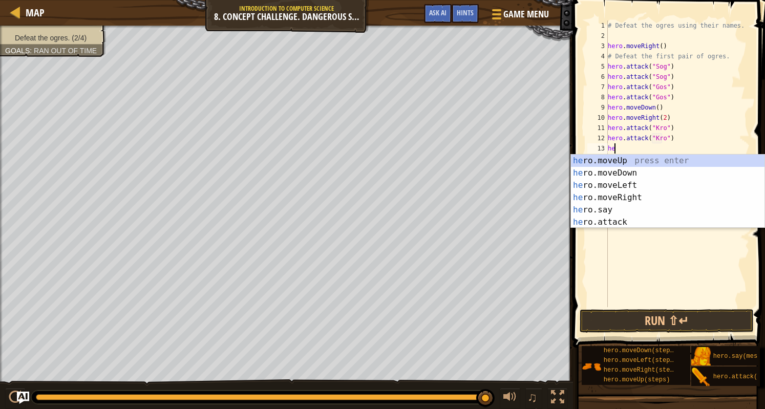
type textarea "hero"
click at [638, 163] on div "hero .moveUp press enter hero .moveDown press enter hero .moveLeft press enter …" at bounding box center [668, 204] width 194 height 98
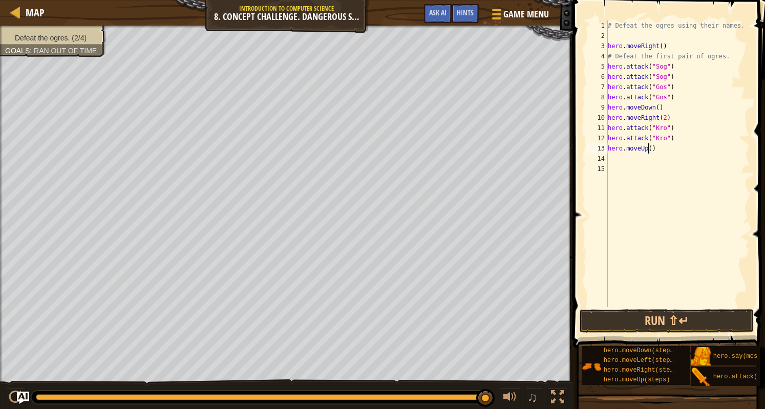
click at [648, 152] on div "# Defeat the ogres using their names. hero . moveRight ( ) # Defeat the first p…" at bounding box center [678, 173] width 144 height 307
type textarea "hero.moveUp(2)"
click at [661, 154] on div "# Defeat the ogres using their names. hero . moveRight ( ) # Defeat the first p…" at bounding box center [678, 173] width 144 height 307
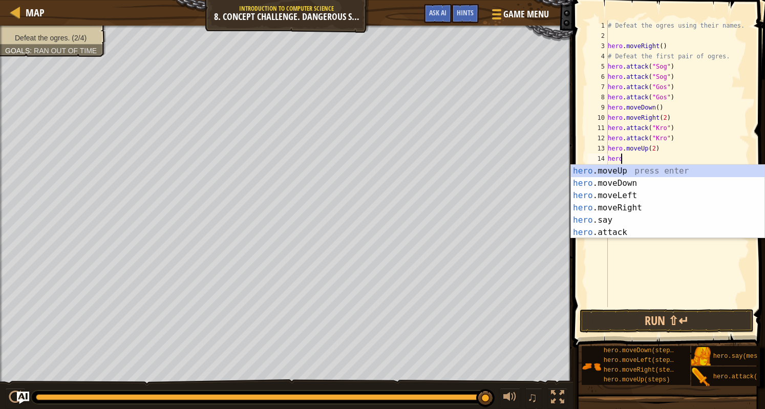
scroll to position [5, 0]
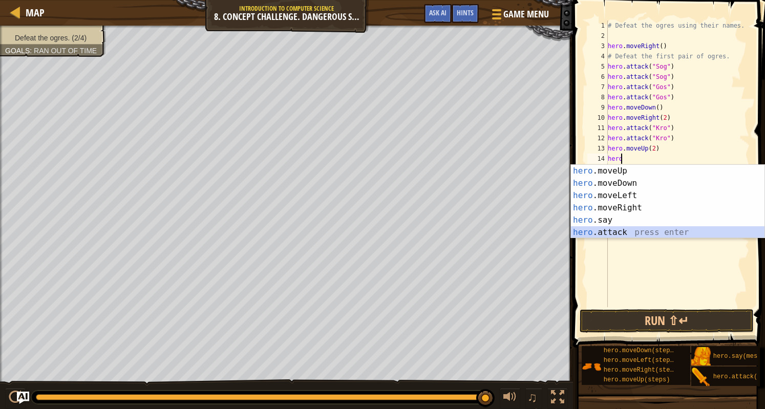
click at [643, 232] on div "hero .moveUp press enter hero .moveDown press enter hero .moveLeft press enter …" at bounding box center [668, 214] width 194 height 98
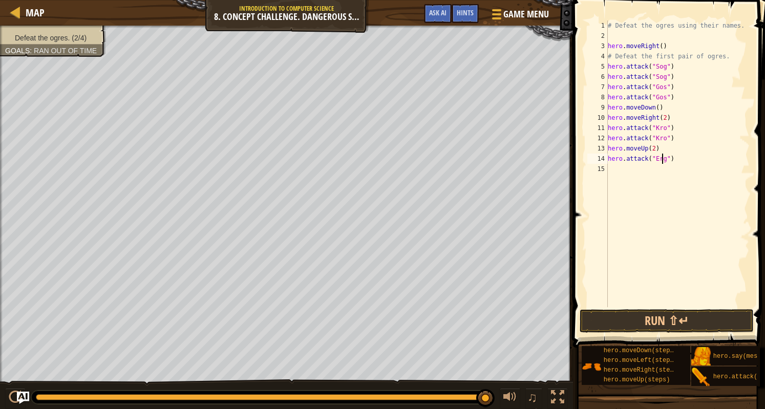
scroll to position [5, 4]
type textarea "hero.attack("Ergo")"
click at [678, 158] on div "# Defeat the ogres using their names. hero . moveRight ( ) # Defeat the first p…" at bounding box center [678, 173] width 144 height 307
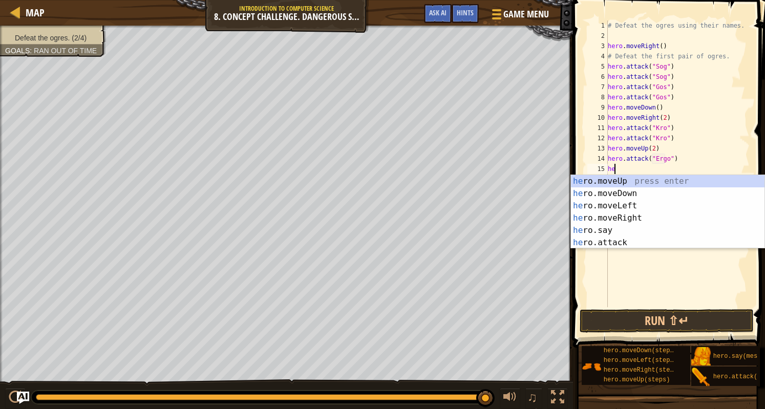
scroll to position [5, 0]
click at [641, 238] on div "her o.moveUp press enter her o.moveDown press enter her o.moveLeft press enter …" at bounding box center [668, 224] width 194 height 98
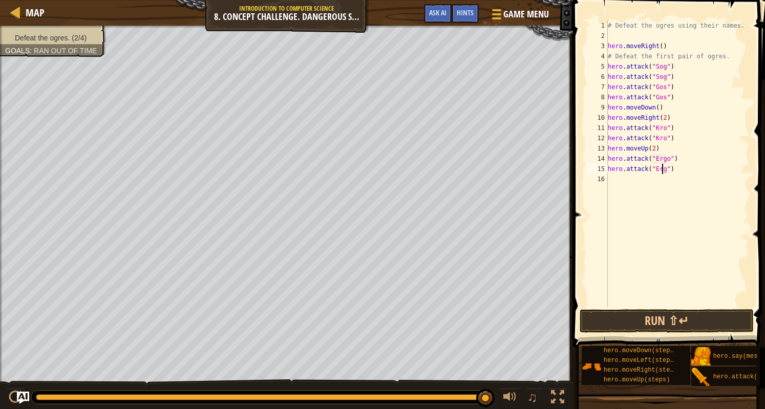
scroll to position [5, 4]
type textarea "hero.attack("Ergo")"
click at [664, 324] on button "Run ⇧↵" at bounding box center [667, 321] width 174 height 24
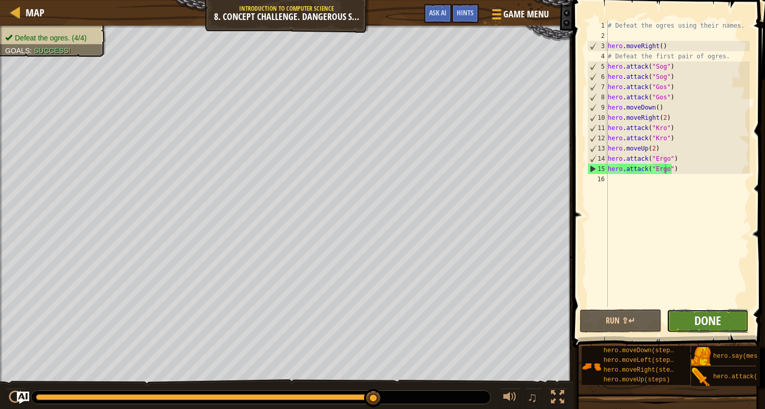
click at [708, 316] on span "Done" at bounding box center [707, 320] width 27 height 16
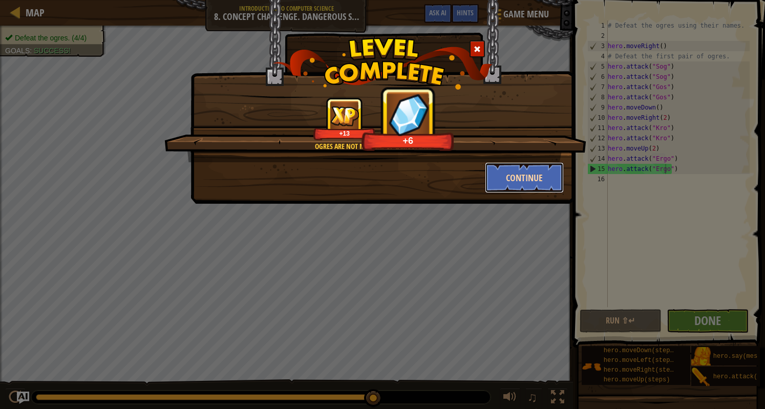
click at [532, 185] on button "Continue" at bounding box center [524, 177] width 79 height 31
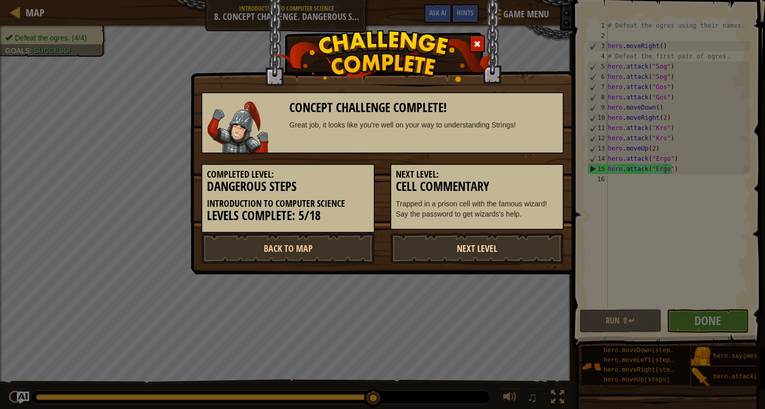
click at [408, 251] on link "Next Level" at bounding box center [477, 248] width 174 height 31
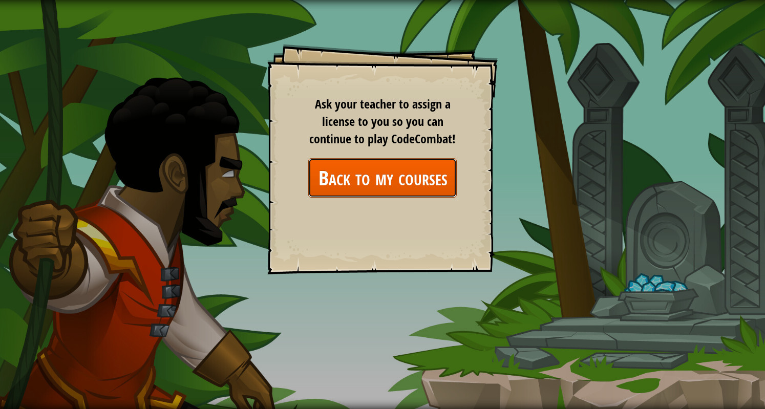
click at [395, 186] on link "Back to my courses" at bounding box center [382, 177] width 148 height 39
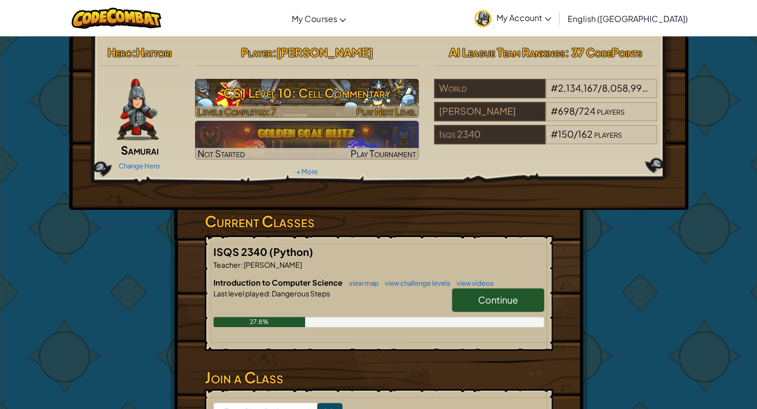
click at [390, 107] on span "Play Next Level" at bounding box center [386, 111] width 60 height 12
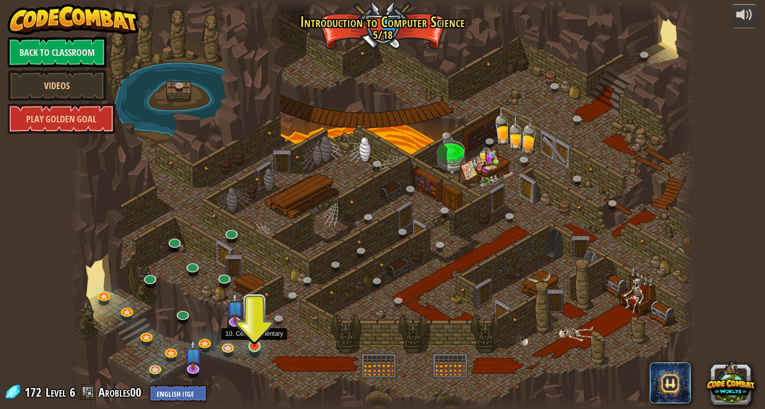
click at [255, 346] on img at bounding box center [254, 329] width 16 height 37
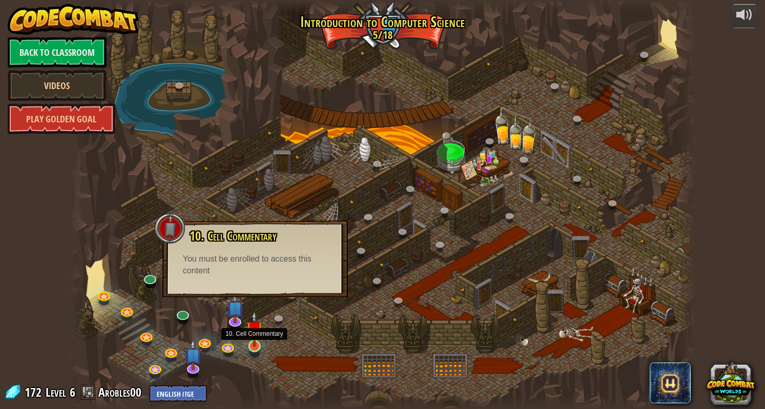
click at [255, 346] on img at bounding box center [254, 329] width 16 height 37
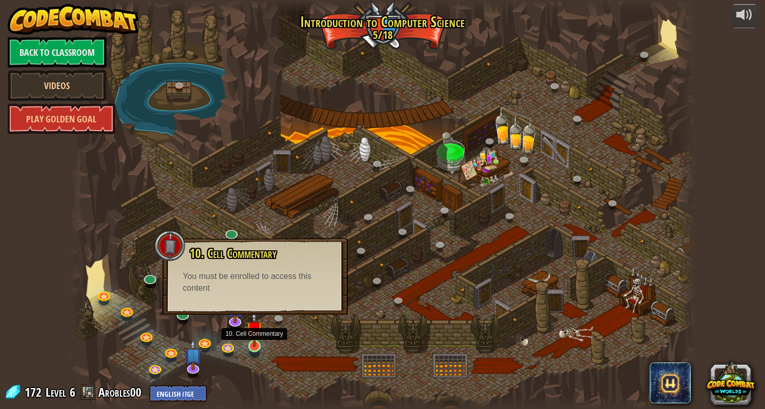
click at [255, 346] on img at bounding box center [254, 329] width 16 height 37
click at [210, 268] on div "10. Cell Commentary Trapped in a prison cell with the famous wizard! Say the pa…" at bounding box center [255, 271] width 165 height 48
click at [234, 313] on div "10. Cell Commentary Trapped in a prison cell with the famous wizard! Say the pa…" at bounding box center [254, 276] width 185 height 77
click at [234, 323] on link at bounding box center [235, 319] width 20 height 20
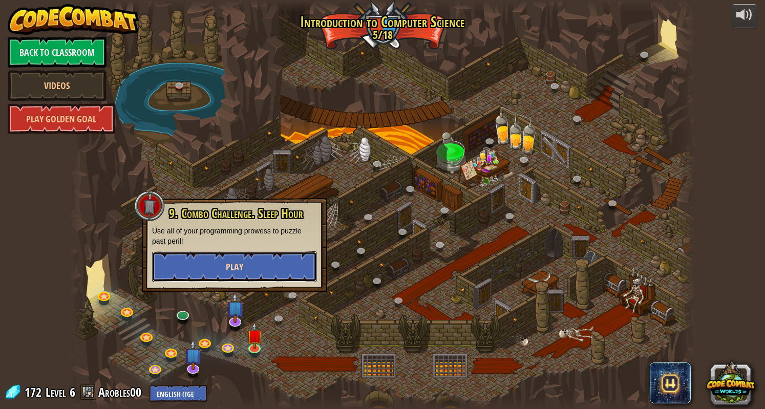
click at [255, 270] on button "Play" at bounding box center [234, 266] width 165 height 31
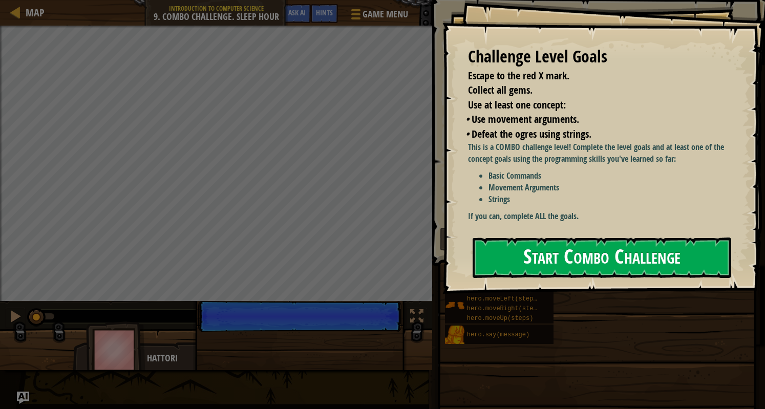
click at [578, 238] on button "Start Combo Challenge" at bounding box center [602, 258] width 259 height 40
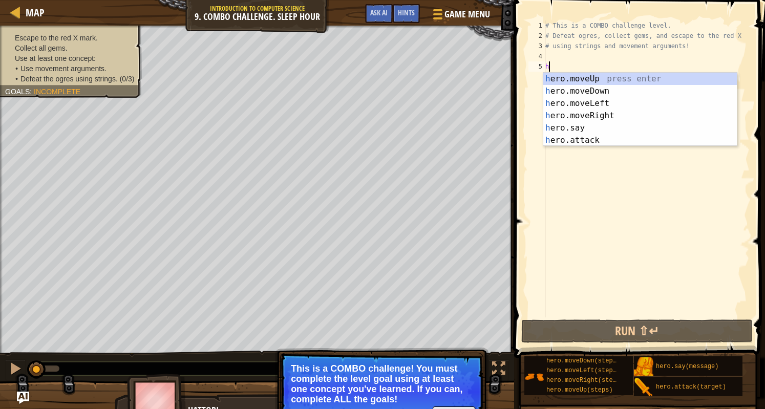
type textarea "hw"
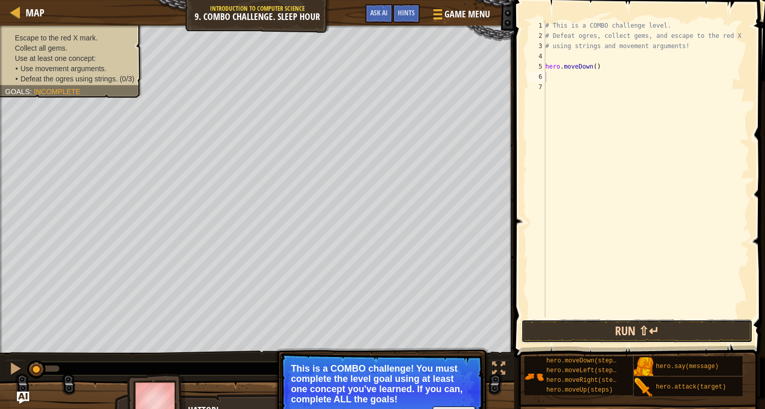
click at [577, 323] on button "Run ⇧↵" at bounding box center [636, 331] width 231 height 24
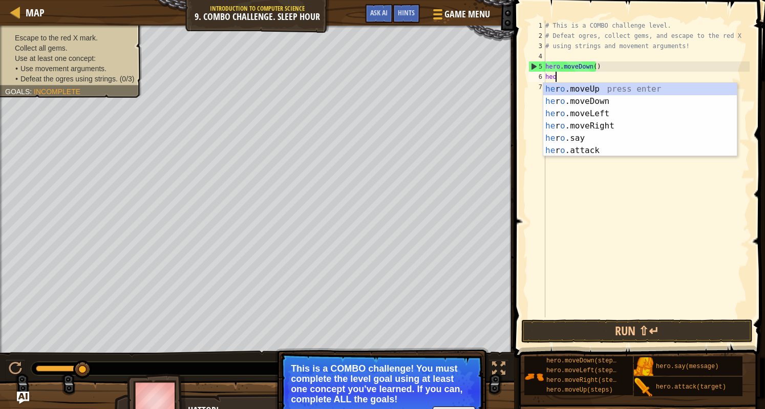
type textarea "heom"
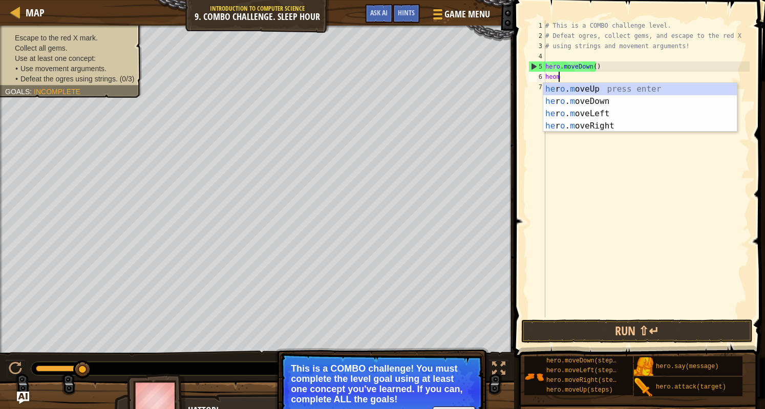
scroll to position [5, 1]
click at [598, 93] on div "he r o . m oveUp press enter he r o . m oveDown press enter he r o . m oveLeft …" at bounding box center [640, 120] width 194 height 74
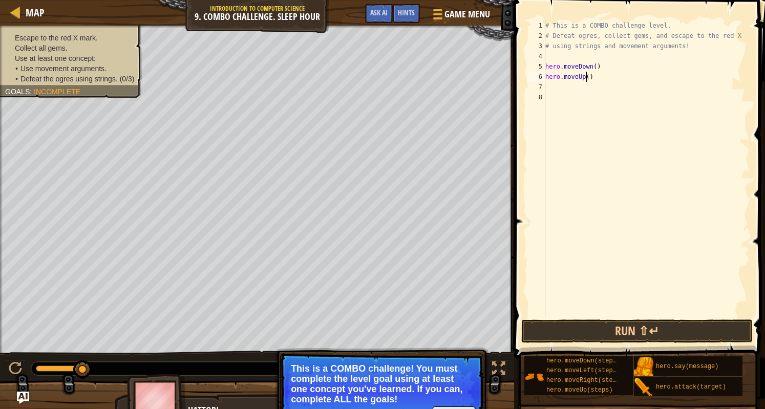
click at [586, 78] on div "# This is a COMBO challenge level. # Defeat [PERSON_NAME], collect gems, and es…" at bounding box center [646, 178] width 206 height 317
type textarea "hero.moveUp(2)"
click at [598, 78] on div "# This is a COMBO challenge level. # Defeat [PERSON_NAME], collect gems, and es…" at bounding box center [646, 178] width 206 height 317
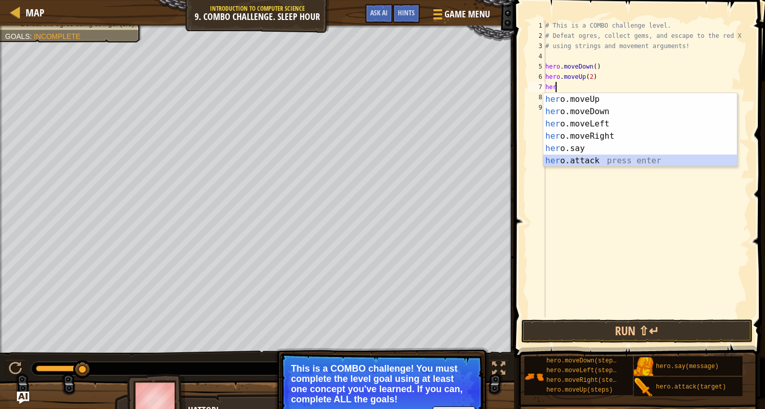
click at [579, 162] on div "her o.moveUp press enter her o.moveDown press enter her o.moveLeft press enter …" at bounding box center [640, 142] width 194 height 98
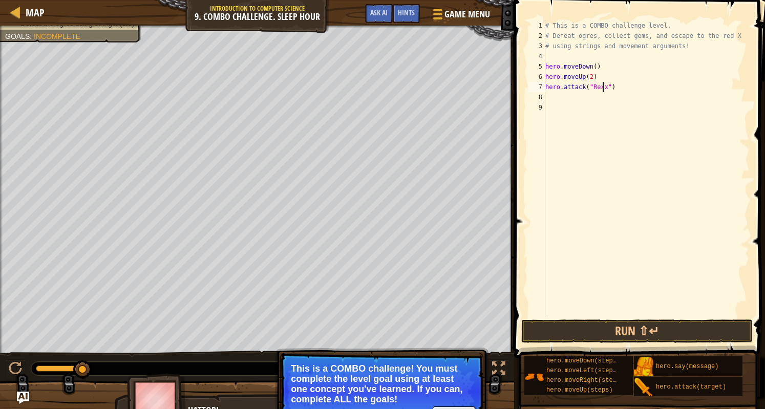
scroll to position [5, 5]
type textarea "hero.attack("Rexxar")"
click at [603, 102] on div "# This is a COMBO challenge level. # Defeat [PERSON_NAME], collect gems, and es…" at bounding box center [646, 178] width 206 height 317
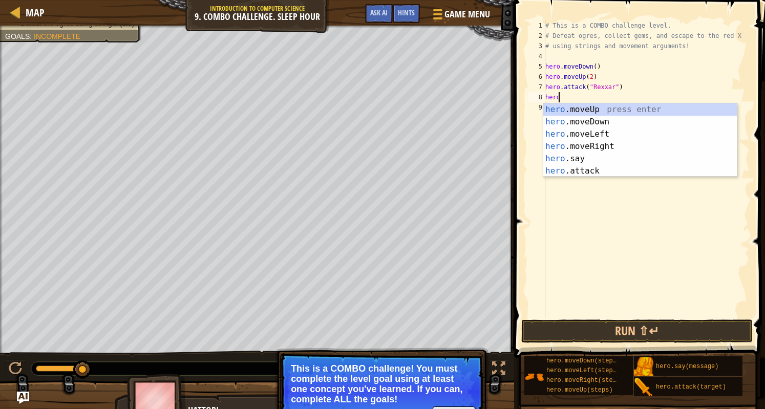
scroll to position [5, 1]
click at [575, 175] on div "hero .moveUp press enter hero .moveDown press enter hero .moveLeft press enter …" at bounding box center [640, 152] width 194 height 98
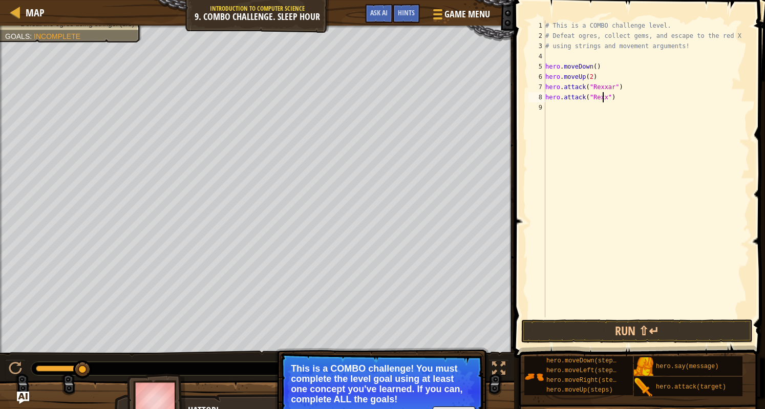
scroll to position [5, 5]
type textarea "hero.attack("Rexxar")"
click at [569, 122] on div "# This is a COMBO challenge level. # Defeat [PERSON_NAME], collect gems, and es…" at bounding box center [646, 178] width 206 height 317
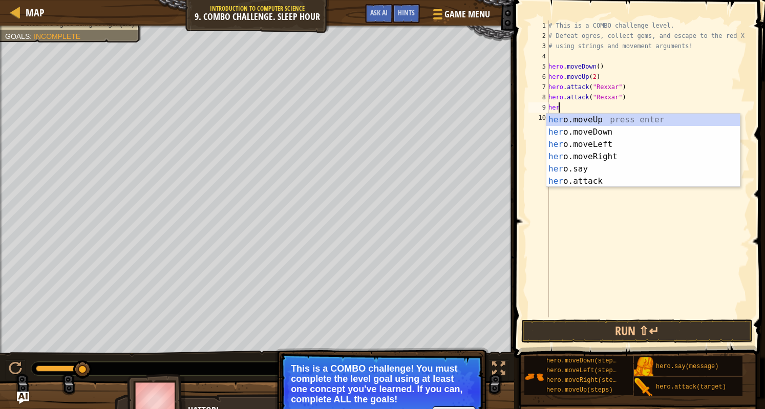
type textarea "hero"
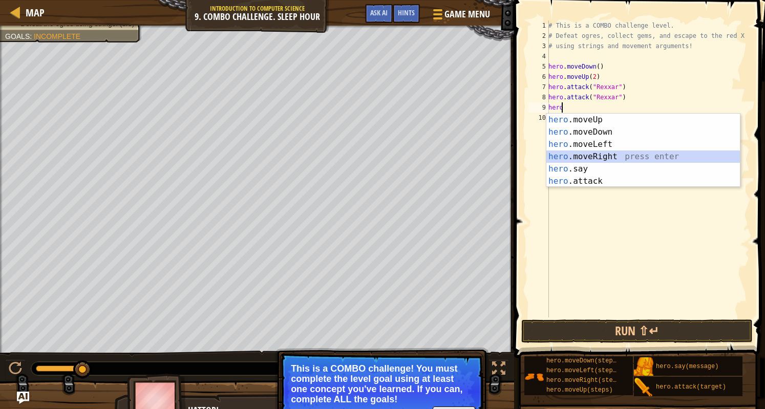
click at [611, 155] on div "hero .moveUp press enter hero .moveDown press enter hero .moveLeft press enter …" at bounding box center [643, 163] width 194 height 98
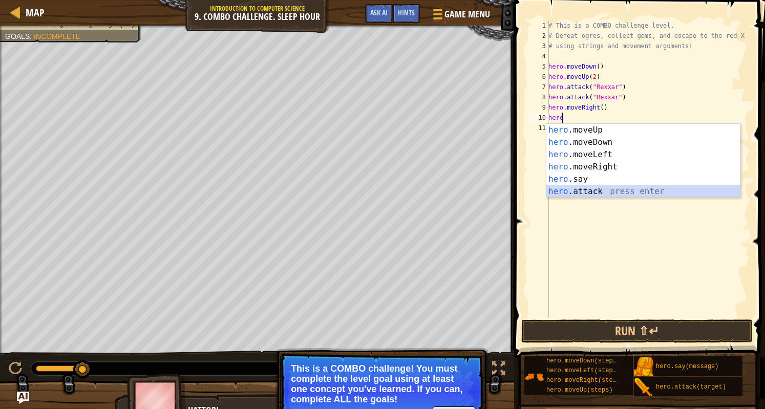
click at [584, 195] on div "hero .moveUp press enter hero .moveDown press enter hero .moveLeft press enter …" at bounding box center [643, 173] width 194 height 98
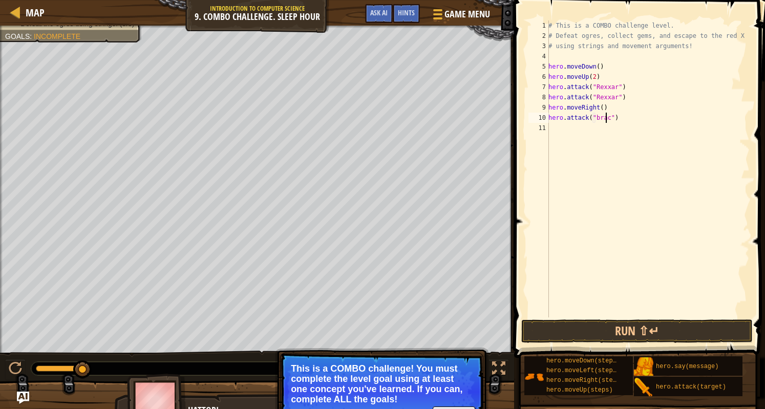
scroll to position [5, 5]
type textarea "hero.attack("Brack")"
click at [625, 120] on div "# This is a COMBO challenge level. # Defeat [PERSON_NAME], collect gems, and es…" at bounding box center [647, 178] width 203 height 317
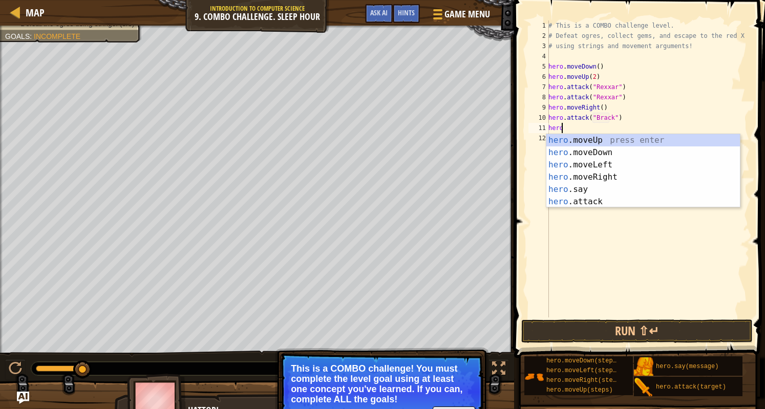
scroll to position [5, 1]
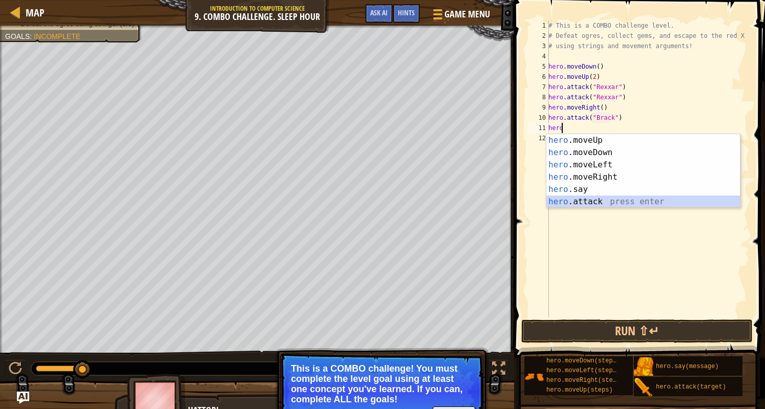
click at [607, 196] on div "hero .moveUp press enter hero .moveDown press enter hero .moveLeft press enter …" at bounding box center [643, 183] width 194 height 98
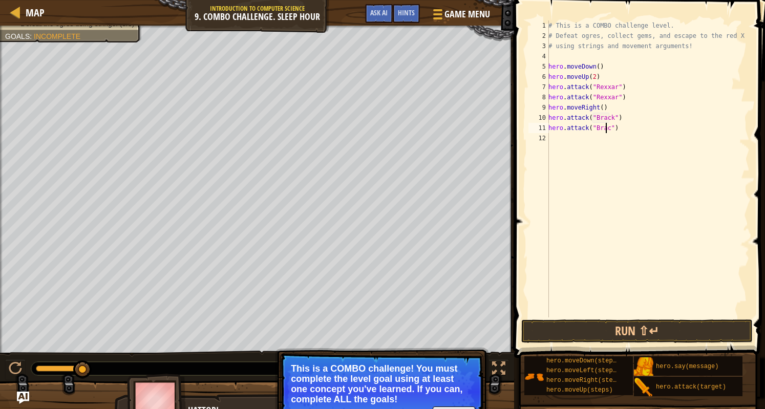
type textarea "hero.attack("Brack")"
click at [629, 133] on div "# This is a COMBO challenge level. # Defeat [PERSON_NAME], collect gems, and es…" at bounding box center [647, 178] width 203 height 317
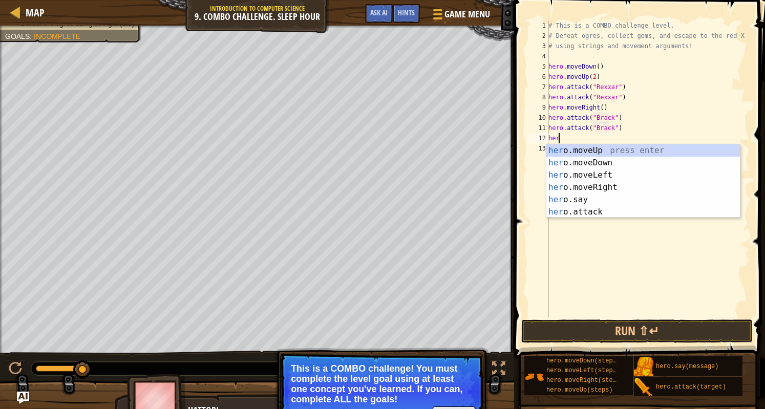
type textarea "hero"
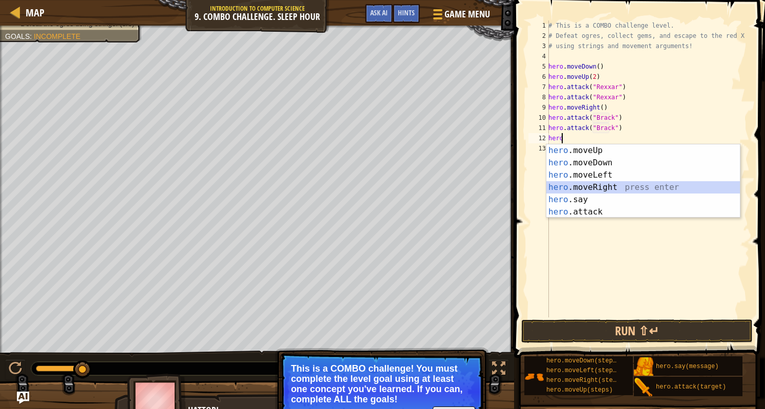
click at [603, 184] on div "hero .moveUp press enter hero .moveDown press enter hero .moveLeft press enter …" at bounding box center [643, 193] width 194 height 98
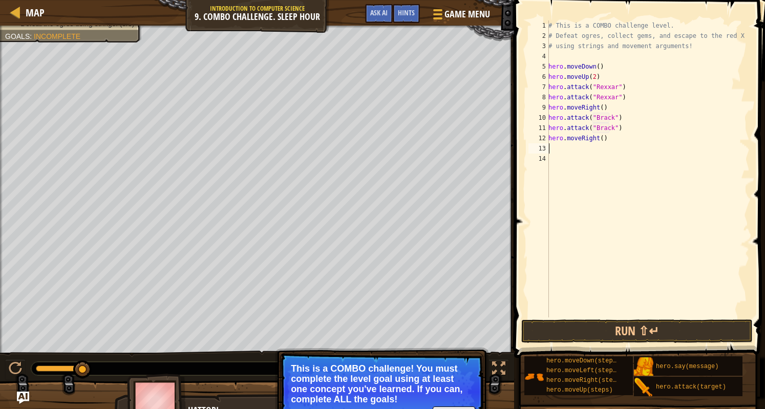
click at [598, 140] on div "# This is a COMBO challenge level. # Defeat [PERSON_NAME], collect gems, and es…" at bounding box center [647, 178] width 203 height 317
click at [594, 78] on div "# This is a COMBO challenge level. # Defeat [PERSON_NAME], collect gems, and es…" at bounding box center [647, 178] width 203 height 317
type textarea "hero.moveUp()"
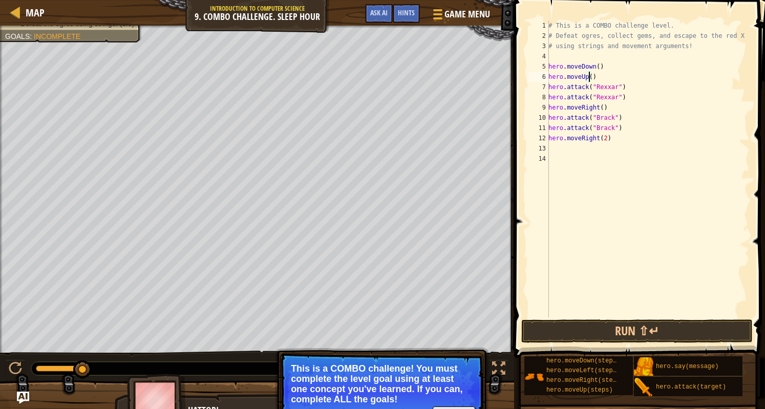
click at [597, 75] on div "# This is a COMBO challenge level. # Defeat [PERSON_NAME], collect gems, and es…" at bounding box center [647, 178] width 203 height 317
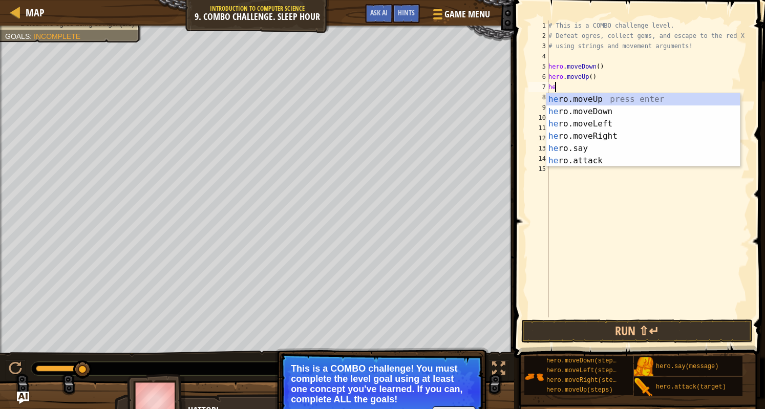
type textarea "hero"
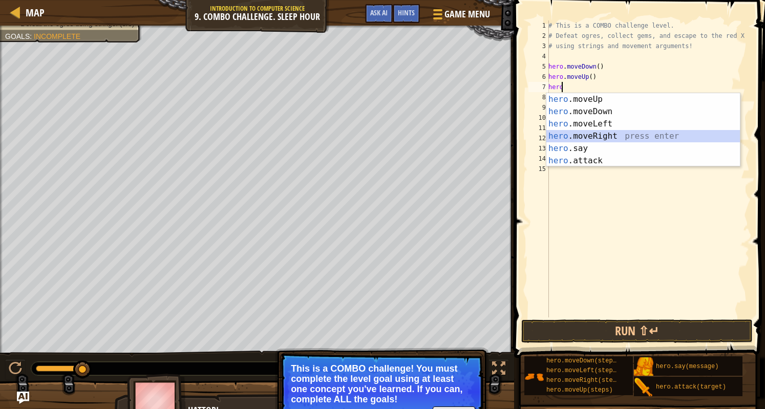
click at [587, 136] on div "hero .moveUp press enter hero .moveDown press enter hero .moveLeft press enter …" at bounding box center [643, 142] width 194 height 98
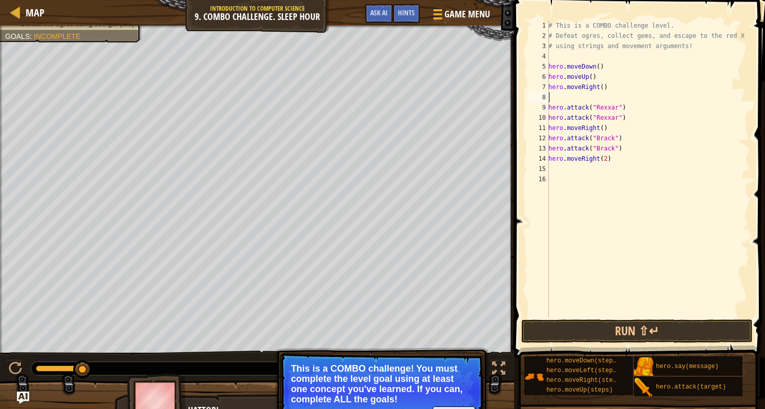
click at [599, 88] on div "# This is a COMBO challenge level. # Defeat [PERSON_NAME], collect gems, and es…" at bounding box center [647, 178] width 203 height 317
type textarea "hero.moveRight(2)"
click at [573, 100] on div "# This is a COMBO challenge level. # Defeat [PERSON_NAME], collect gems, and es…" at bounding box center [647, 178] width 203 height 317
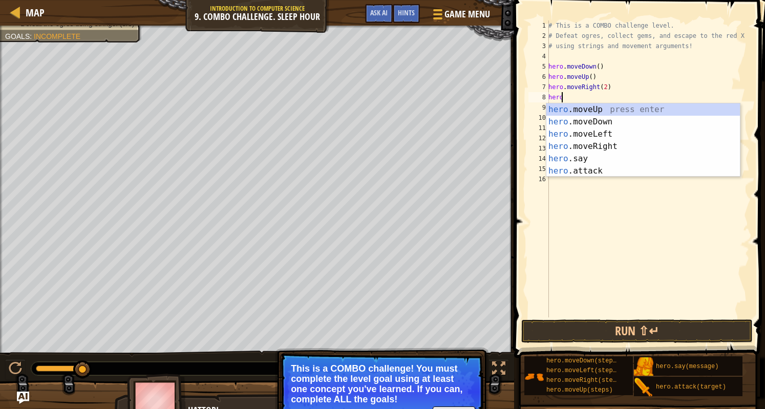
scroll to position [5, 1]
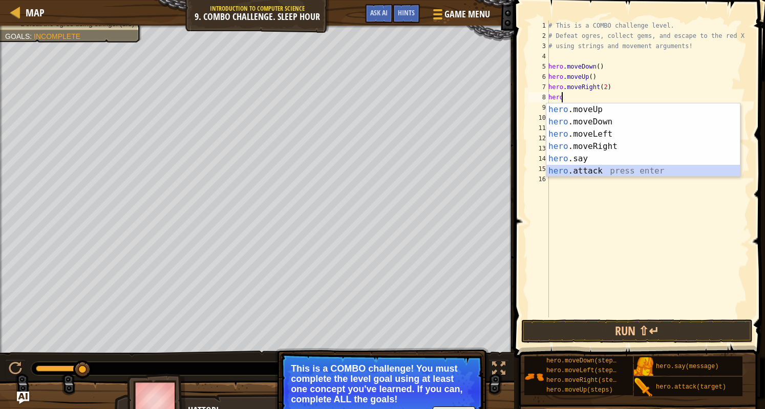
click at [586, 165] on div "hero .moveUp press enter hero .moveDown press enter hero .moveLeft press enter …" at bounding box center [643, 152] width 194 height 98
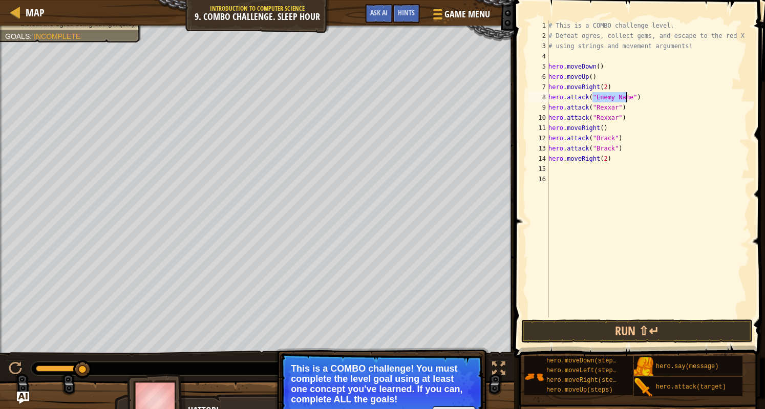
type textarea "hero.attack("")"
click at [592, 99] on div "# This is a COMBO challenge level. # Defeat [PERSON_NAME], collect gems, and es…" at bounding box center [647, 178] width 203 height 317
type textarea "hero.attack("Ursa")"
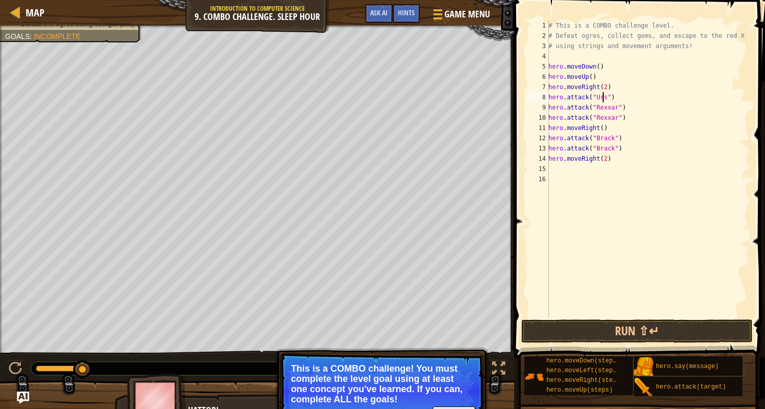
scroll to position [5, 5]
drag, startPoint x: 614, startPoint y: 97, endPoint x: 614, endPoint y: 102, distance: 5.1
click at [614, 102] on div "# This is a COMBO challenge level. # Defeat [PERSON_NAME], collect gems, and es…" at bounding box center [647, 178] width 203 height 317
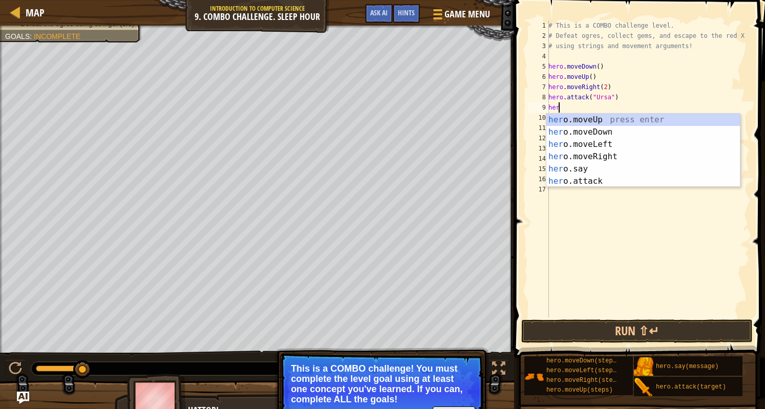
scroll to position [5, 1]
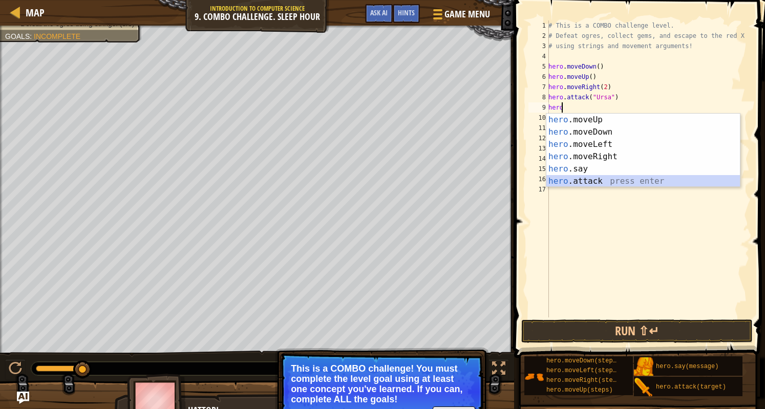
click at [586, 180] on div "hero .moveUp press enter hero .moveDown press enter hero .moveLeft press enter …" at bounding box center [643, 163] width 194 height 98
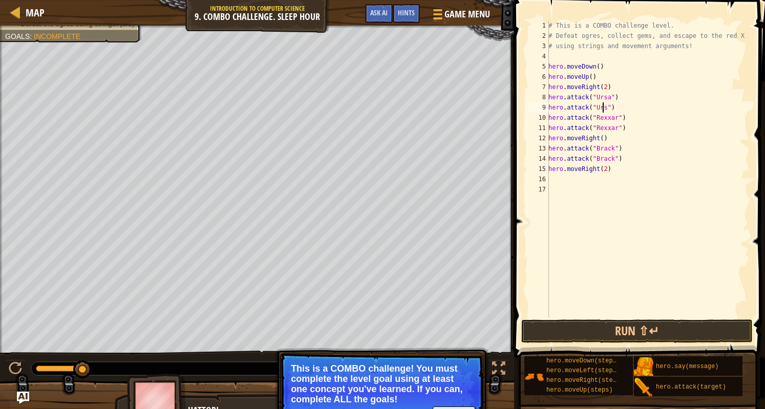
type textarea "hero.attack("Ursa")"
click at [620, 109] on div "# This is a COMBO challenge level. # Defeat [PERSON_NAME], collect gems, and es…" at bounding box center [647, 178] width 203 height 317
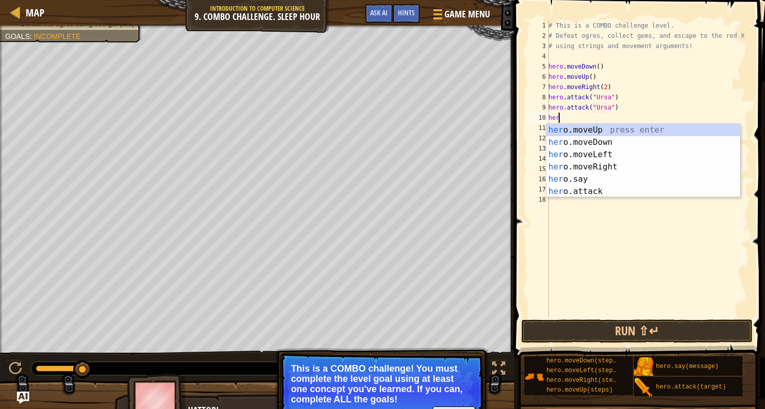
type textarea "hero"
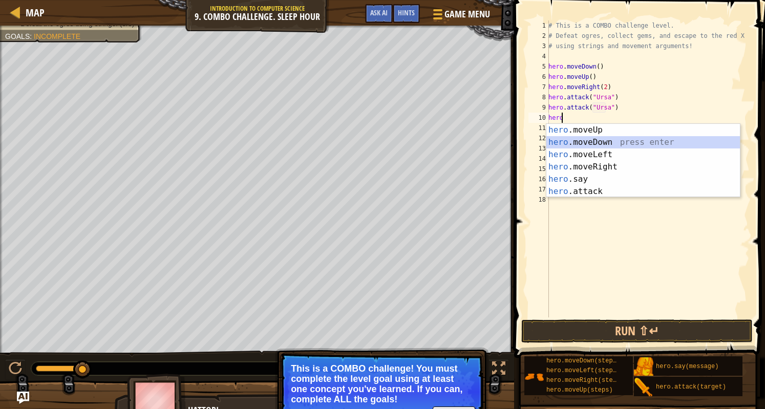
click at [611, 143] on div "hero .moveUp press enter hero .moveDown press enter hero .moveLeft press enter …" at bounding box center [643, 173] width 194 height 98
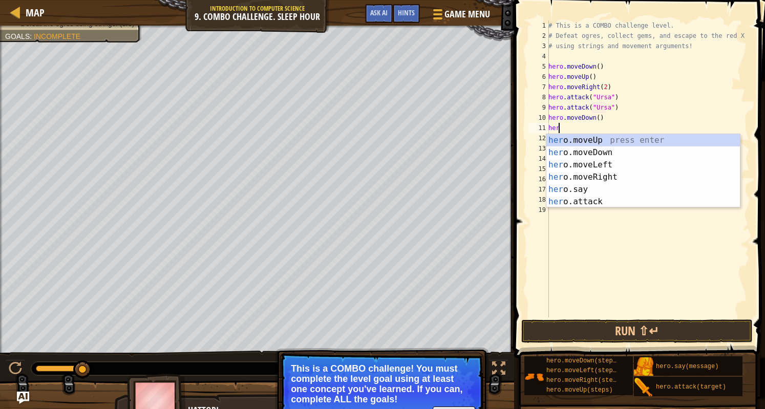
type textarea "hero"
click at [577, 140] on div "hero .moveUp press enter hero .moveDown press enter hero .moveLeft press enter …" at bounding box center [643, 183] width 194 height 98
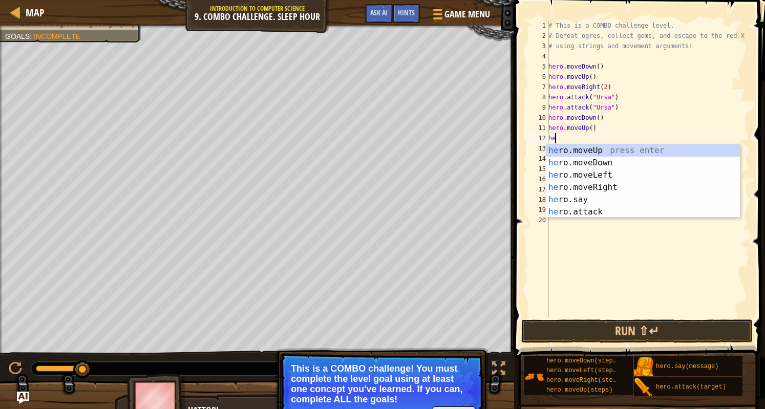
type textarea "hero"
click at [582, 175] on div "hero .moveUp press enter hero .moveDown press enter hero .moveLeft press enter …" at bounding box center [643, 193] width 194 height 98
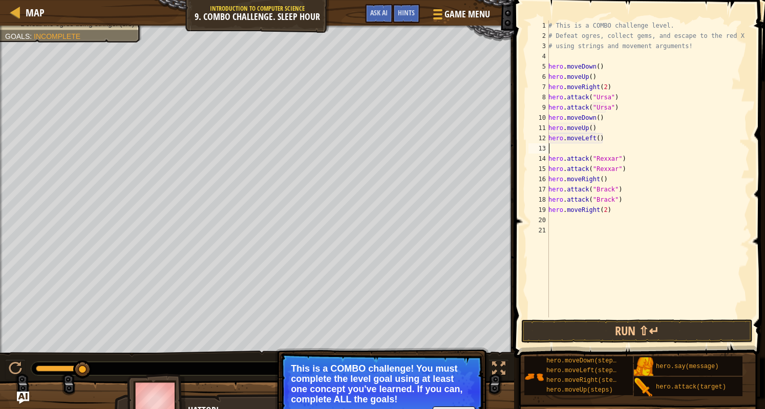
scroll to position [5, 0]
click at [595, 137] on div "# This is a COMBO challenge level. # Defeat [PERSON_NAME], collect gems, and es…" at bounding box center [647, 178] width 203 height 317
type textarea "hero.moveLeft(2)"
click at [603, 149] on div "# This is a COMBO challenge level. # Defeat [PERSON_NAME], collect gems, and es…" at bounding box center [647, 178] width 203 height 317
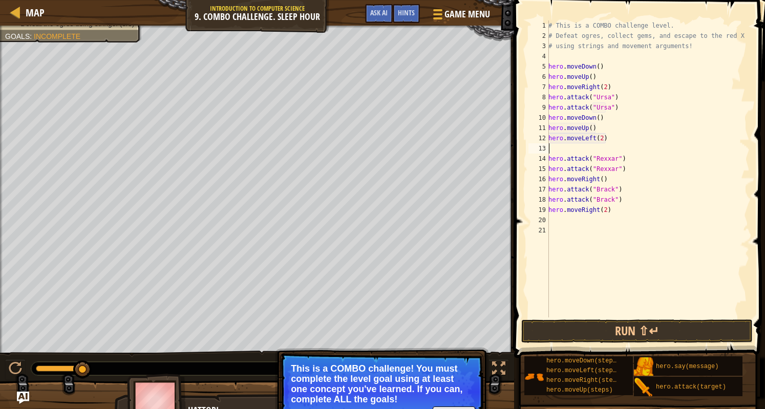
scroll to position [5, 0]
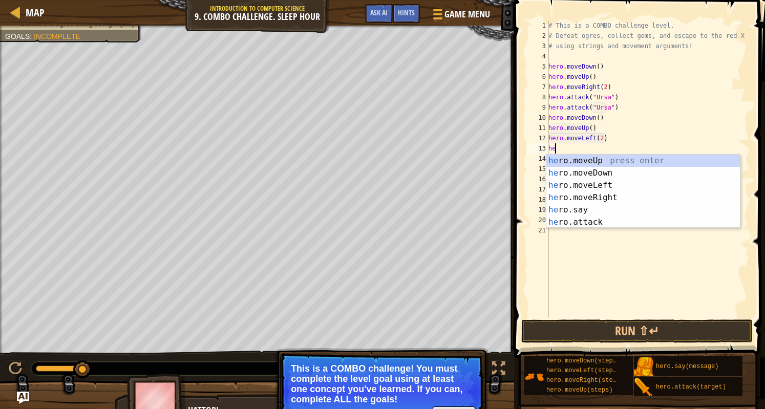
type textarea "hero"
click at [602, 159] on div "hero .moveUp press enter hero .moveDown press enter hero .moveLeft press enter …" at bounding box center [643, 204] width 194 height 98
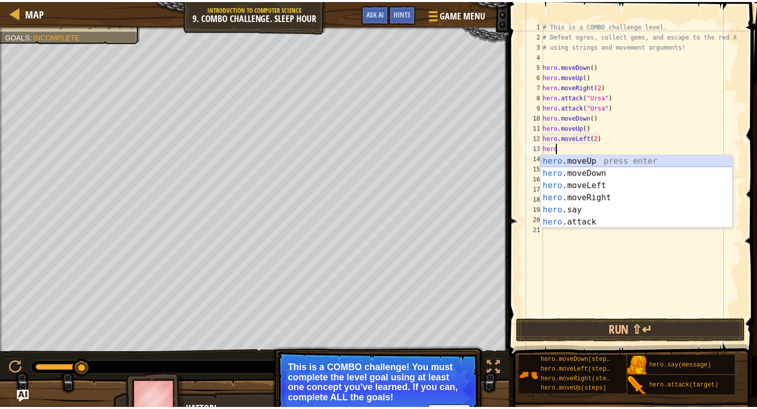
scroll to position [5, 0]
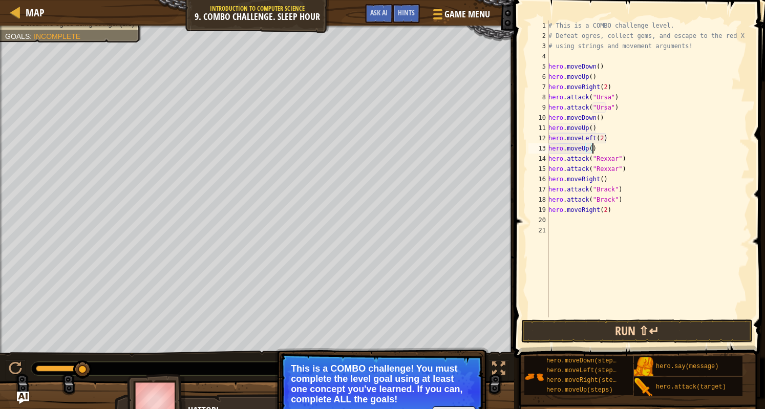
type textarea "hero.moveUp()"
click at [657, 331] on button "Run ⇧↵" at bounding box center [636, 331] width 231 height 24
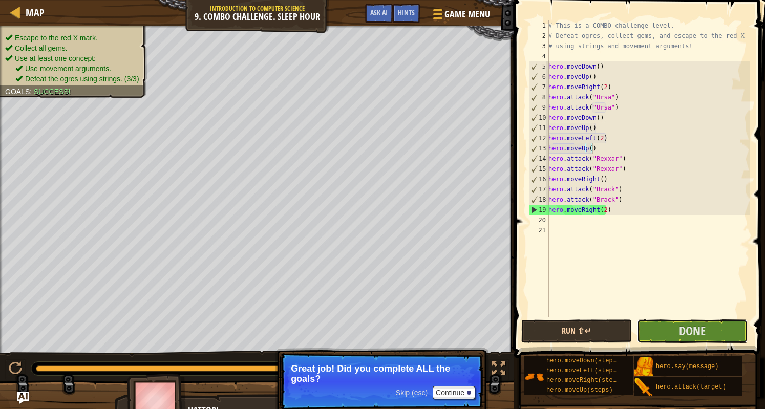
click at [657, 331] on button "Done" at bounding box center [692, 331] width 111 height 24
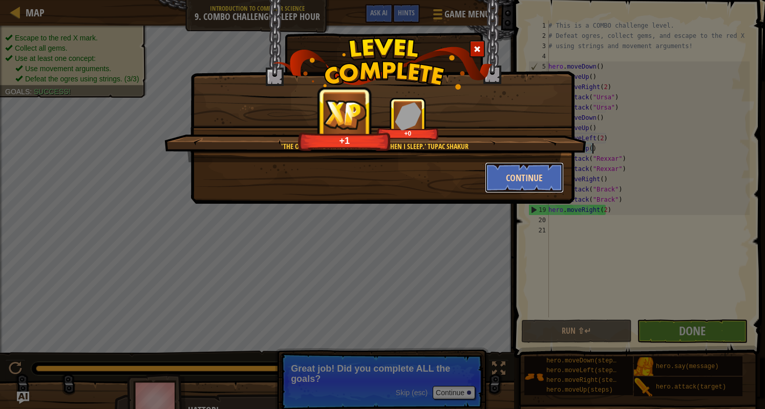
click at [511, 169] on button "Continue" at bounding box center [524, 177] width 79 height 31
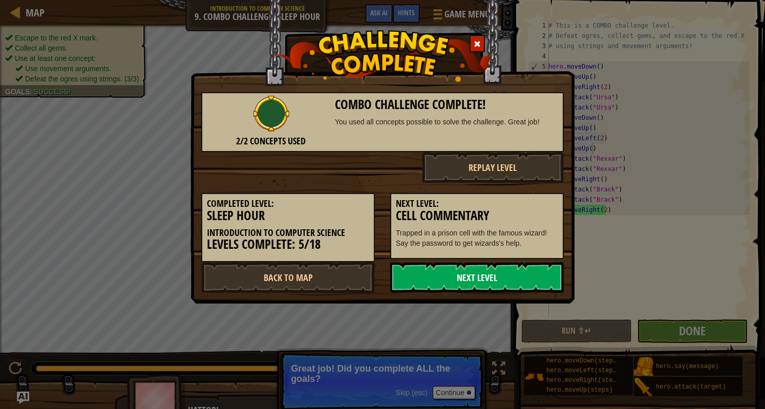
click at [468, 281] on link "Next Level" at bounding box center [477, 277] width 174 height 31
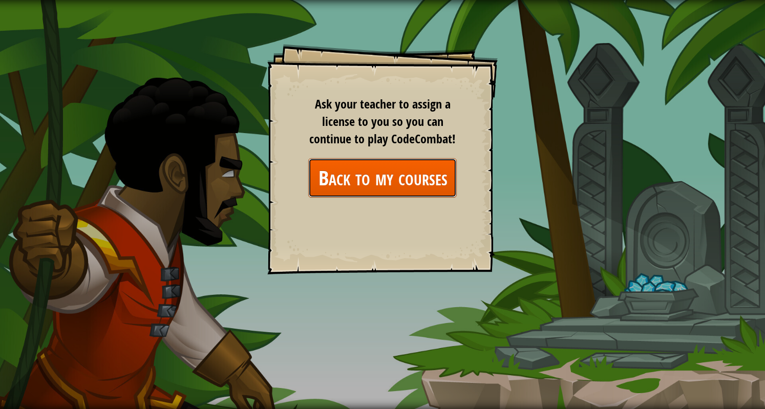
click at [370, 170] on link "Back to my courses" at bounding box center [382, 177] width 148 height 39
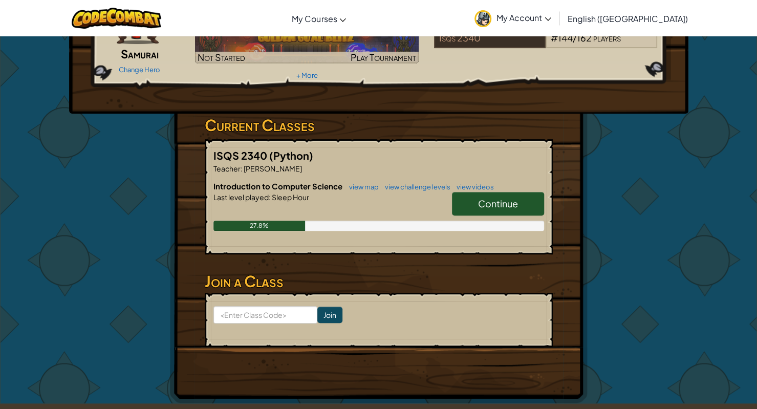
scroll to position [98, 0]
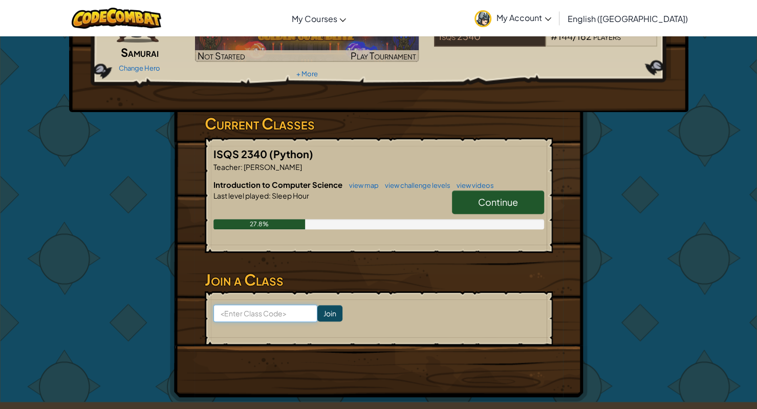
click at [255, 319] on input at bounding box center [265, 313] width 104 height 17
click at [316, 151] on h5 "ISQS 2340 (Python)" at bounding box center [378, 154] width 331 height 16
click at [473, 200] on link "Continue" at bounding box center [498, 202] width 92 height 24
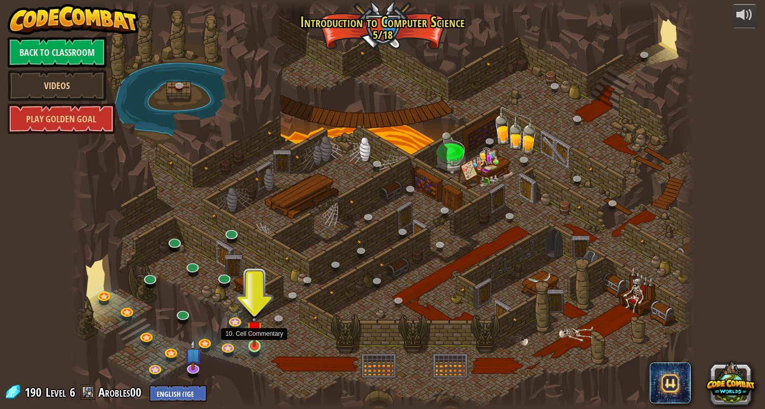
click at [256, 347] on img at bounding box center [254, 329] width 16 height 37
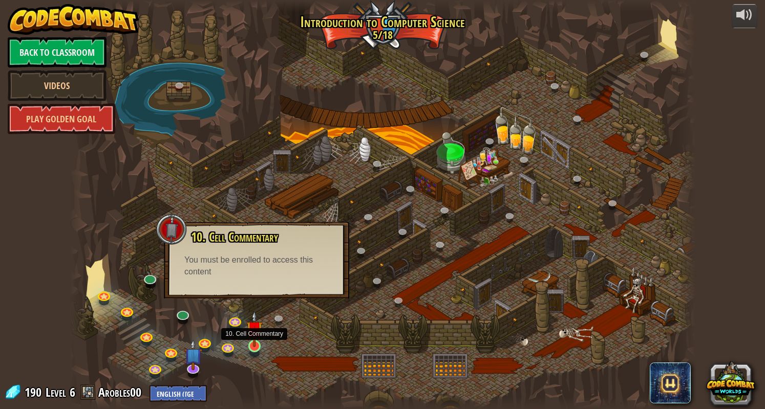
click at [256, 347] on img at bounding box center [254, 329] width 16 height 37
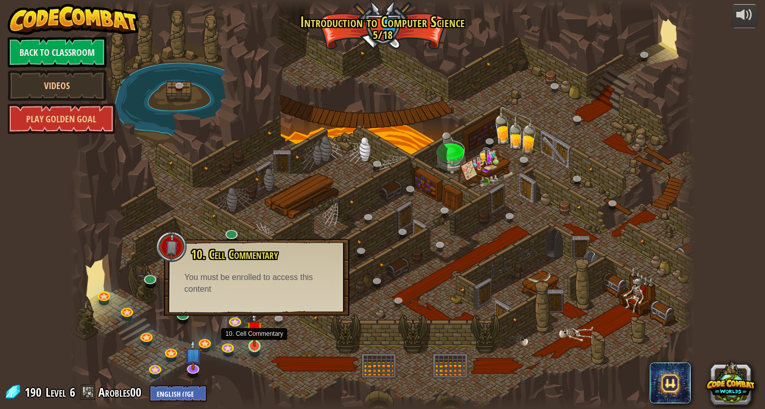
click at [256, 347] on img at bounding box center [254, 329] width 16 height 37
click at [301, 198] on div at bounding box center [383, 204] width 626 height 409
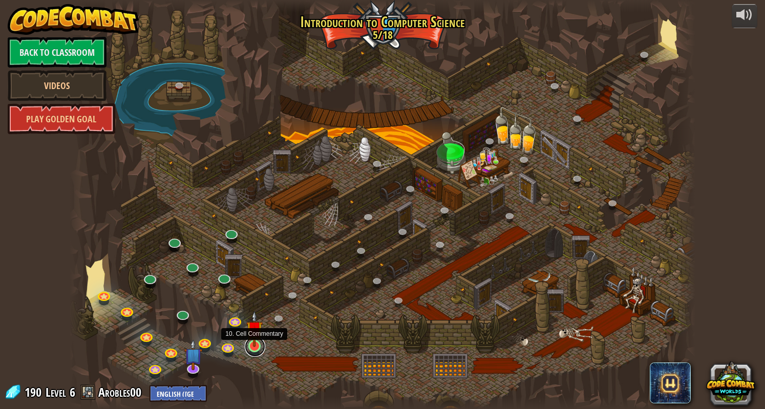
click at [252, 348] on link at bounding box center [255, 346] width 20 height 20
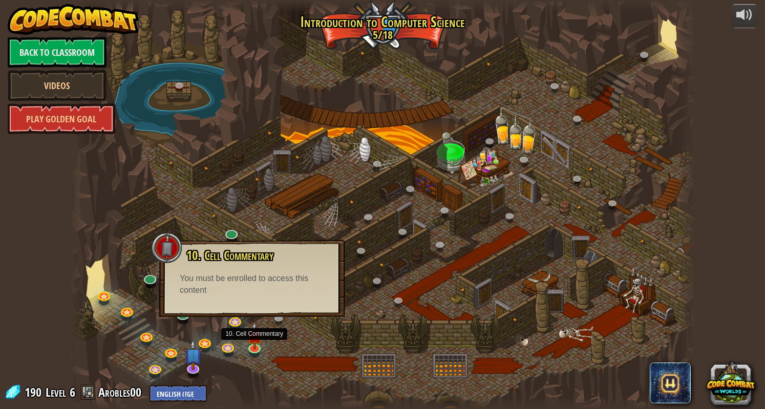
click at [295, 188] on div at bounding box center [383, 204] width 626 height 409
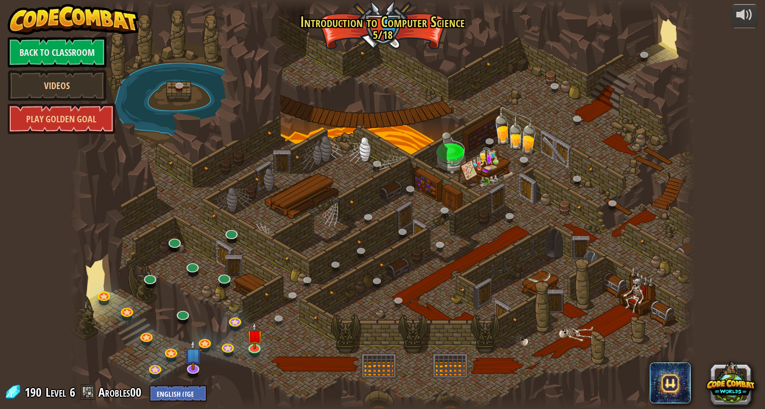
click at [382, 32] on div at bounding box center [383, 204] width 626 height 409
click at [237, 323] on link at bounding box center [235, 320] width 20 height 20
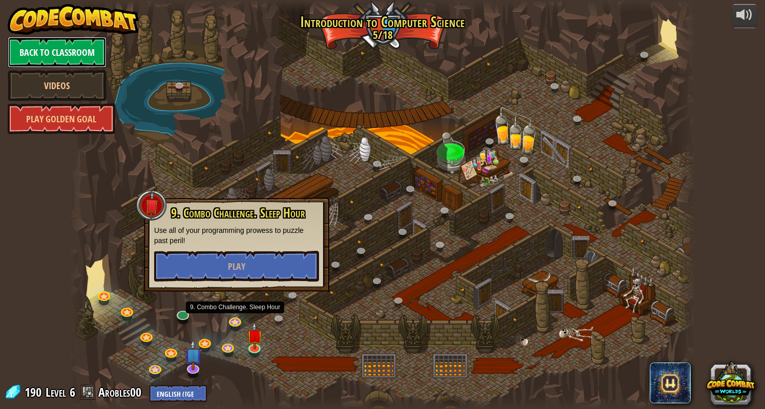
click at [83, 58] on link "Back to Classroom" at bounding box center [57, 52] width 99 height 31
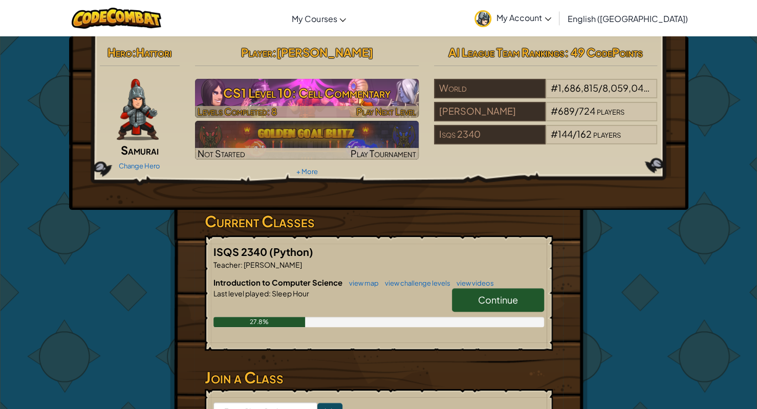
click at [324, 100] on h3 "CS1 Level 10: Cell Commentary" at bounding box center [307, 92] width 224 height 23
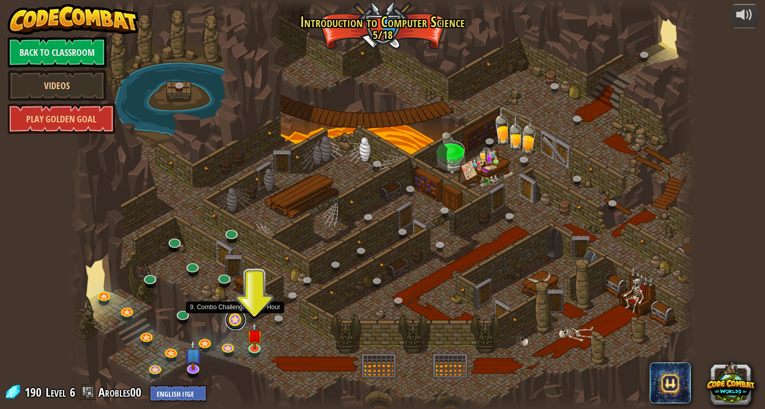
click at [239, 323] on link at bounding box center [235, 320] width 20 height 20
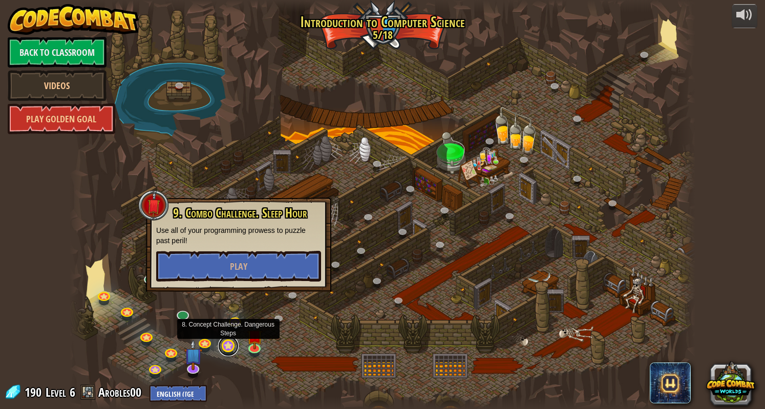
click at [225, 348] on link at bounding box center [228, 346] width 20 height 20
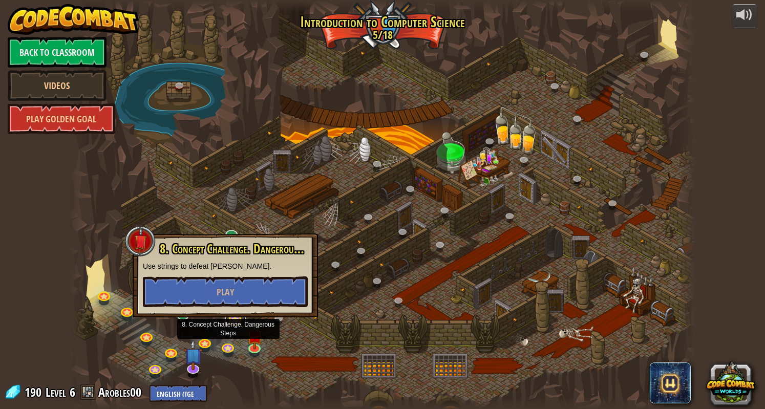
click at [233, 326] on link at bounding box center [235, 320] width 20 height 20
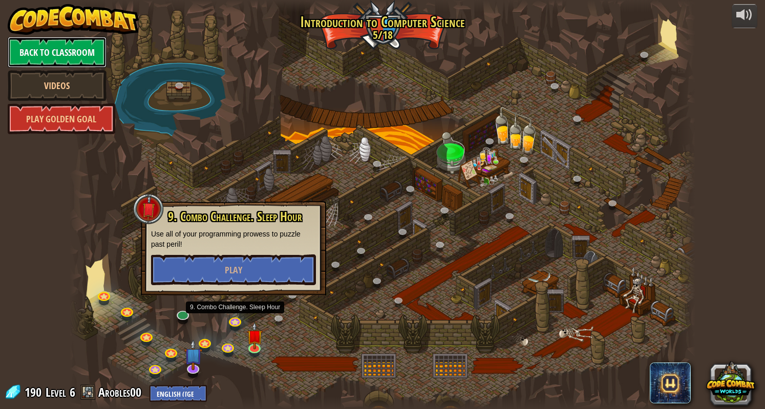
click at [60, 59] on link "Back to Classroom" at bounding box center [57, 52] width 99 height 31
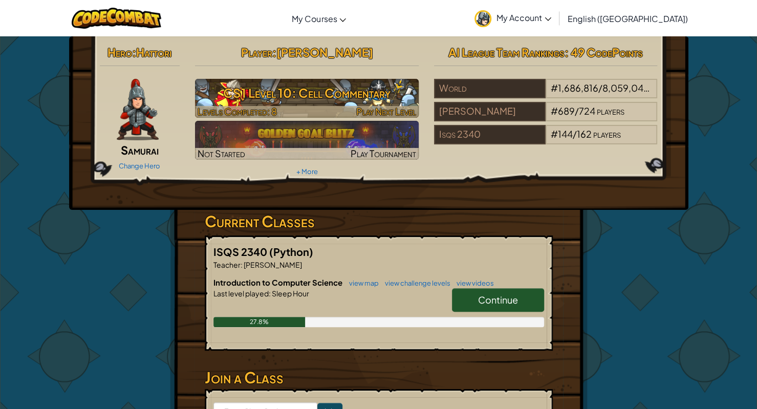
click at [305, 106] on div at bounding box center [307, 112] width 224 height 12
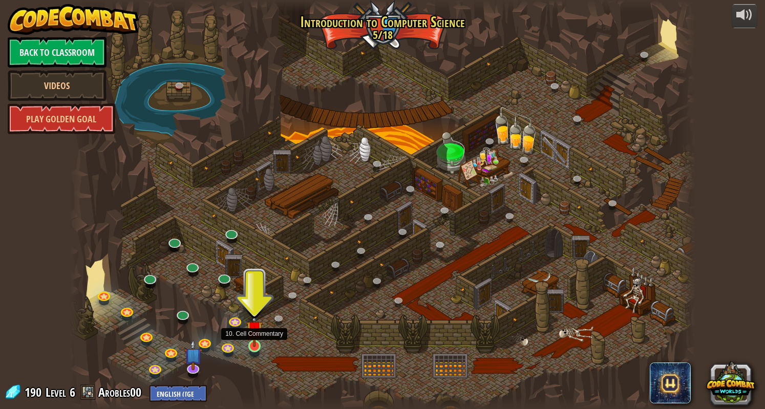
click at [253, 347] on img at bounding box center [254, 329] width 16 height 37
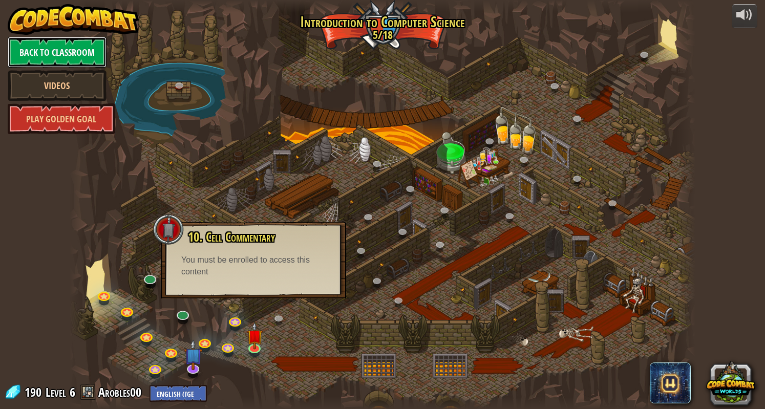
click at [68, 57] on link "Back to Classroom" at bounding box center [57, 52] width 99 height 31
